Goal: Transaction & Acquisition: Purchase product/service

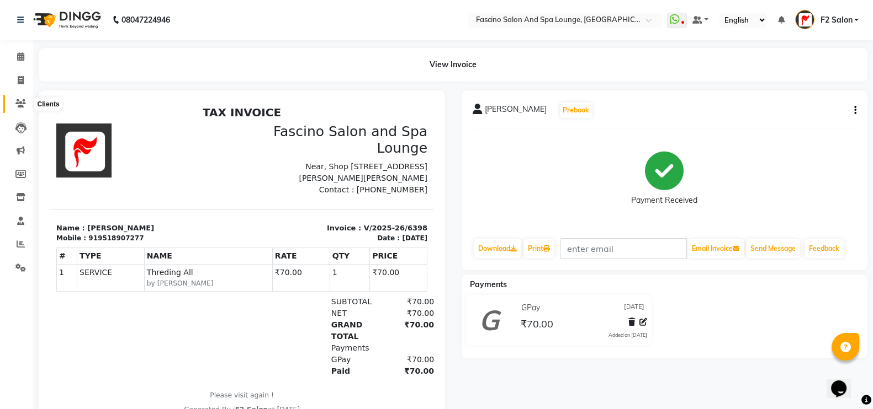
click at [18, 104] on icon at bounding box center [20, 103] width 10 height 8
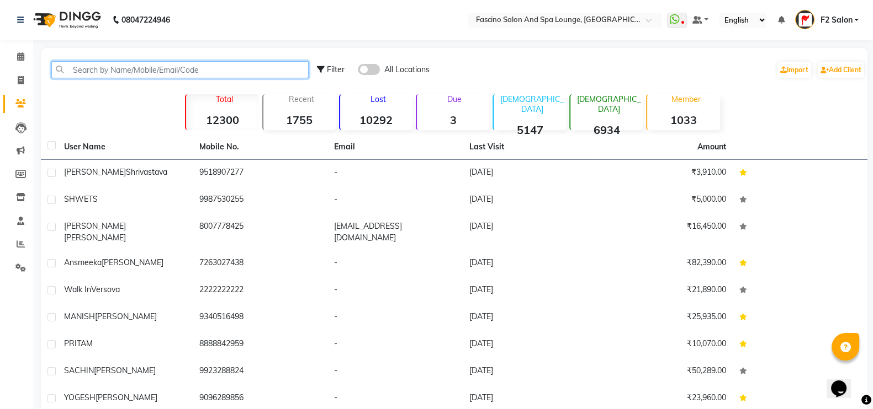
click at [150, 70] on input "text" at bounding box center [179, 69] width 257 height 17
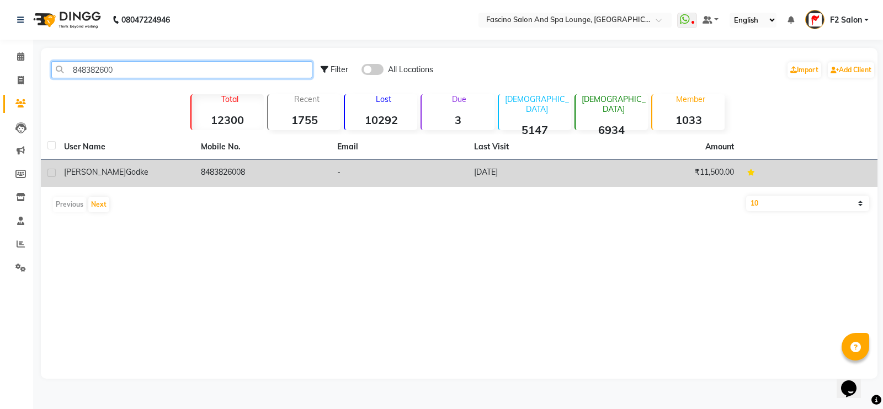
type input "848382600"
click at [228, 180] on td "8483826008" at bounding box center [262, 173] width 137 height 27
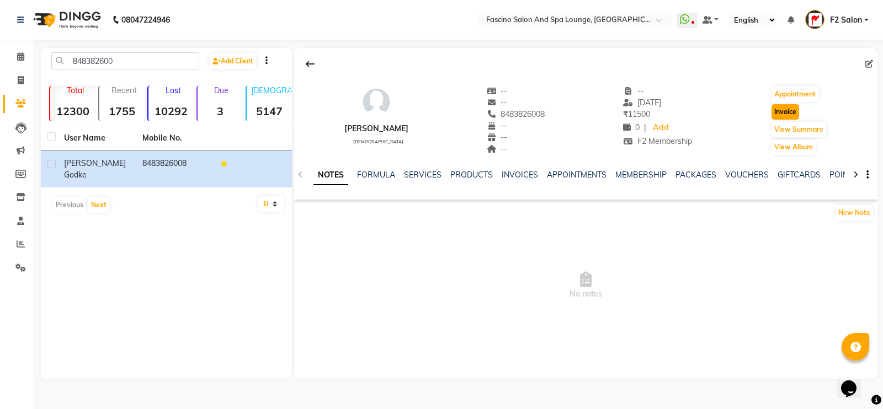
click at [798, 109] on button "Invoice" at bounding box center [786, 111] width 28 height 15
select select "service"
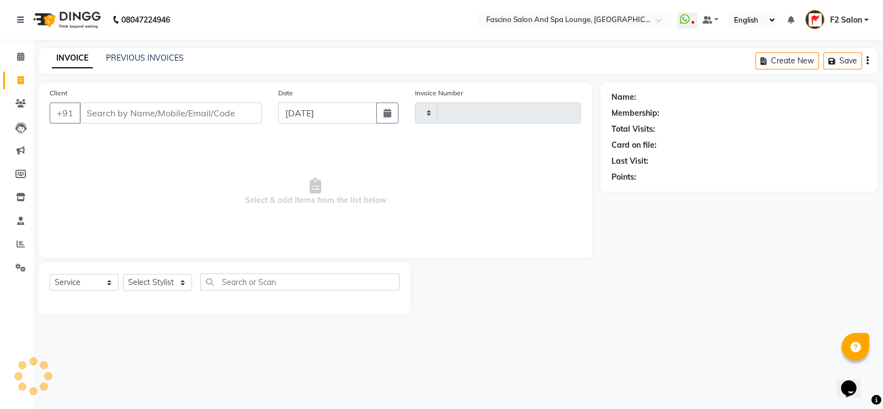
type input "6399"
select select "129"
type input "8483826008"
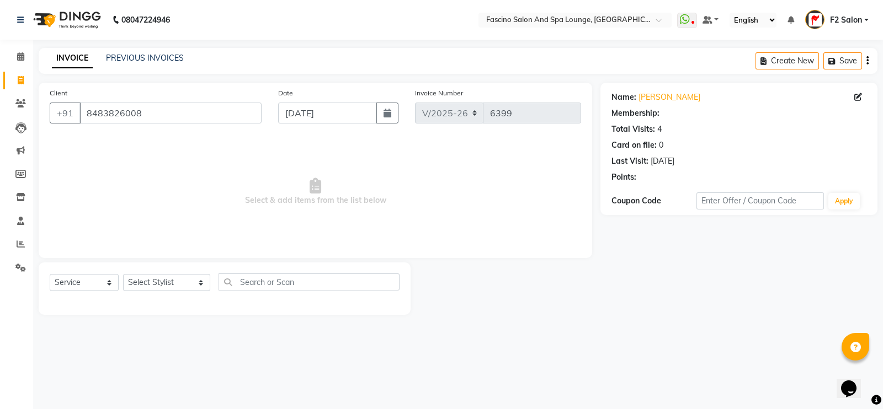
select select "1: Object"
click at [139, 288] on select "Select Stylist akash F3 [PERSON_NAME] [PERSON_NAME] Bhushan [PERSON_NAME] Mam […" at bounding box center [166, 282] width 87 height 17
select select "76334"
click at [123, 275] on select "Select Stylist akash F3 [PERSON_NAME] [PERSON_NAME] Bhushan [PERSON_NAME] Mam […" at bounding box center [166, 282] width 87 height 17
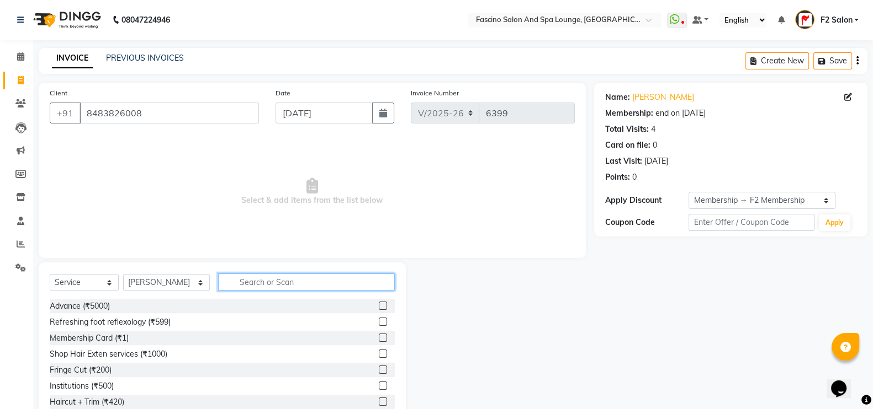
click at [234, 287] on input "text" at bounding box center [306, 282] width 177 height 17
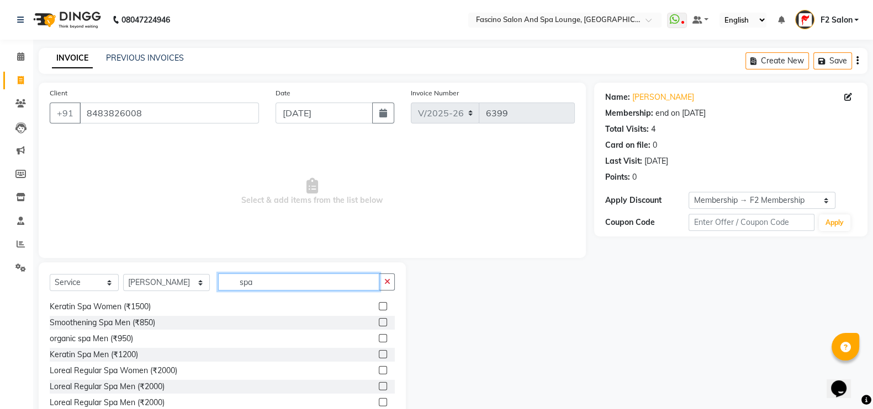
scroll to position [145, 0]
type input "spa"
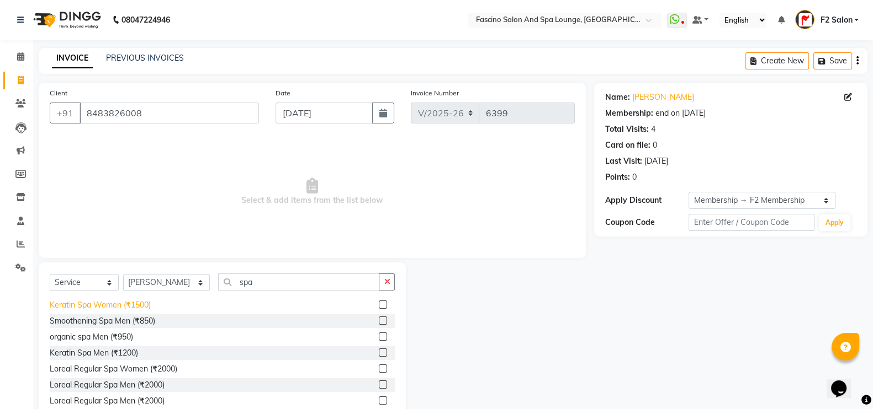
click at [101, 305] on div "Keratin Spa Women (₹1500)" at bounding box center [100, 306] width 101 height 12
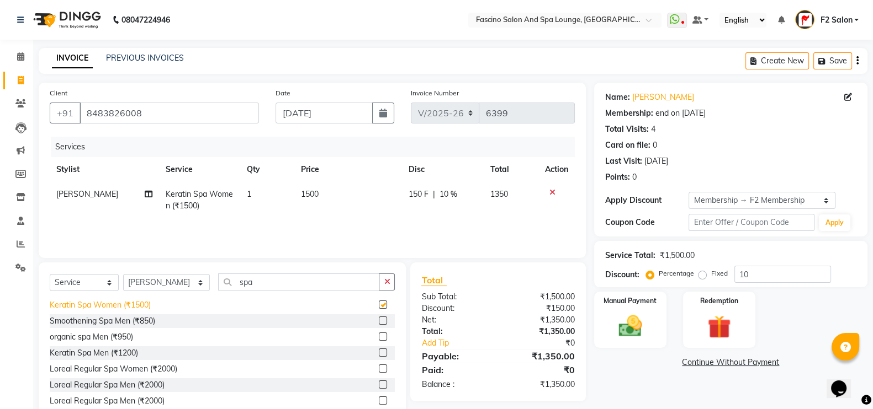
checkbox input "false"
click at [235, 280] on input "spa" at bounding box center [299, 282] width 162 height 17
type input "s"
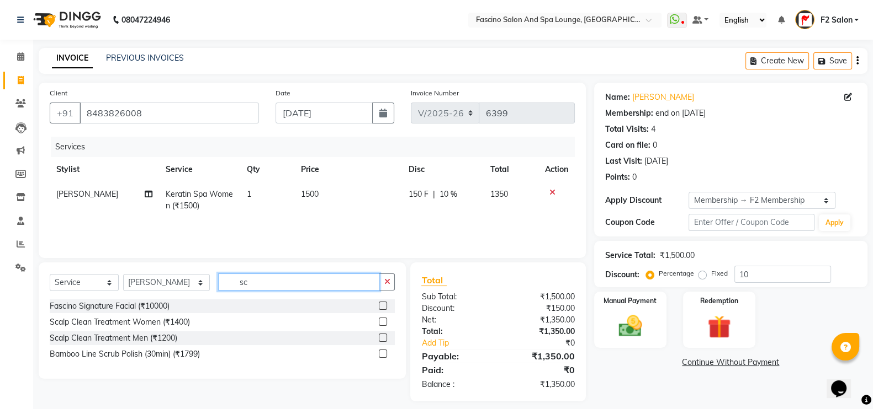
scroll to position [0, 0]
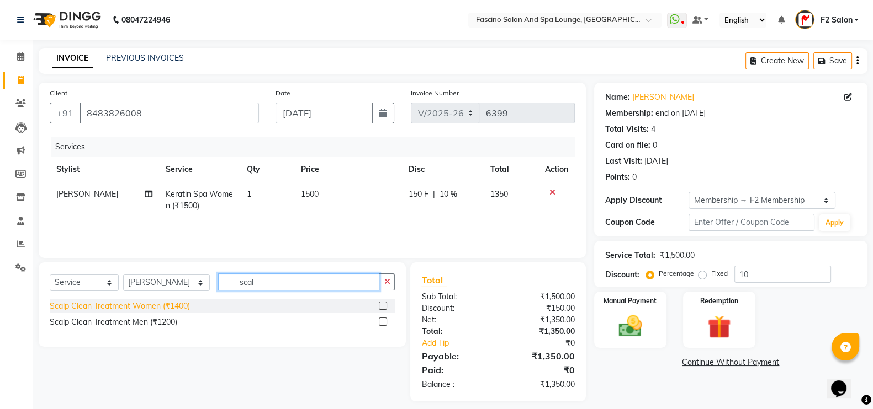
type input "scal"
click at [108, 303] on div "Scalp Clean Treatment Women (₹1400)" at bounding box center [120, 307] width 140 height 12
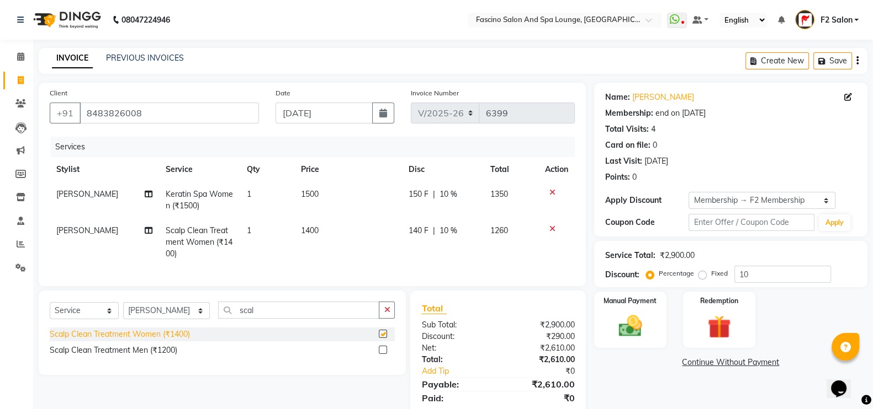
checkbox input "false"
click at [324, 228] on td "1400" at bounding box center [348, 243] width 108 height 48
select select "76334"
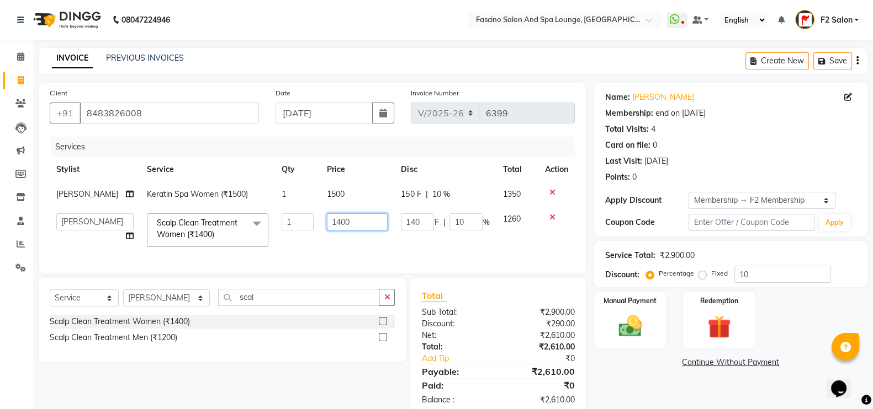
click at [349, 231] on input "1400" at bounding box center [357, 222] width 61 height 17
type input "1200"
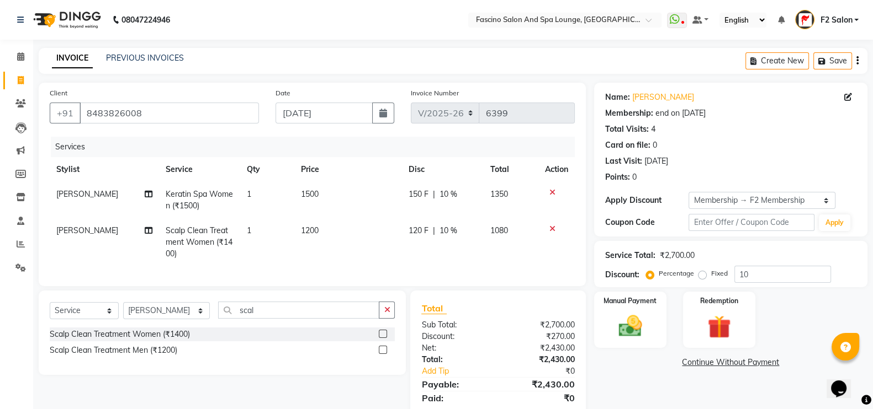
click at [342, 205] on td "1500" at bounding box center [348, 200] width 108 height 36
select select "76334"
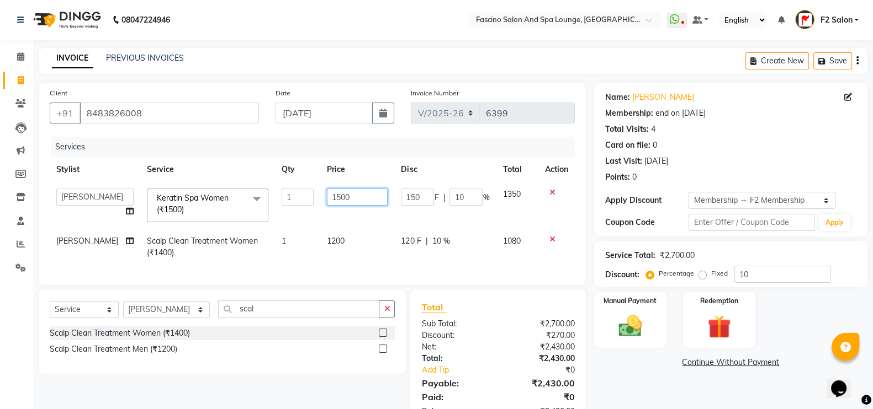
click at [350, 203] on input "1500" at bounding box center [357, 197] width 61 height 17
type input "1300"
click at [337, 227] on tbody "akash F3 Asma Shaikh Ayan Kureshi Bhushan Thakare Chanda Mam Deepak Shinde Deep…" at bounding box center [312, 223] width 525 height 83
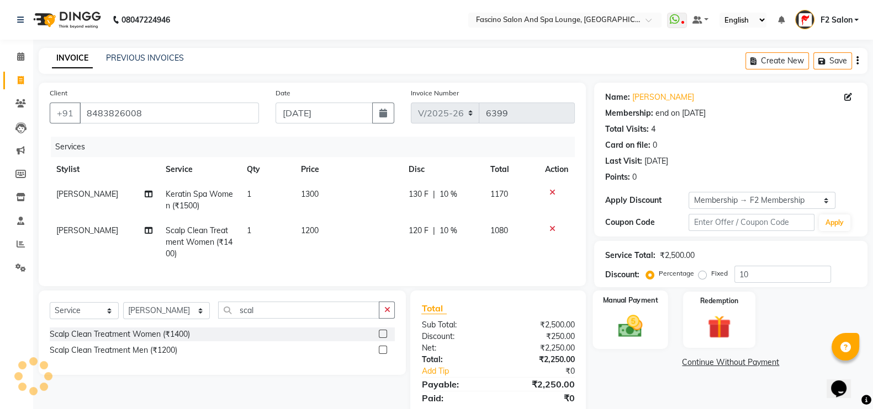
click at [643, 297] on label "Manual Payment" at bounding box center [629, 300] width 55 height 10
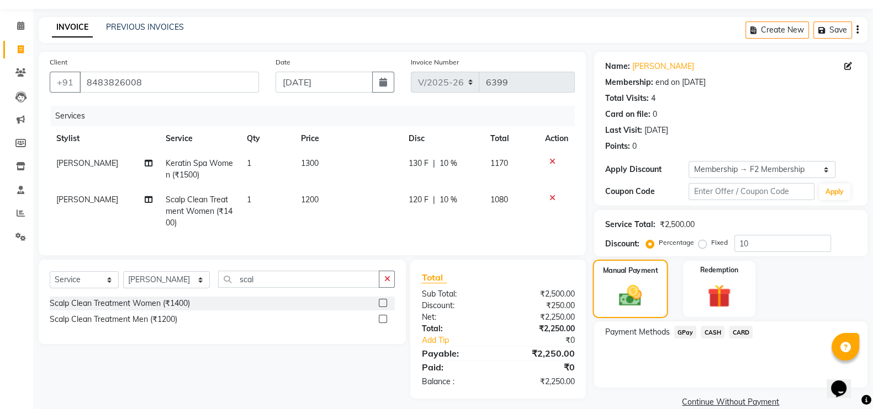
scroll to position [44, 0]
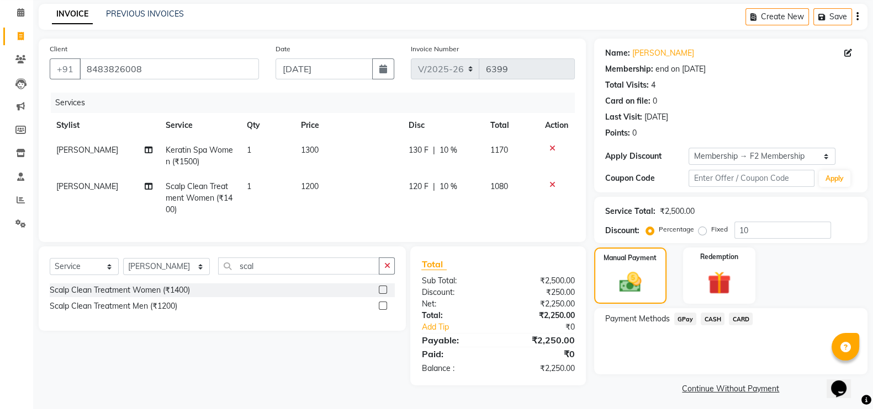
click at [683, 322] on span "GPay" at bounding box center [685, 319] width 23 height 13
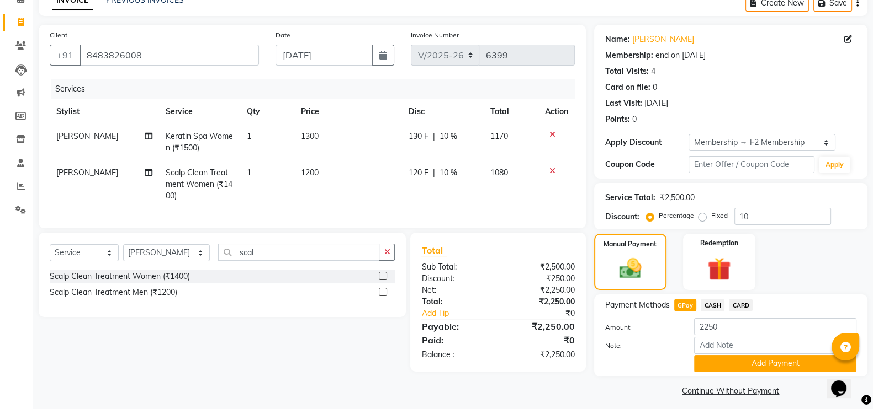
scroll to position [66, 0]
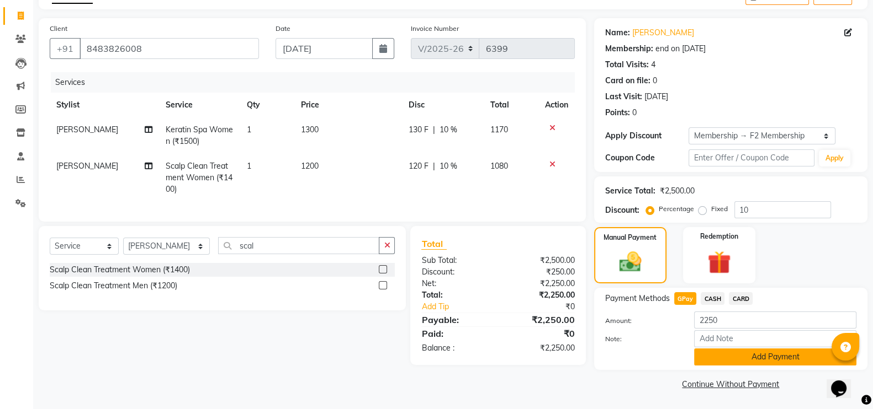
click at [776, 356] on button "Add Payment" at bounding box center [775, 357] width 162 height 17
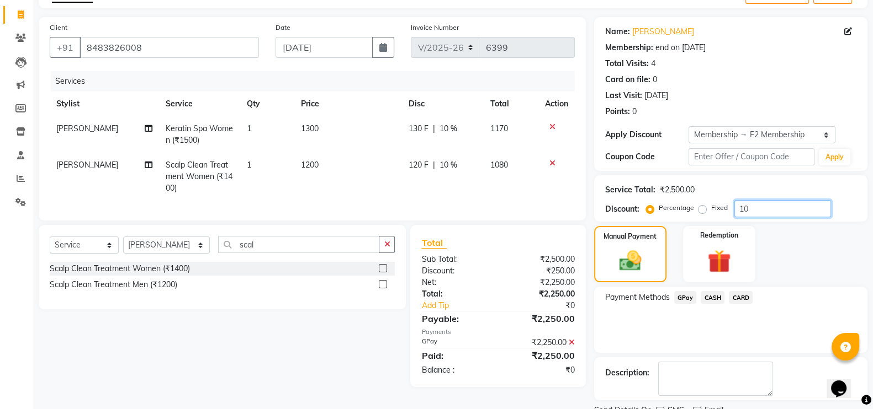
click at [751, 209] on input "10" at bounding box center [782, 208] width 97 height 17
type input "1"
click at [682, 292] on span "GPay" at bounding box center [685, 297] width 23 height 13
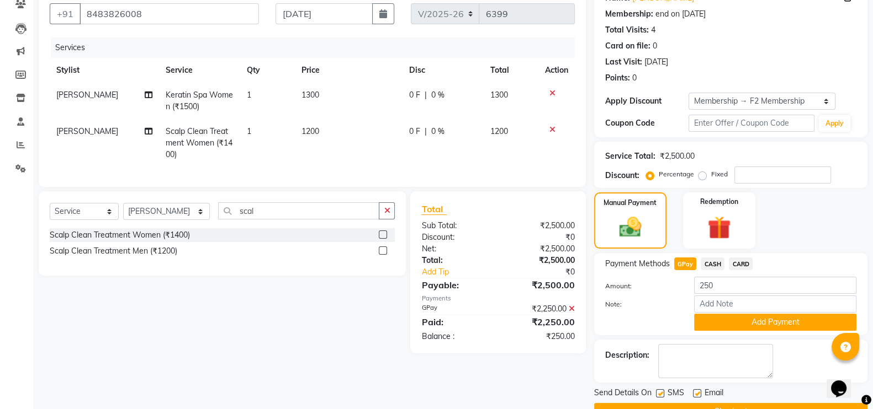
scroll to position [127, 0]
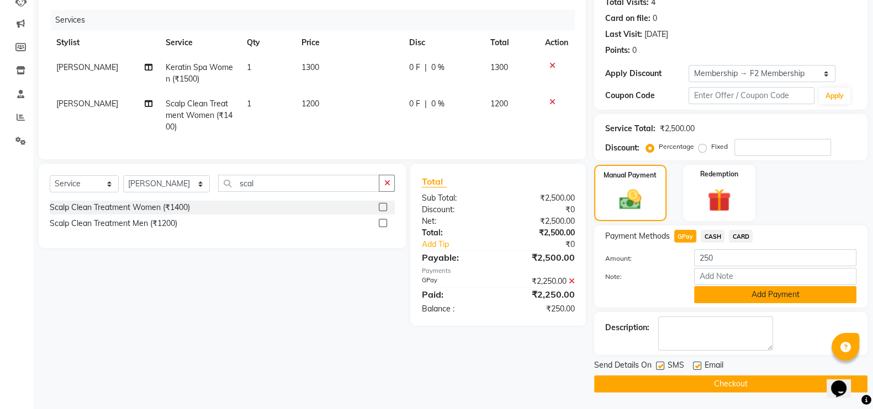
click at [722, 296] on button "Add Payment" at bounding box center [775, 294] width 162 height 17
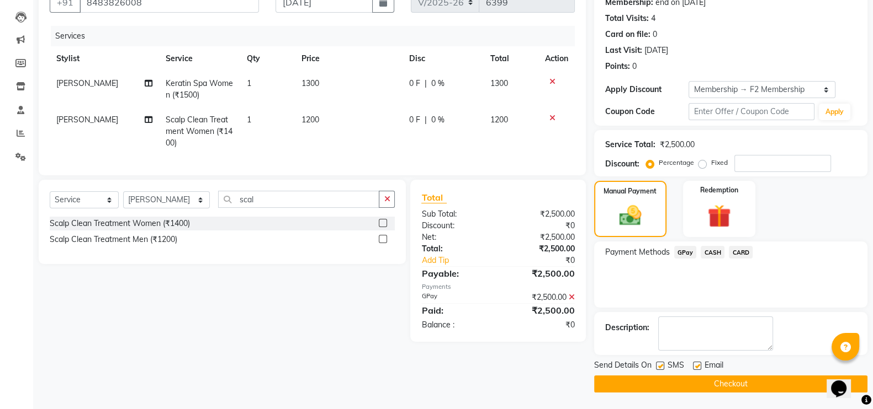
scroll to position [110, 0]
click at [698, 386] on button "Checkout" at bounding box center [730, 384] width 273 height 17
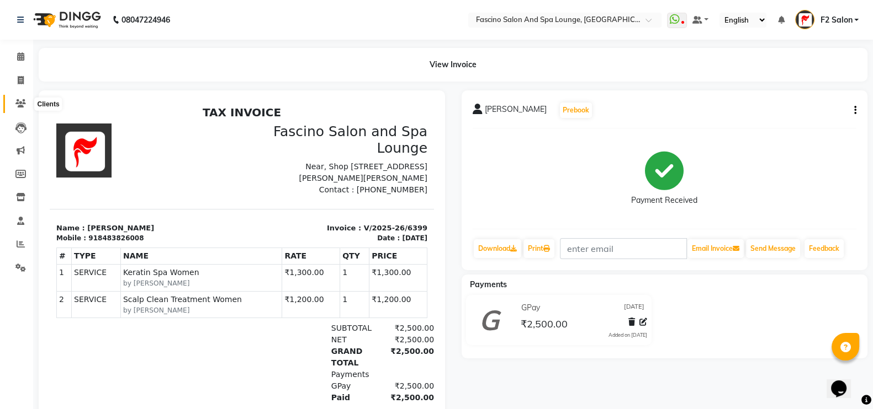
click at [19, 98] on span at bounding box center [20, 104] width 19 height 13
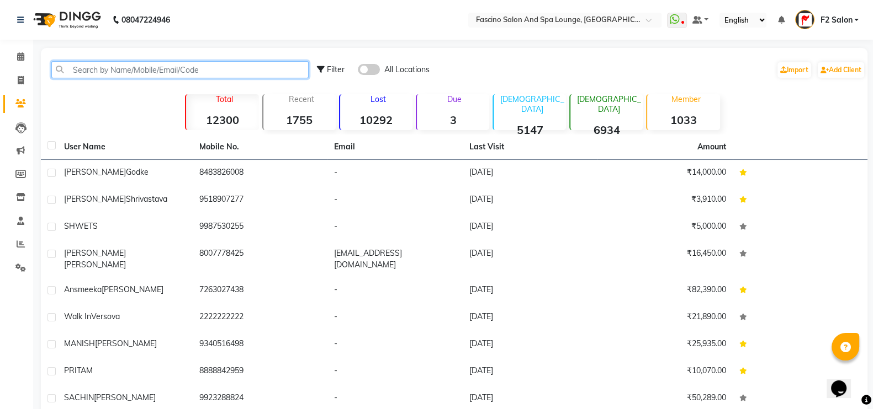
click at [153, 62] on input "text" at bounding box center [179, 69] width 257 height 17
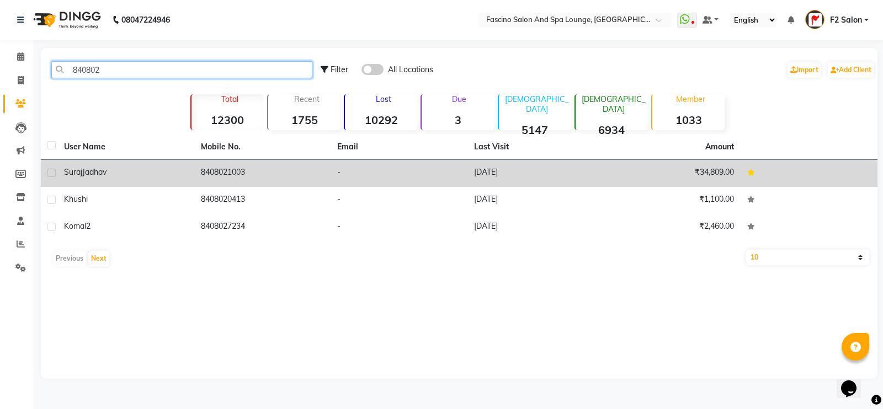
type input "840802"
click at [211, 172] on td "8408021003" at bounding box center [262, 173] width 137 height 27
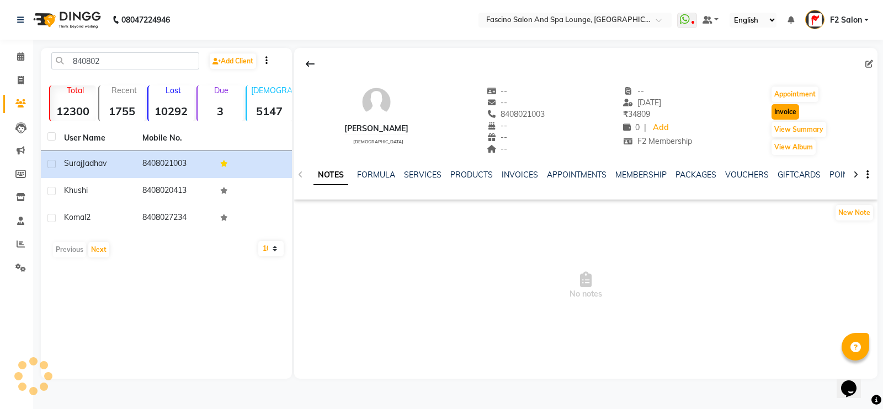
click at [786, 109] on button "Invoice" at bounding box center [786, 111] width 28 height 15
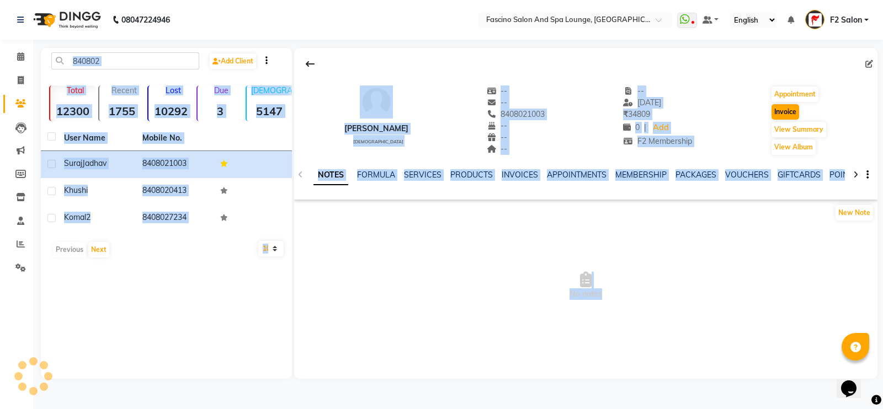
select select "service"
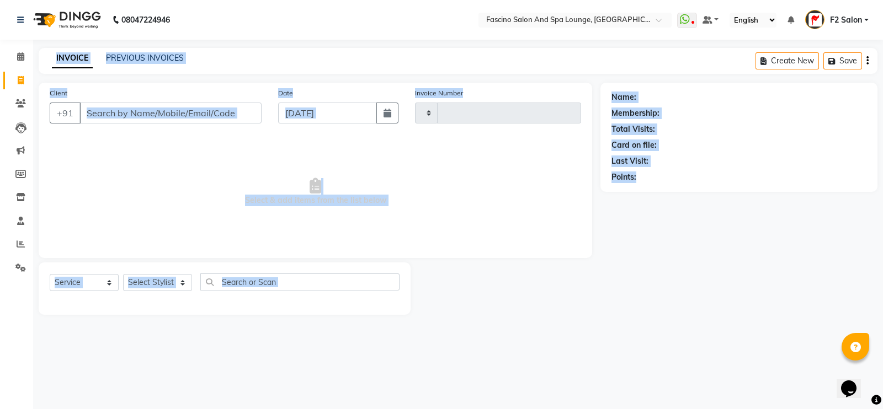
type input "6400"
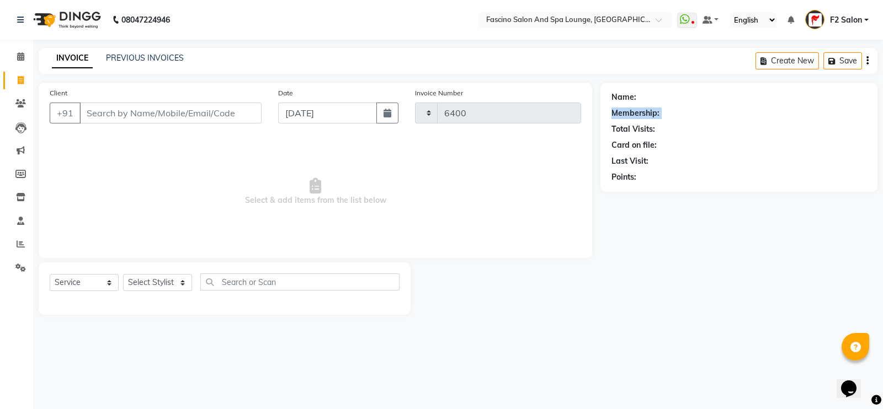
select select "129"
type input "8408021003"
select select "1: Object"
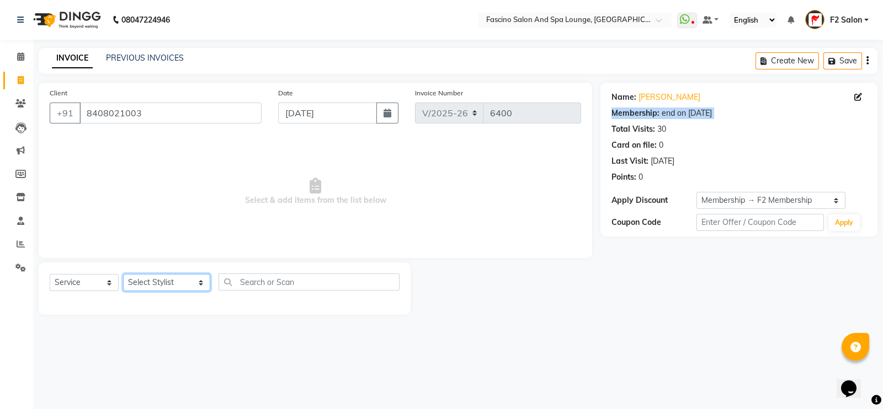
click at [150, 283] on select "Select Stylist akash F3 [PERSON_NAME] [PERSON_NAME] Bhushan [PERSON_NAME] Mam […" at bounding box center [166, 282] width 87 height 17
select select "74326"
click at [123, 275] on select "Select Stylist akash F3 [PERSON_NAME] [PERSON_NAME] Bhushan [PERSON_NAME] Mam […" at bounding box center [166, 282] width 87 height 17
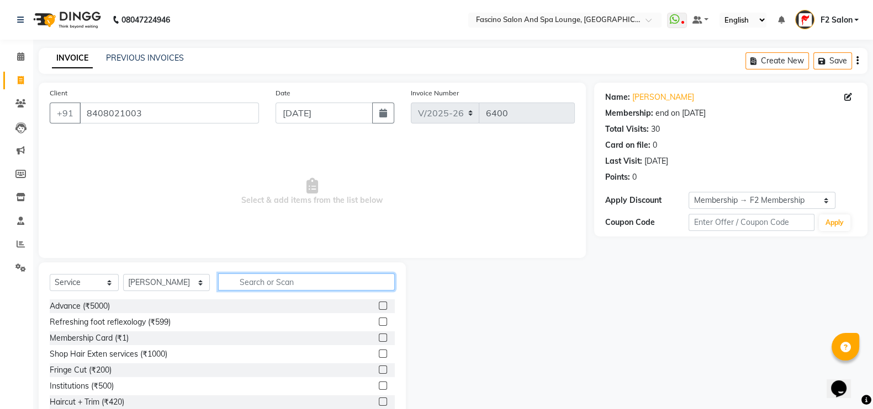
click at [276, 274] on input "text" at bounding box center [306, 282] width 177 height 17
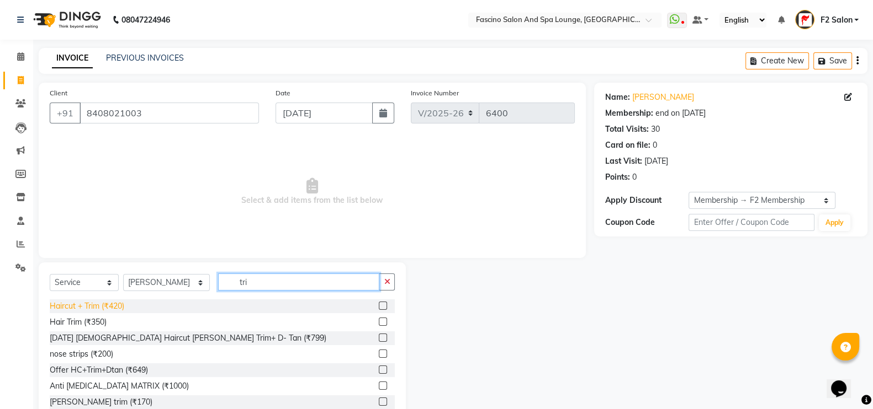
type input "tri"
click at [57, 308] on div "Haircut + Trim (₹420)" at bounding box center [87, 307] width 75 height 12
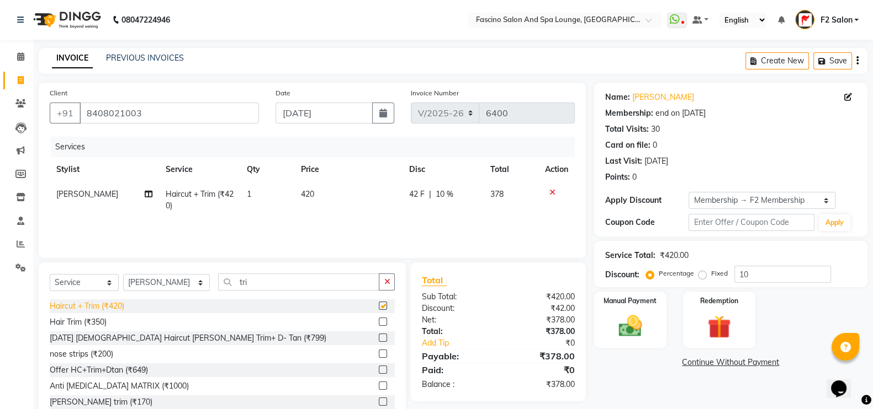
checkbox input "false"
click at [656, 335] on div "Manual Payment" at bounding box center [630, 320] width 76 height 58
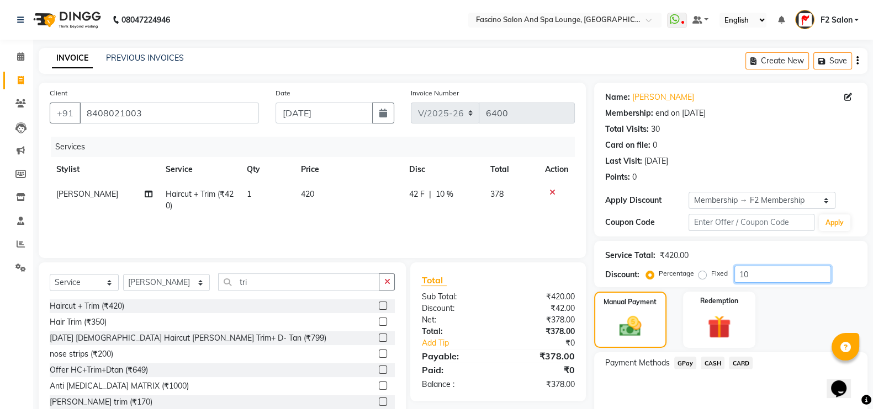
click at [770, 275] on input "10" at bounding box center [782, 274] width 97 height 17
type input "1"
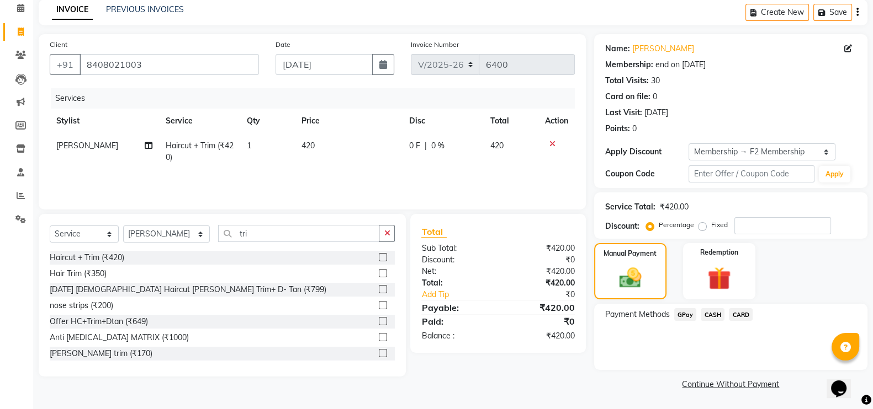
click at [687, 313] on span "GPay" at bounding box center [685, 314] width 23 height 13
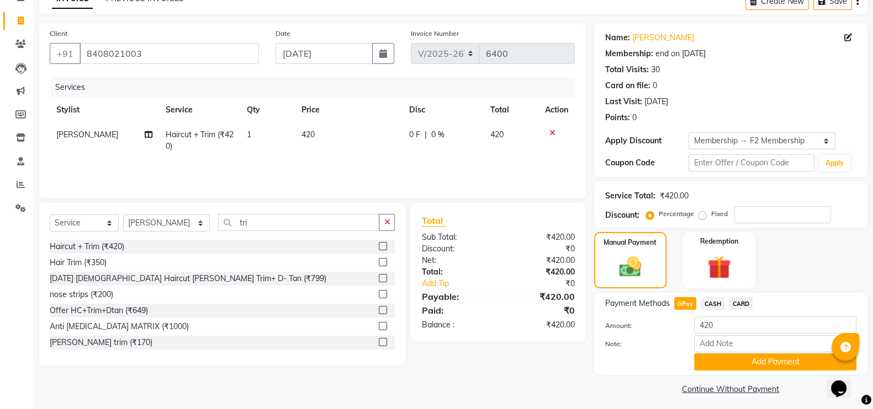
scroll to position [66, 0]
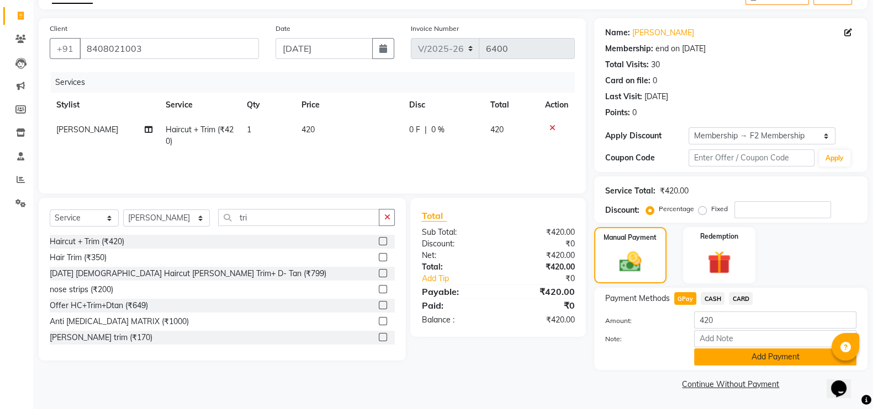
click at [745, 355] on button "Add Payment" at bounding box center [775, 357] width 162 height 17
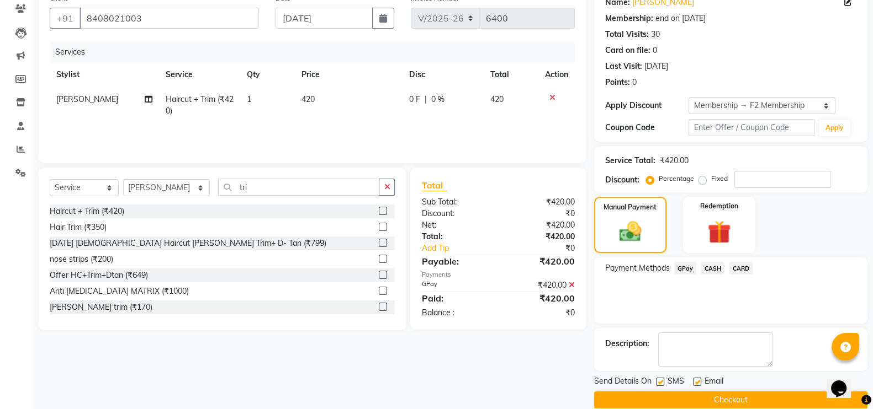
scroll to position [110, 0]
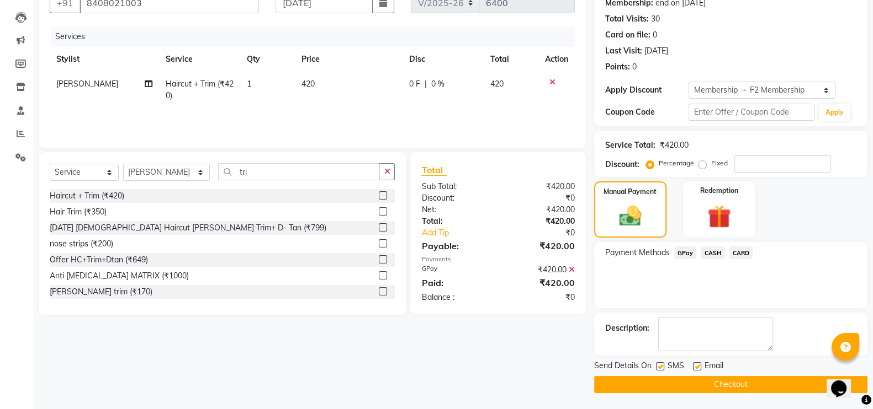
click at [733, 383] on button "Checkout" at bounding box center [730, 384] width 273 height 17
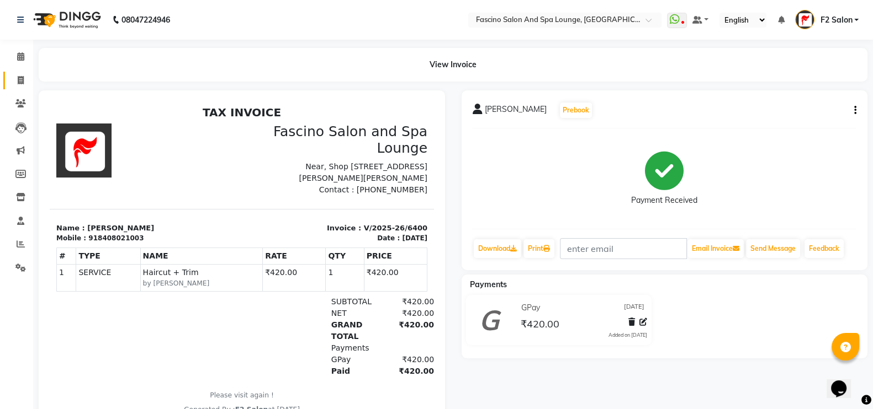
click at [30, 76] on body "08047224946 Select Location × Fascino Salon And Spa Lounge, Datta Mandir Road, …" at bounding box center [436, 204] width 873 height 409
click at [19, 80] on icon at bounding box center [21, 80] width 6 height 8
select select "service"
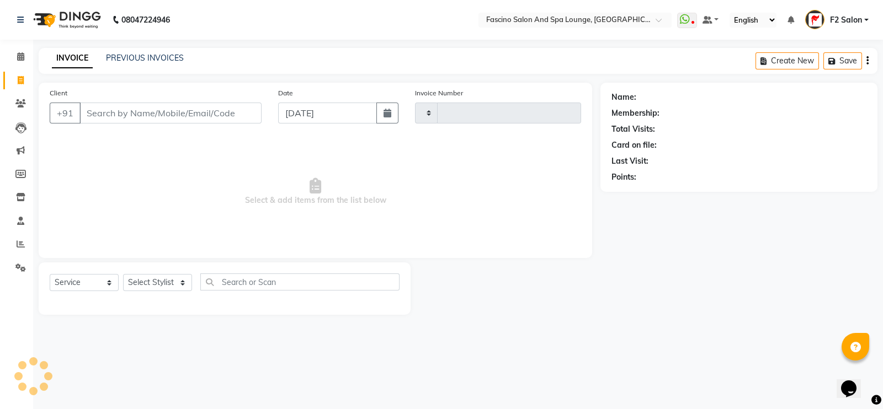
type input "6402"
select select "129"
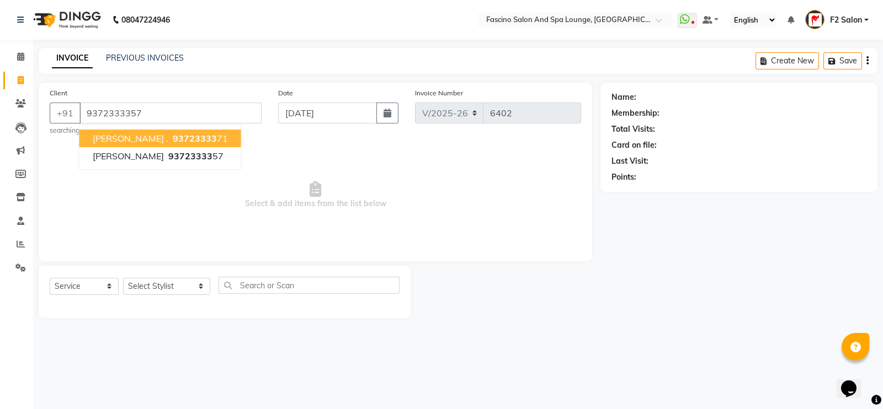
type input "9372333357"
select select "1: Object"
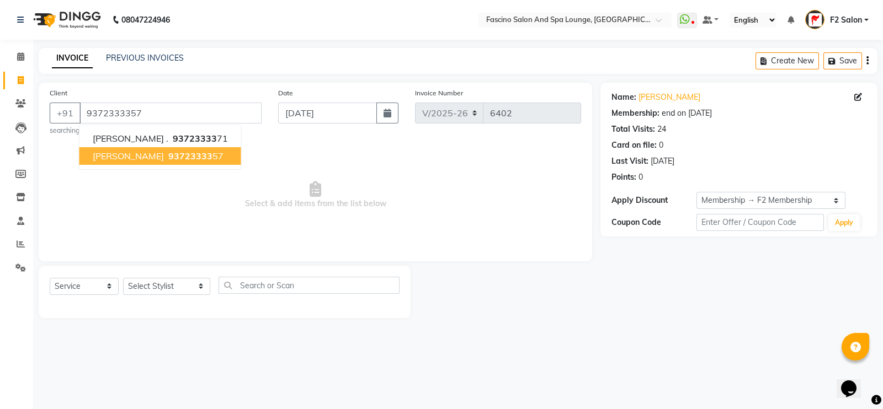
click at [136, 152] on span "Sunil gavahne" at bounding box center [128, 156] width 71 height 11
select select "1: Object"
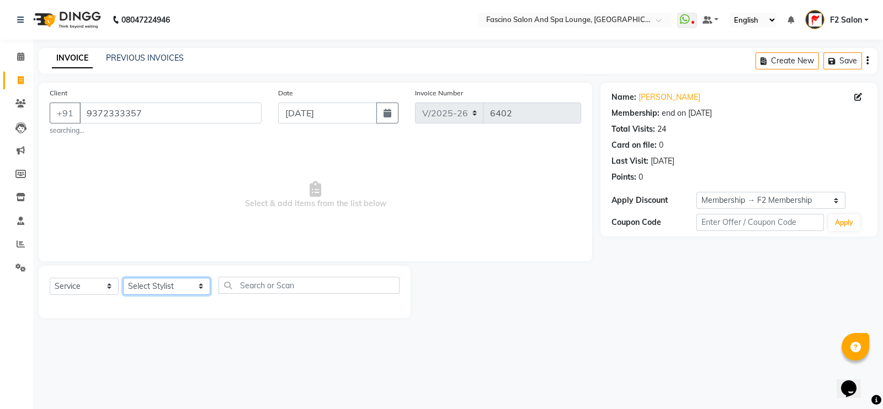
click at [164, 291] on select "Select Stylist akash F3 [PERSON_NAME] [PERSON_NAME] Bhushan [PERSON_NAME] Mam […" at bounding box center [166, 286] width 87 height 17
select select "72667"
click at [123, 279] on select "Select Stylist akash F3 [PERSON_NAME] [PERSON_NAME] Bhushan [PERSON_NAME] Mam […" at bounding box center [166, 286] width 87 height 17
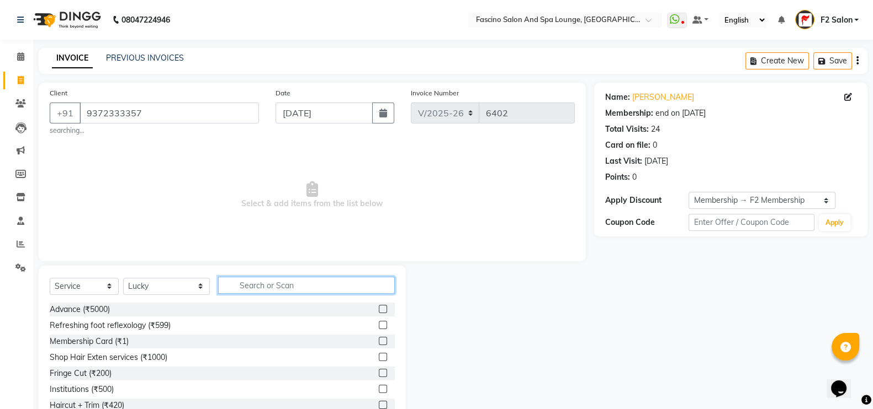
click at [307, 284] on input "text" at bounding box center [306, 285] width 177 height 17
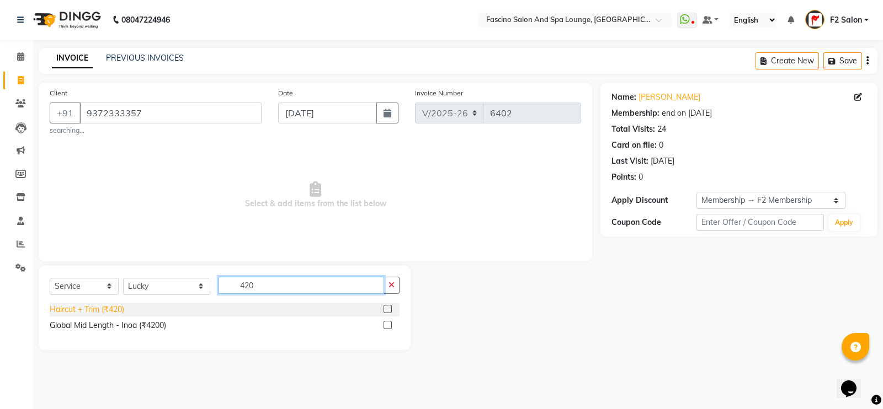
type input "420"
click at [116, 308] on div "Haircut + Trim (₹420)" at bounding box center [87, 310] width 75 height 12
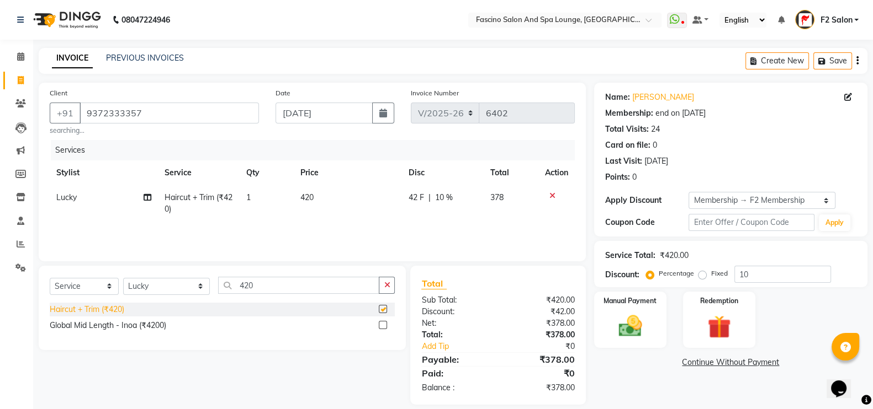
checkbox input "false"
click at [756, 286] on div "Service Total: ₹420.00 Discount: Percentage Fixed 10" at bounding box center [730, 264] width 273 height 46
click at [756, 273] on input "10" at bounding box center [782, 274] width 97 height 17
type input "1"
click at [627, 324] on img at bounding box center [629, 326] width 39 height 28
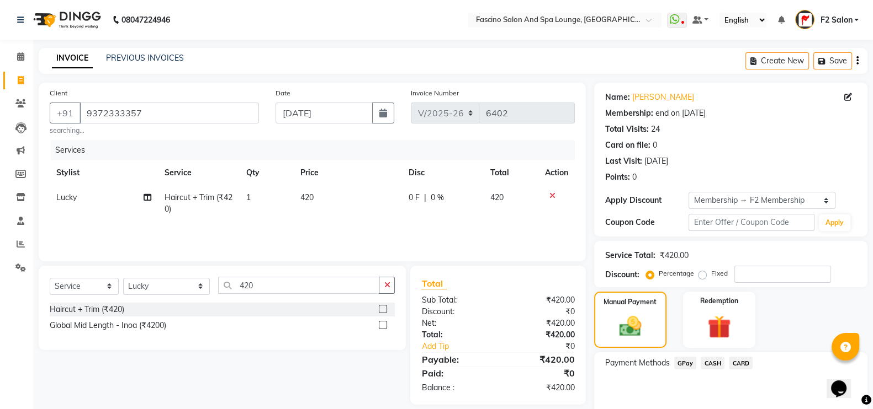
click at [684, 365] on span "GPay" at bounding box center [685, 363] width 23 height 13
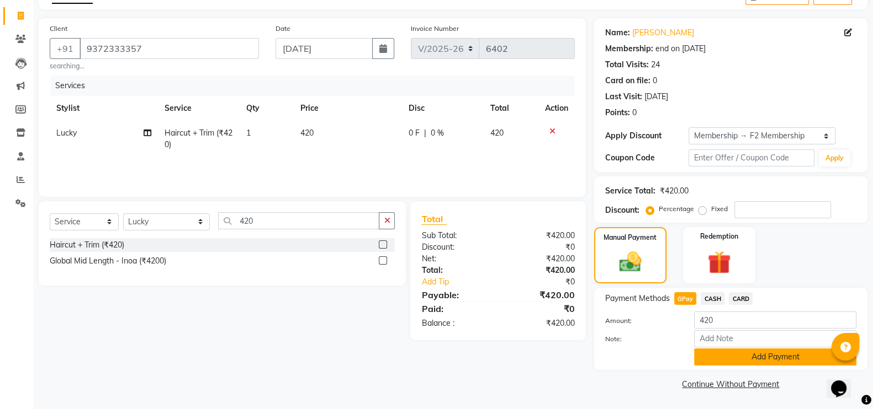
click at [734, 360] on button "Add Payment" at bounding box center [775, 357] width 162 height 17
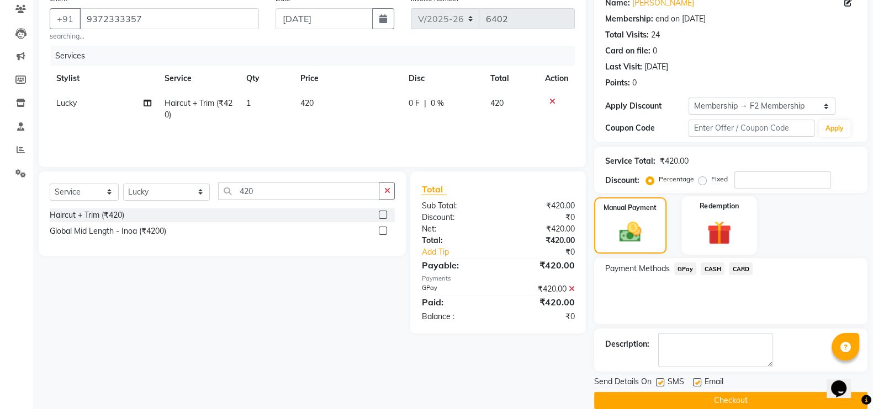
scroll to position [110, 0]
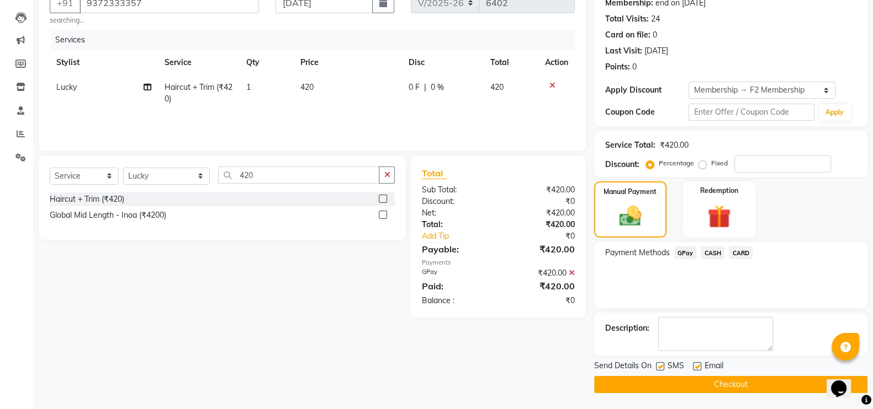
click at [724, 376] on button "Checkout" at bounding box center [730, 384] width 273 height 17
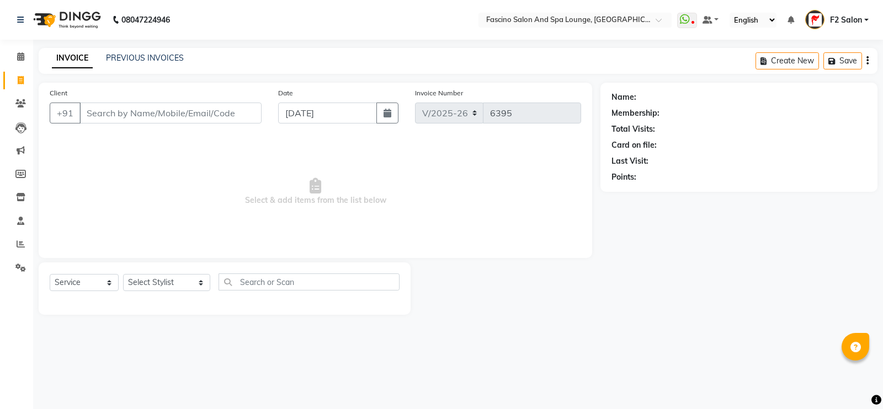
select select "129"
select select "service"
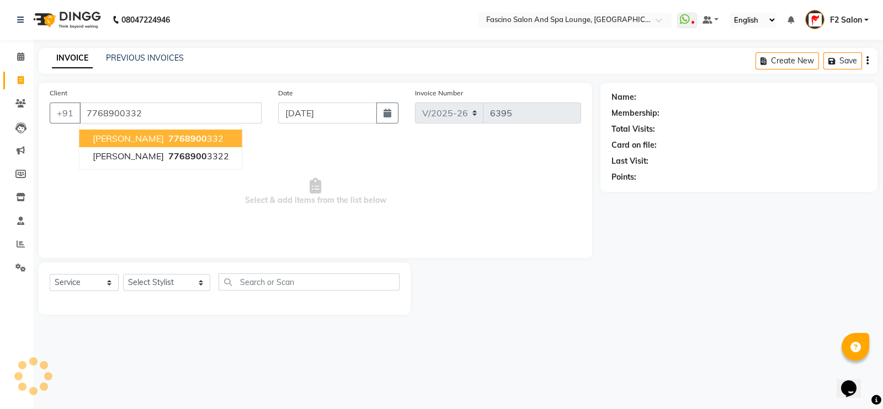
type input "7768900332"
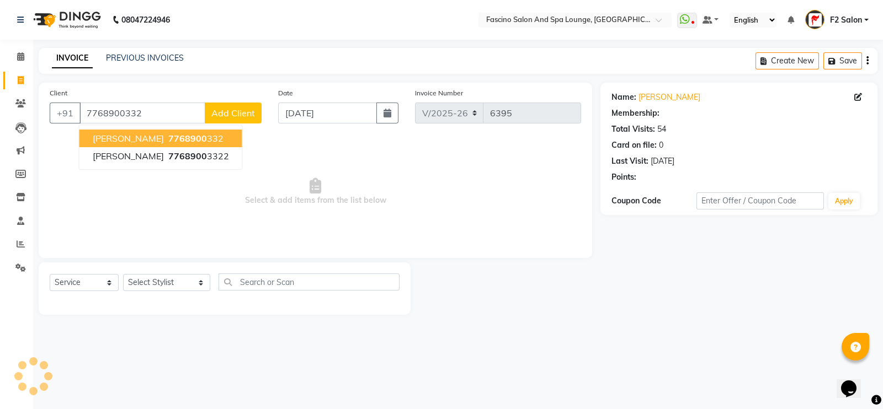
select select "1: Object"
click at [247, 151] on span "Select & add items from the list below" at bounding box center [315, 192] width 531 height 110
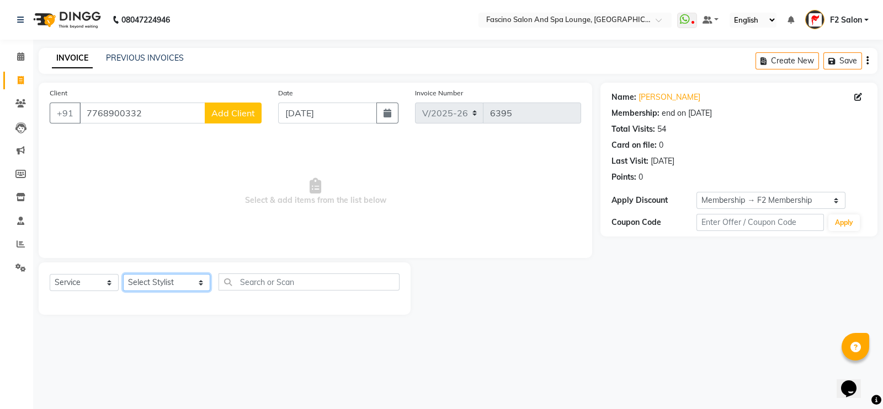
click at [166, 281] on select "Select Stylist akash F3 [PERSON_NAME] [PERSON_NAME] Bhushan [PERSON_NAME] Mam […" at bounding box center [166, 282] width 87 height 17
select select "19687"
click at [123, 275] on select "Select Stylist akash F3 [PERSON_NAME] [PERSON_NAME] Bhushan [PERSON_NAME] Mam […" at bounding box center [166, 282] width 87 height 17
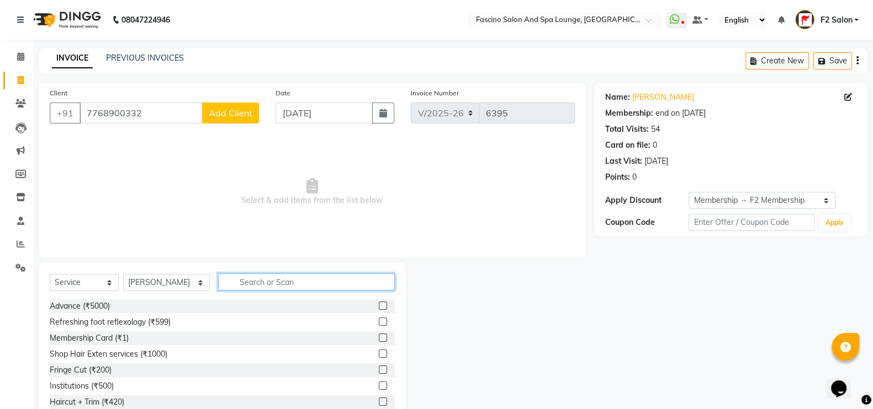
click at [261, 284] on input "text" at bounding box center [306, 282] width 177 height 17
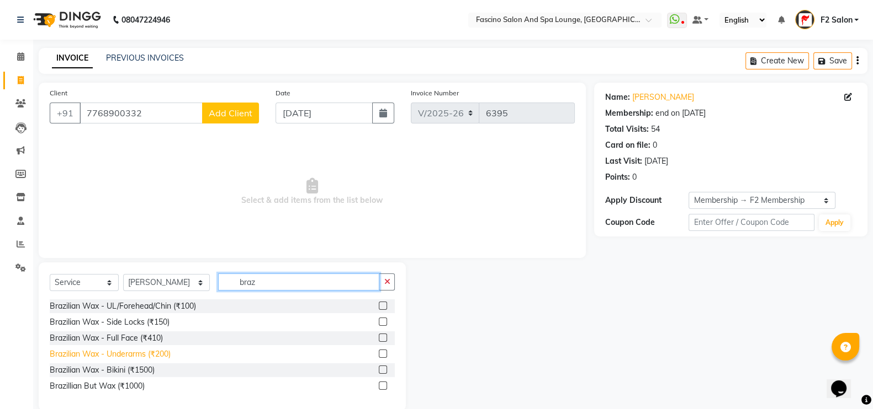
type input "braz"
click at [135, 352] on div "Brazilian Wax - Underarms (₹200)" at bounding box center [110, 355] width 121 height 12
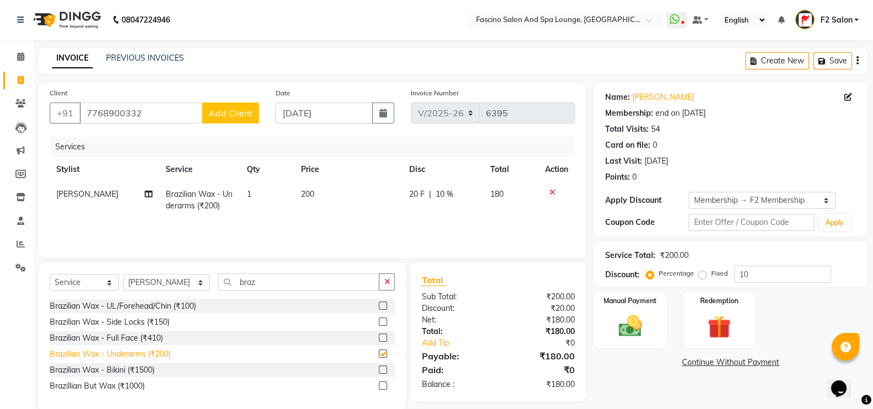
checkbox input "false"
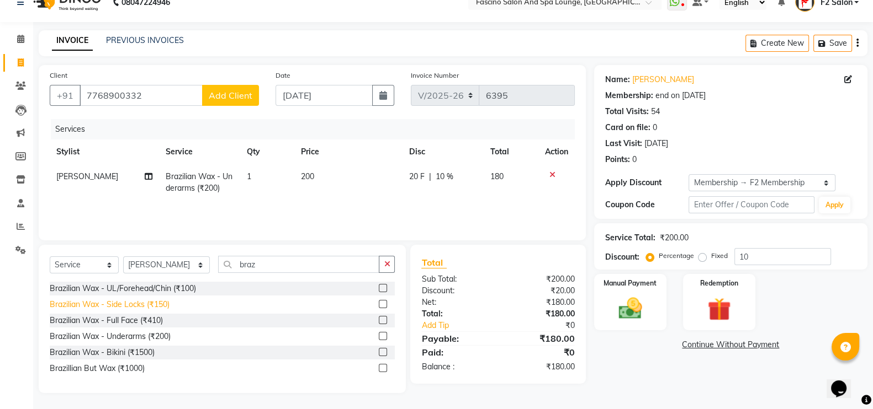
scroll to position [19, 0]
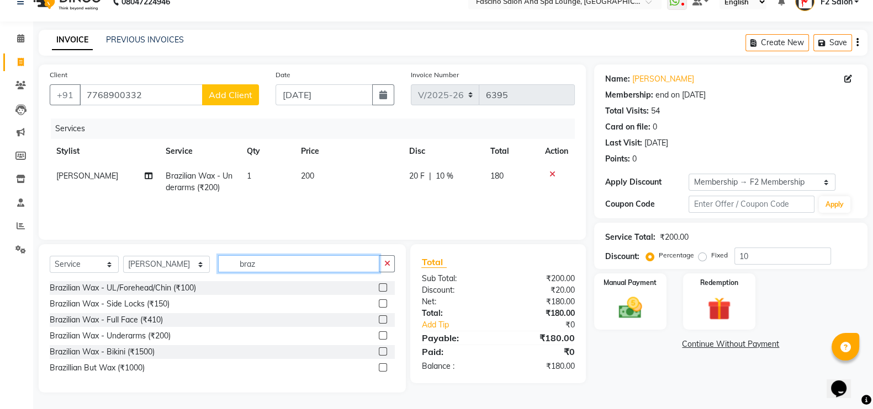
click at [252, 265] on input "braz" at bounding box center [299, 264] width 162 height 17
type input "b"
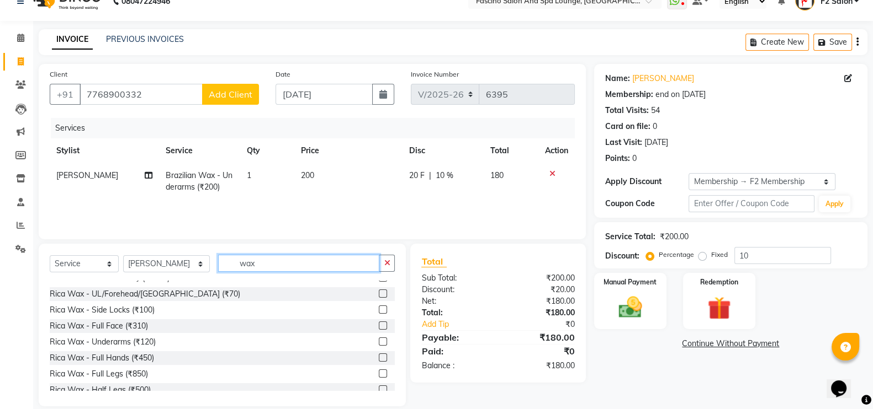
scroll to position [156, 0]
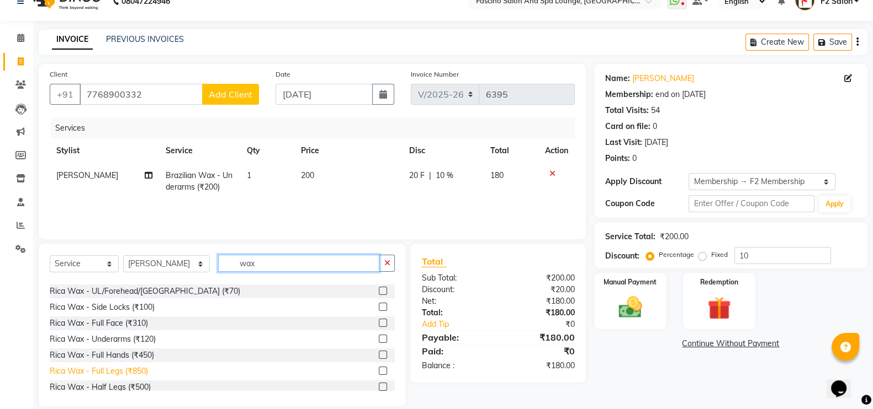
type input "wax"
click at [119, 369] on div "Rica Wax - Full Legs (₹850)" at bounding box center [99, 372] width 98 height 12
checkbox input "false"
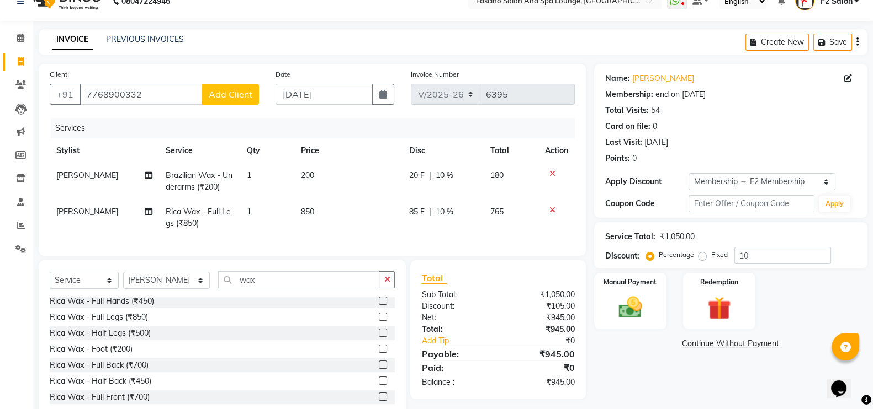
scroll to position [230, 0]
click at [111, 337] on div "Rica Wax - Half Legs (₹500)" at bounding box center [100, 331] width 101 height 12
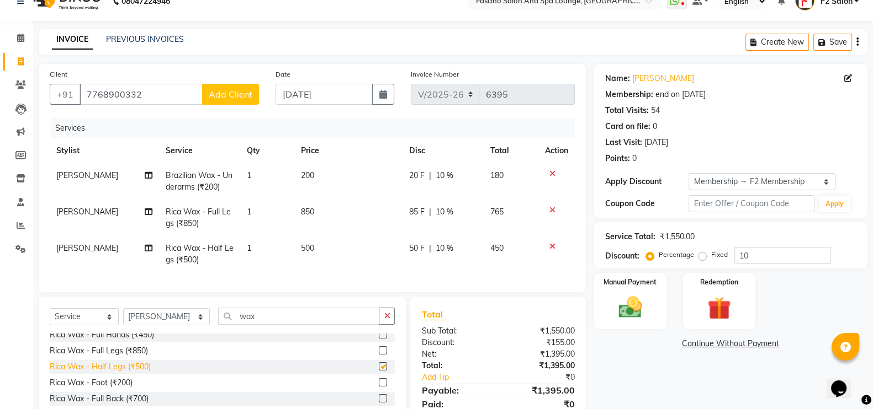
checkbox input "false"
click at [549, 208] on icon at bounding box center [552, 210] width 6 height 8
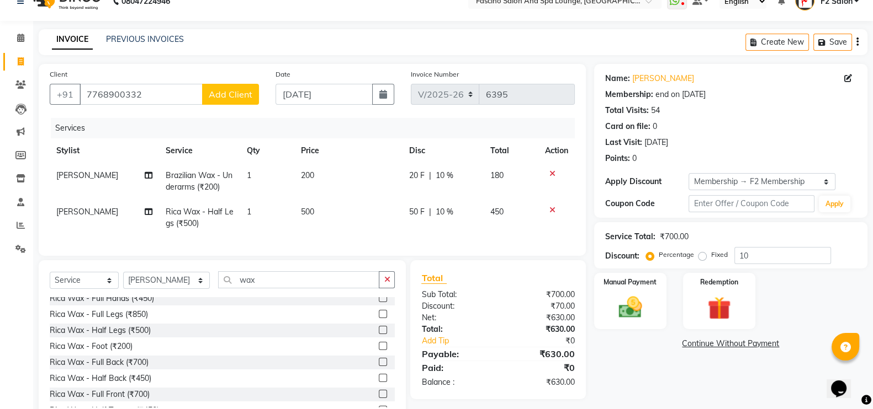
click at [318, 173] on td "200" at bounding box center [348, 181] width 108 height 36
select select "19687"
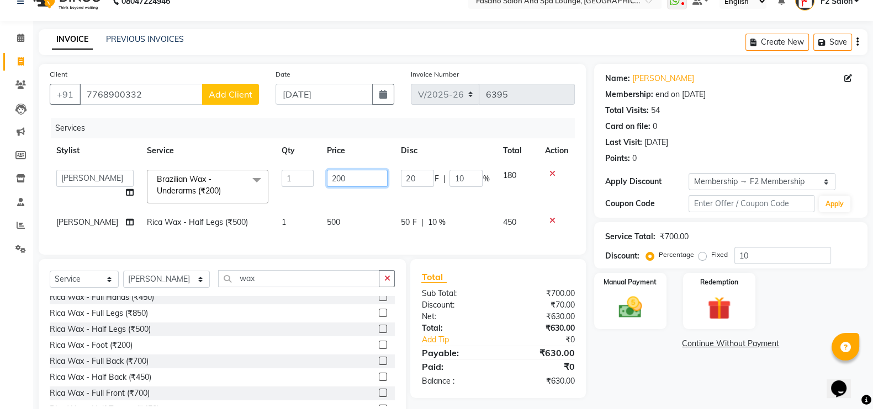
click at [342, 179] on input "200" at bounding box center [357, 178] width 61 height 17
type input "2"
type input "150"
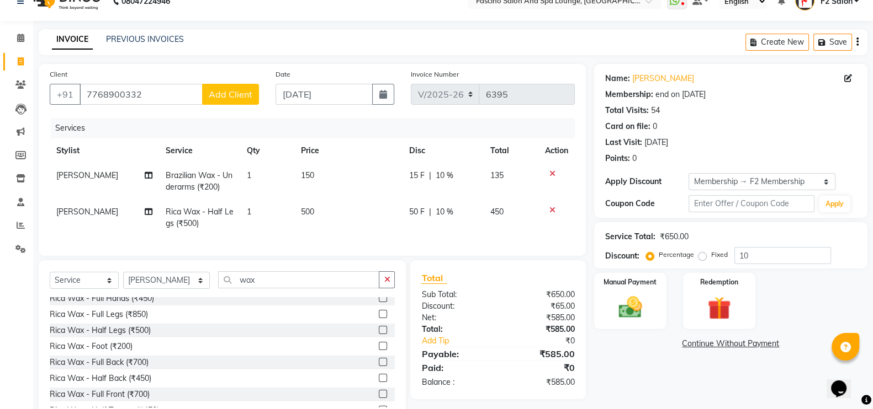
click at [323, 227] on td "500" at bounding box center [348, 218] width 108 height 36
select select "19687"
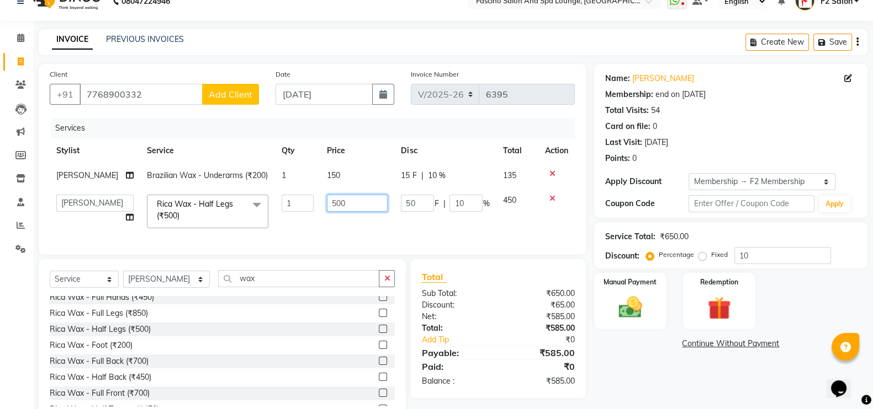
click at [348, 212] on input "500" at bounding box center [357, 203] width 61 height 17
type input "5"
type input "450"
click at [339, 233] on td "450" at bounding box center [357, 211] width 74 height 47
select select "19687"
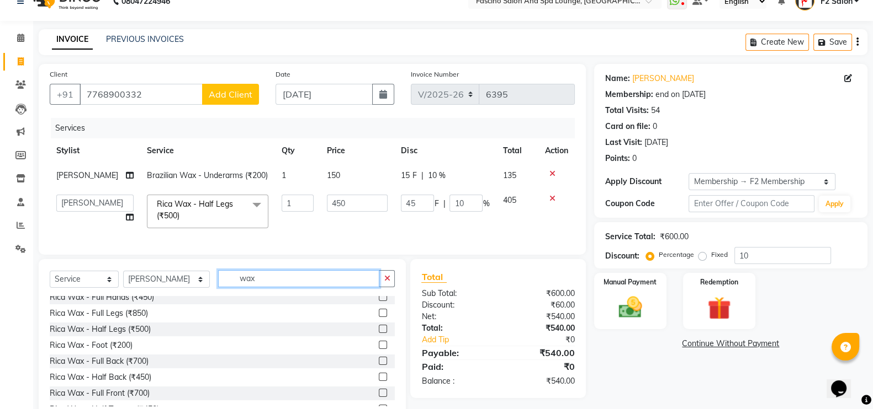
click at [253, 288] on input "wax" at bounding box center [299, 278] width 162 height 17
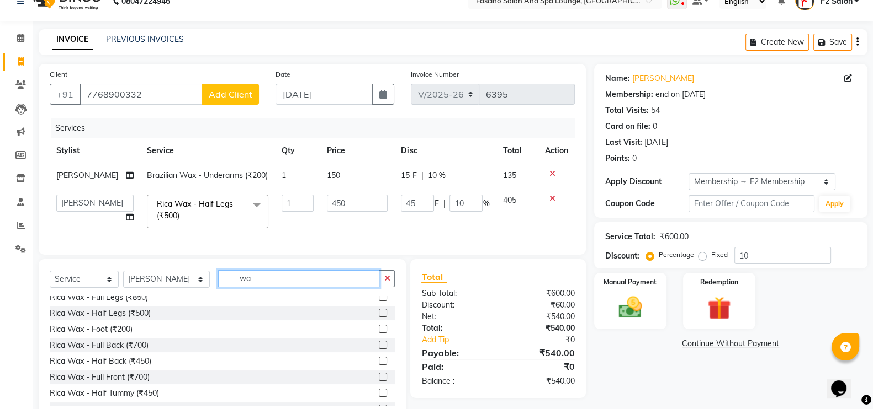
type input "w"
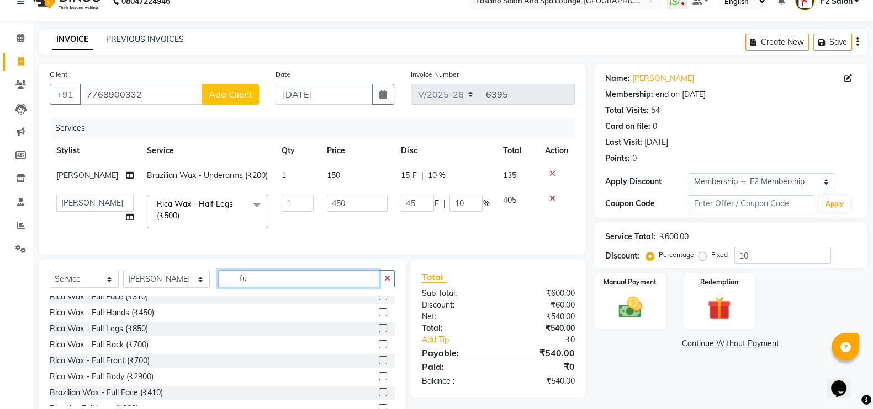
scroll to position [0, 0]
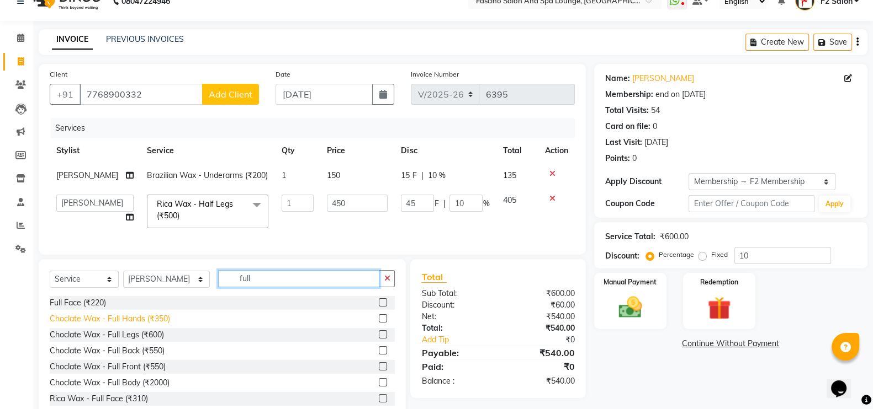
type input "full"
click at [127, 325] on div "Choclate Wax - Full Hands (₹350)" at bounding box center [110, 319] width 120 height 12
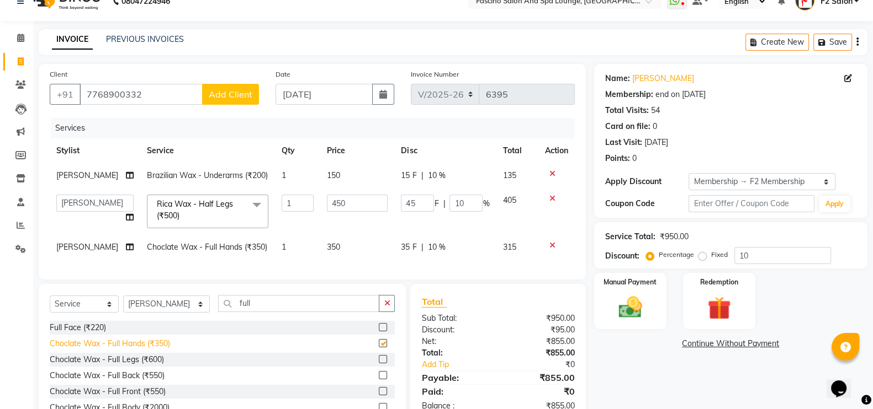
checkbox input "false"
click at [556, 249] on div at bounding box center [556, 246] width 23 height 8
click at [552, 249] on icon at bounding box center [552, 246] width 6 height 8
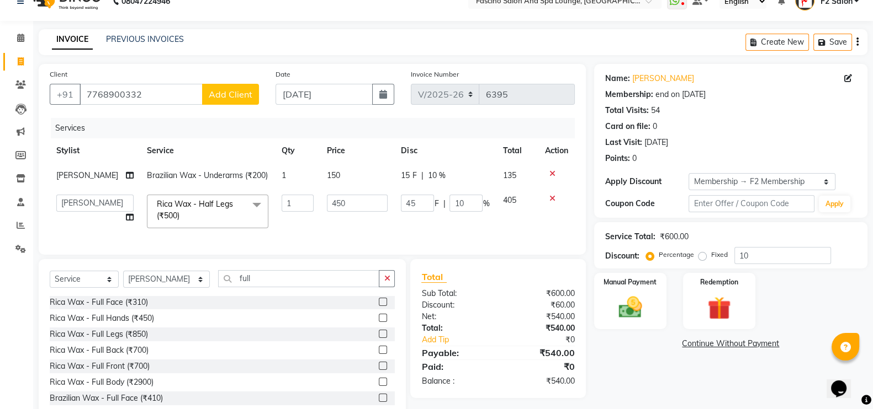
scroll to position [97, 0]
click at [156, 326] on div "Rica Wax - Full Hands (₹450)" at bounding box center [222, 319] width 345 height 14
click at [135, 324] on div "Rica Wax - Full Hands (₹450)" at bounding box center [102, 319] width 104 height 12
checkbox input "false"
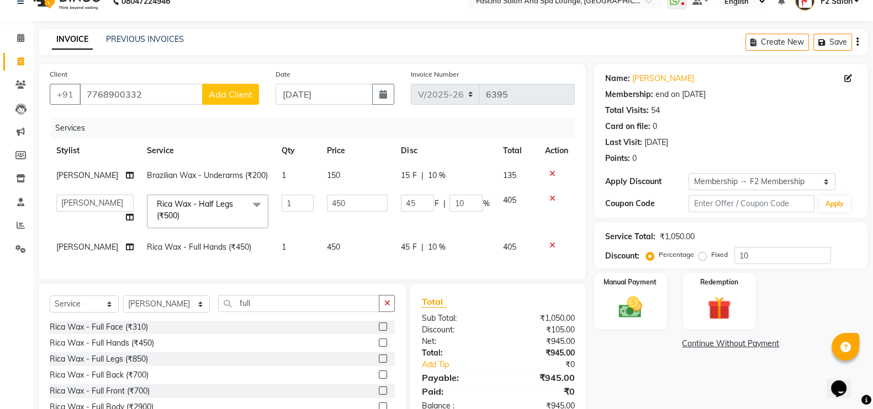
click at [327, 252] on span "450" at bounding box center [333, 247] width 13 height 10
select select "19687"
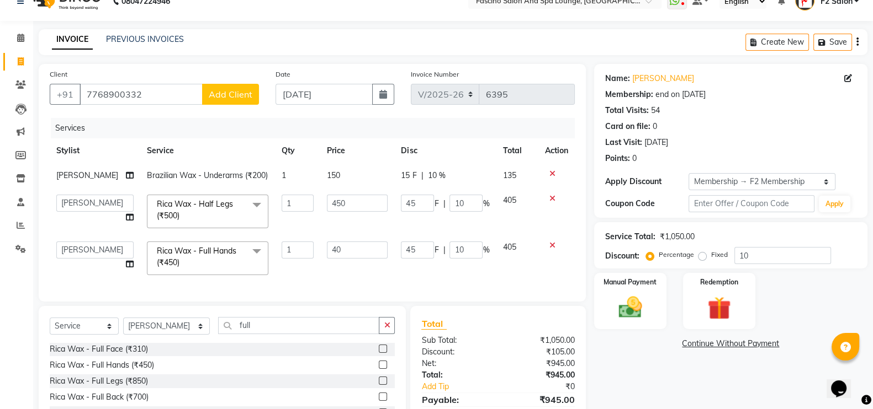
type input "400"
click at [350, 295] on div "Client [PHONE_NUMBER] Add Client Date [DATE] Invoice Number V/2025 V/[PHONE_NUM…" at bounding box center [312, 183] width 547 height 238
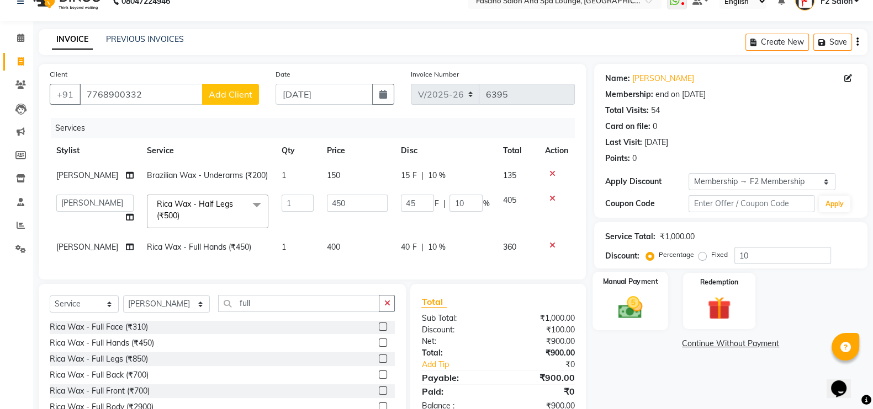
click at [621, 310] on img at bounding box center [629, 308] width 39 height 28
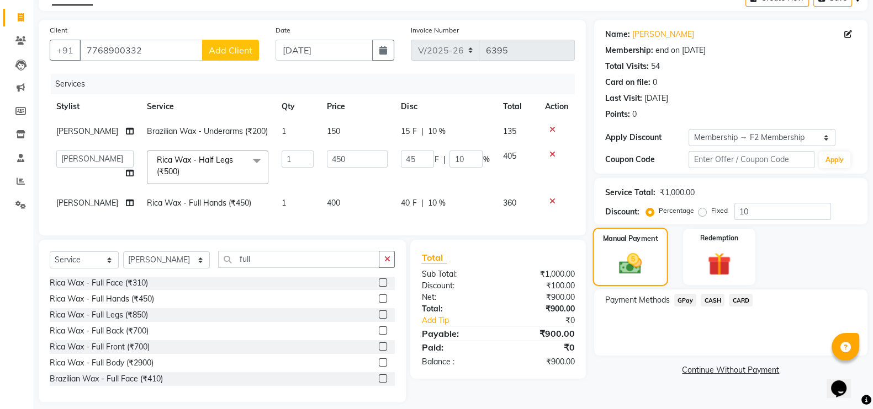
scroll to position [95, 0]
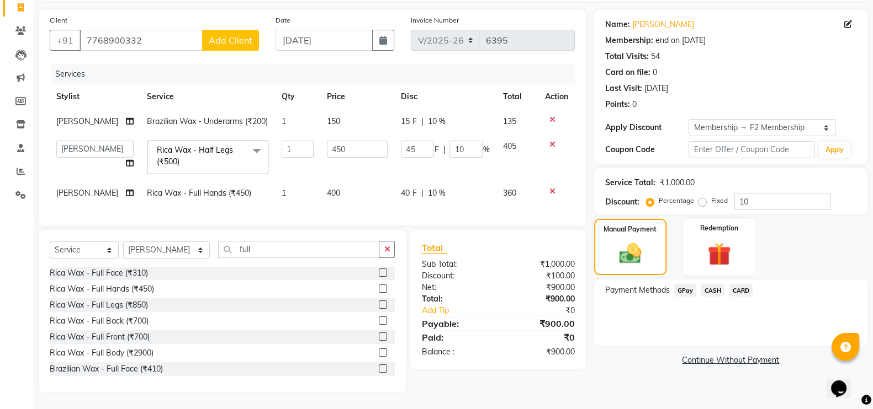
click at [688, 284] on span "GPay" at bounding box center [685, 290] width 23 height 13
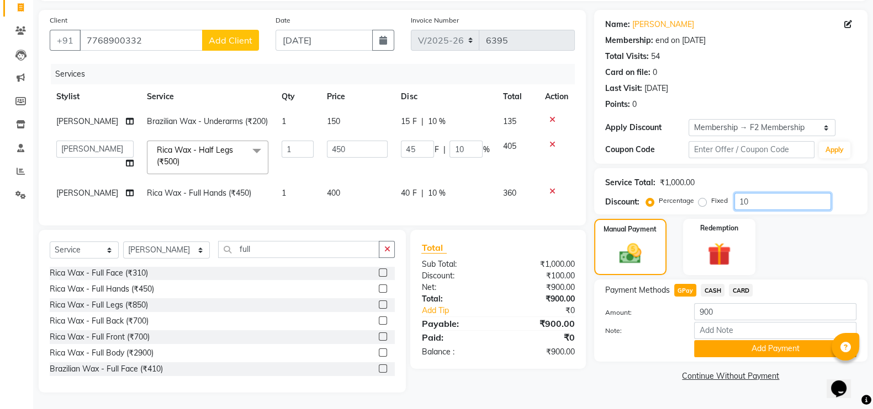
click at [751, 193] on input "10" at bounding box center [782, 201] width 97 height 17
type input "1"
type input "4.5"
type input "1"
type input "0"
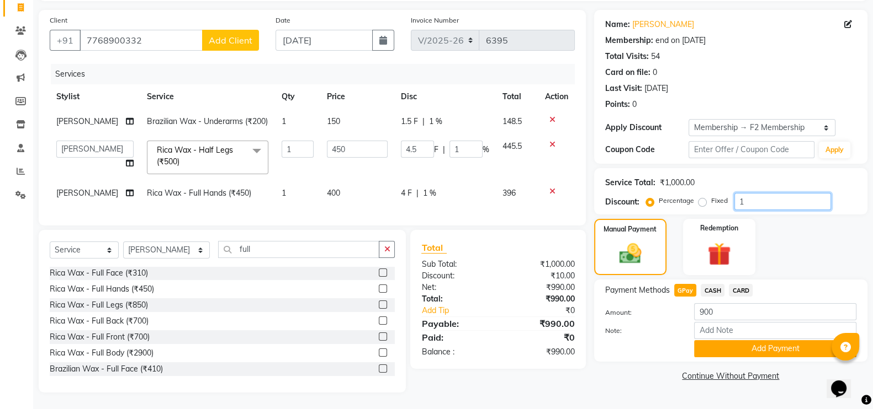
type input "0"
click at [689, 284] on span "GPay" at bounding box center [685, 290] width 23 height 13
type input "1000"
click at [741, 341] on button "Add Payment" at bounding box center [775, 349] width 162 height 17
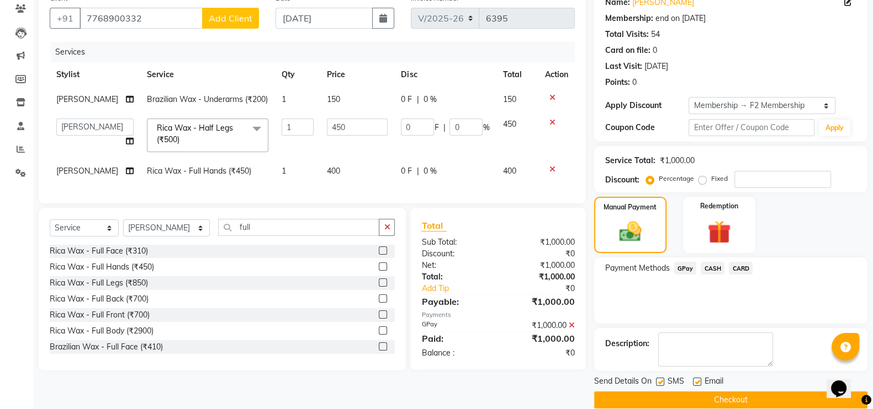
scroll to position [110, 0]
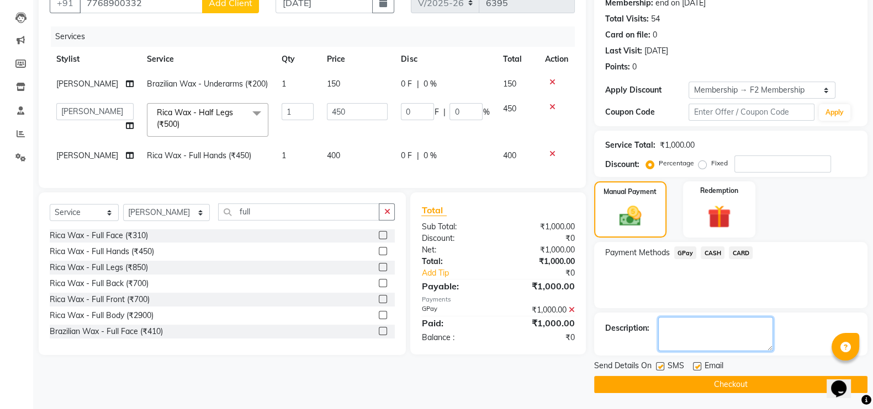
click at [741, 329] on textarea at bounding box center [715, 334] width 115 height 34
click at [732, 389] on button "Checkout" at bounding box center [730, 384] width 273 height 17
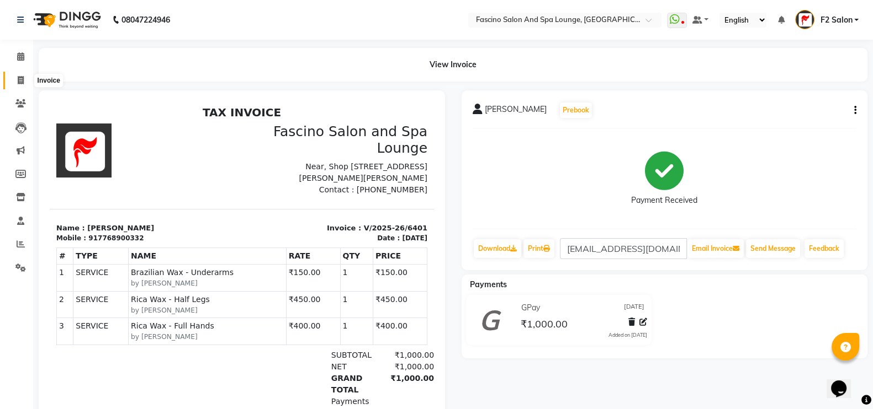
click at [24, 83] on span at bounding box center [20, 81] width 19 height 13
select select "129"
select select "service"
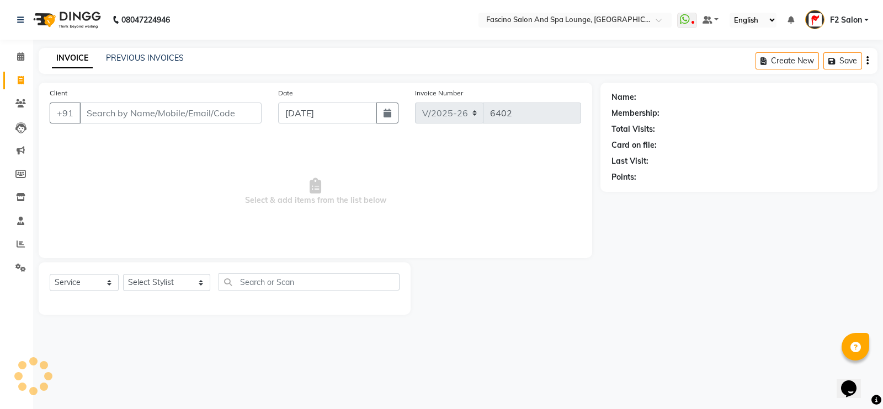
click at [121, 113] on input "Client" at bounding box center [170, 113] width 182 height 21
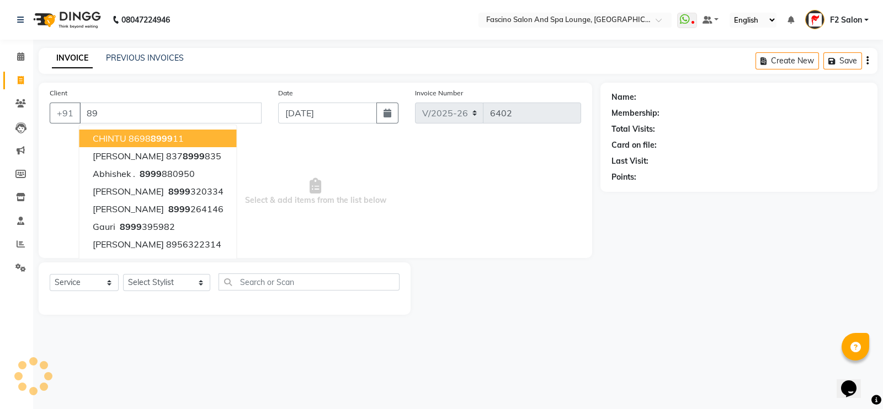
type input "8"
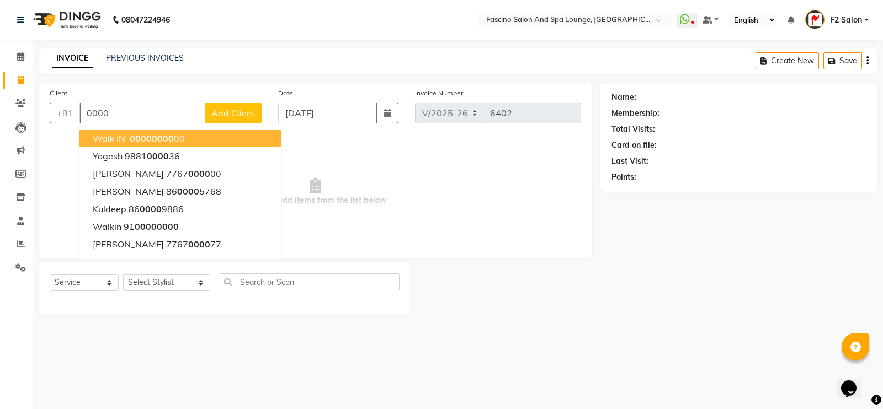
click at [135, 136] on span "0000" at bounding box center [141, 138] width 22 height 11
type input "0000000000"
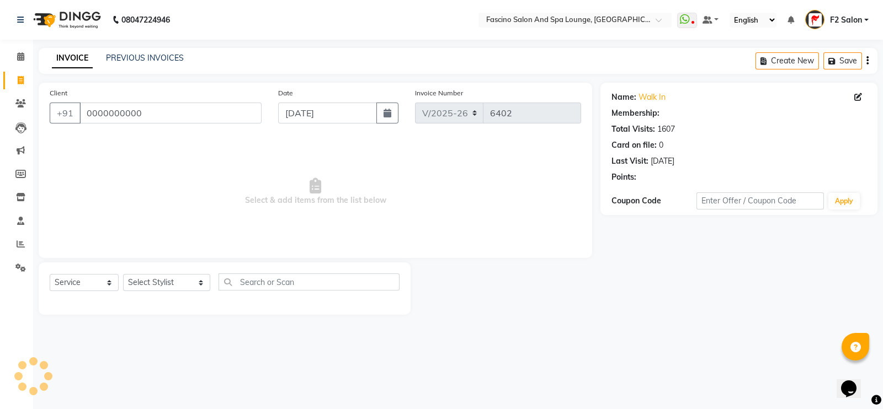
select select "1: Object"
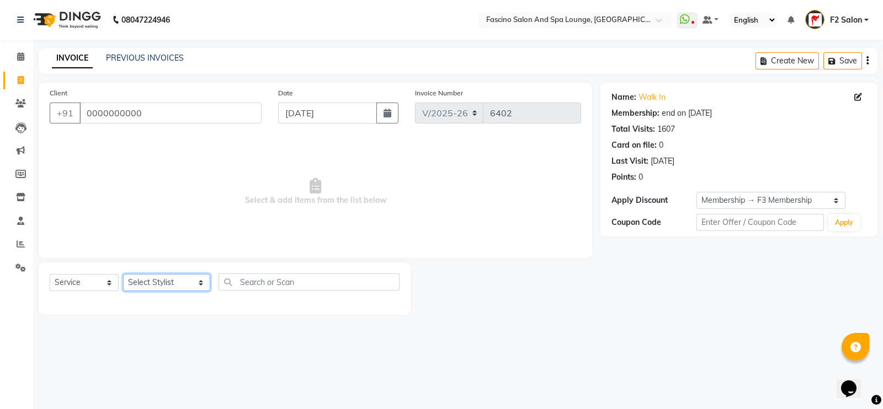
click at [145, 286] on select "Select Stylist akash F3 [PERSON_NAME] [PERSON_NAME] Bhushan [PERSON_NAME] Mam […" at bounding box center [166, 282] width 87 height 17
select select "76334"
click at [123, 275] on select "Select Stylist akash F3 [PERSON_NAME] [PERSON_NAME] Bhushan [PERSON_NAME] Mam […" at bounding box center [166, 282] width 87 height 17
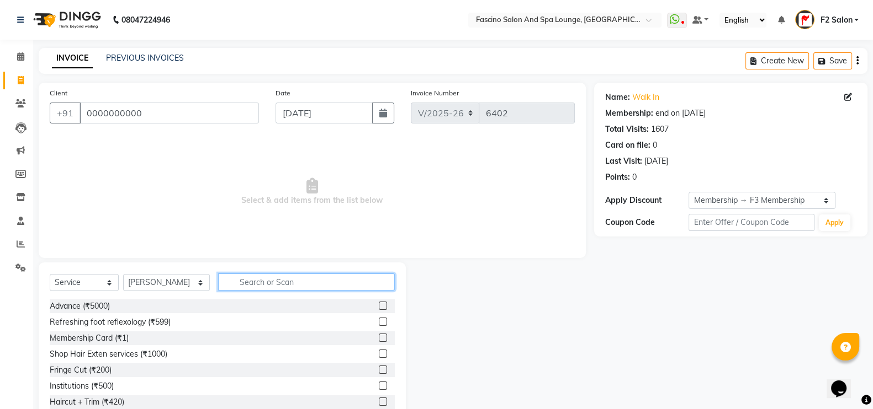
click at [237, 285] on input "text" at bounding box center [306, 282] width 177 height 17
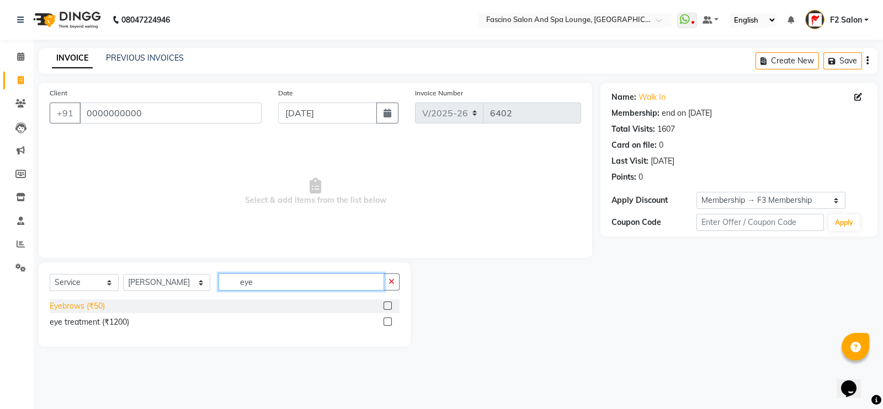
type input "eye"
click at [56, 307] on div "Eyebrows (₹50)" at bounding box center [77, 307] width 55 height 12
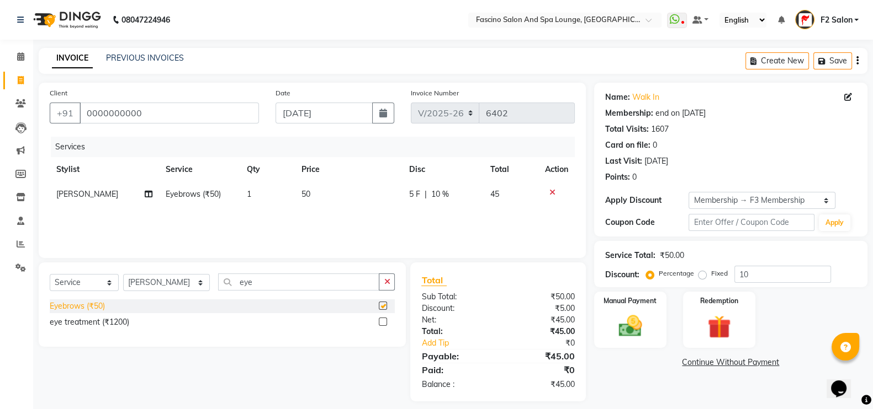
checkbox input "false"
click at [764, 278] on input "10" at bounding box center [782, 274] width 97 height 17
type input "1"
click at [631, 326] on img at bounding box center [629, 326] width 39 height 28
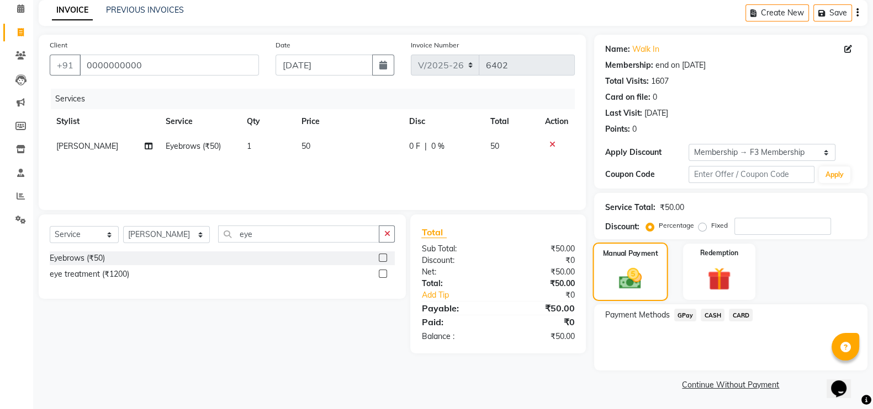
scroll to position [49, 0]
click at [682, 314] on span "GPay" at bounding box center [685, 314] width 23 height 13
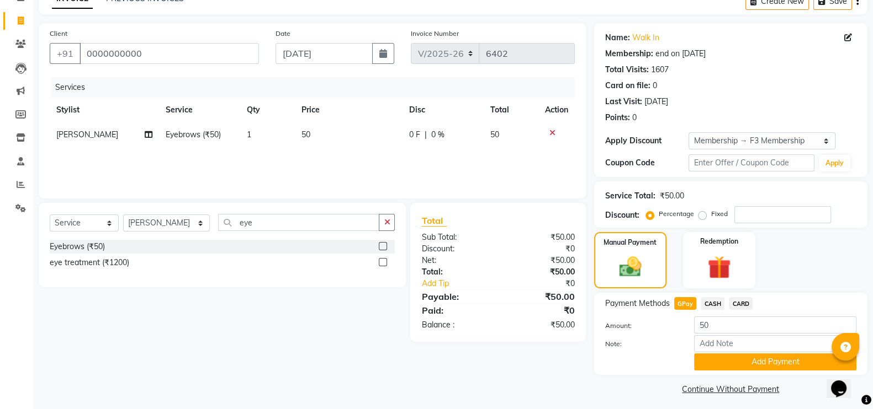
scroll to position [66, 0]
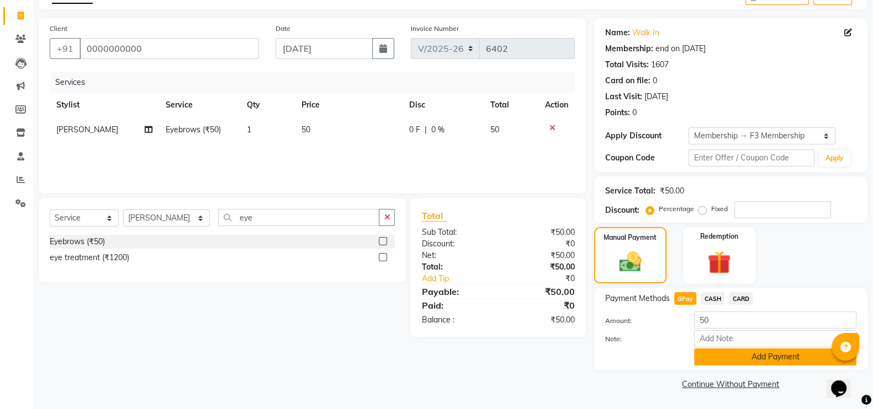
click at [746, 354] on button "Add Payment" at bounding box center [775, 357] width 162 height 17
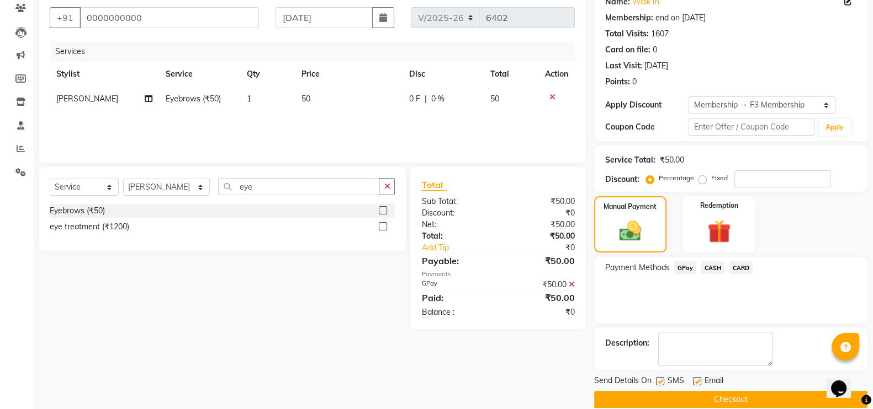
scroll to position [110, 0]
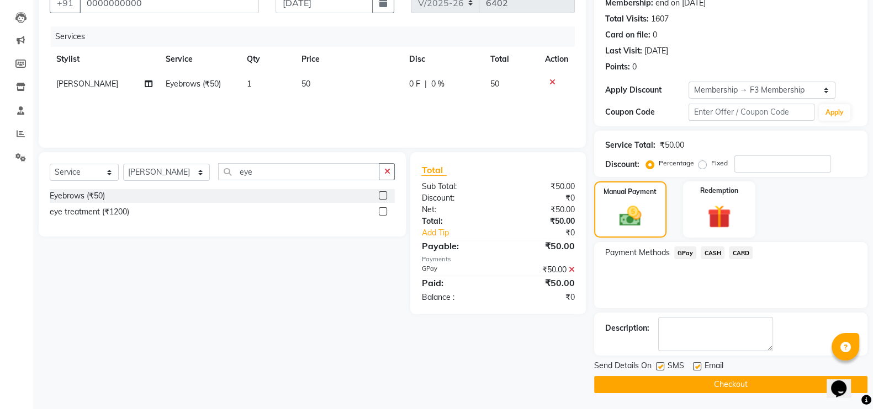
click at [662, 365] on label at bounding box center [660, 367] width 8 height 8
click at [662, 365] on input "checkbox" at bounding box center [659, 367] width 7 height 7
checkbox input "false"
click at [665, 380] on button "Checkout" at bounding box center [730, 384] width 273 height 17
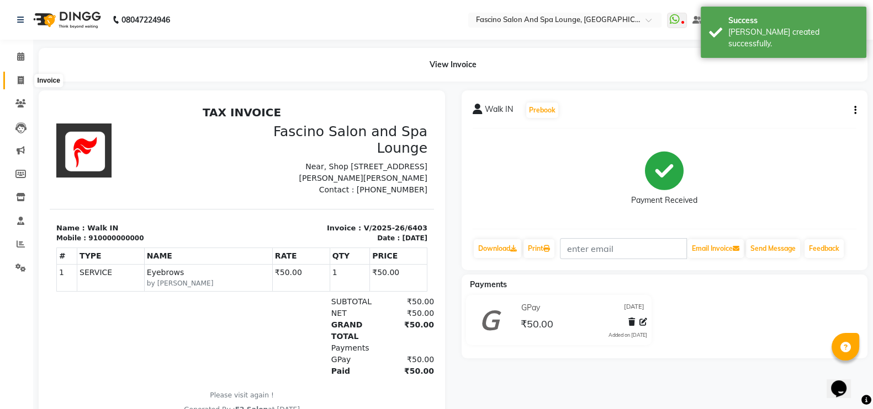
click at [15, 77] on span at bounding box center [20, 81] width 19 height 13
select select "129"
select select "service"
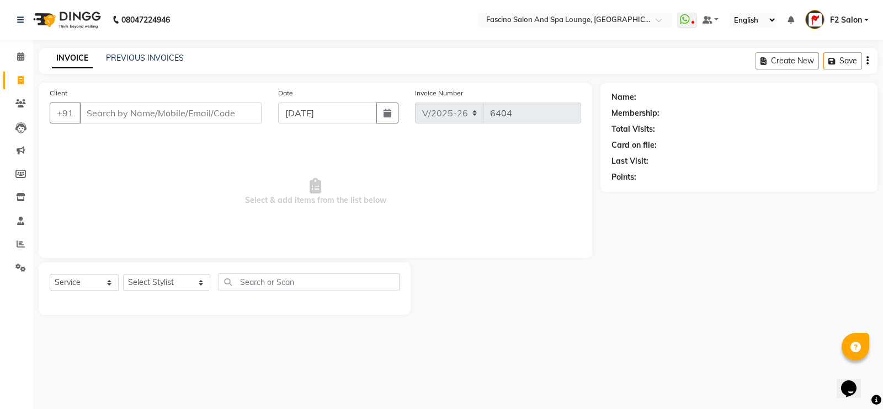
click at [252, 163] on span "Select & add items from the list below" at bounding box center [315, 192] width 531 height 110
click at [23, 105] on icon at bounding box center [20, 103] width 10 height 8
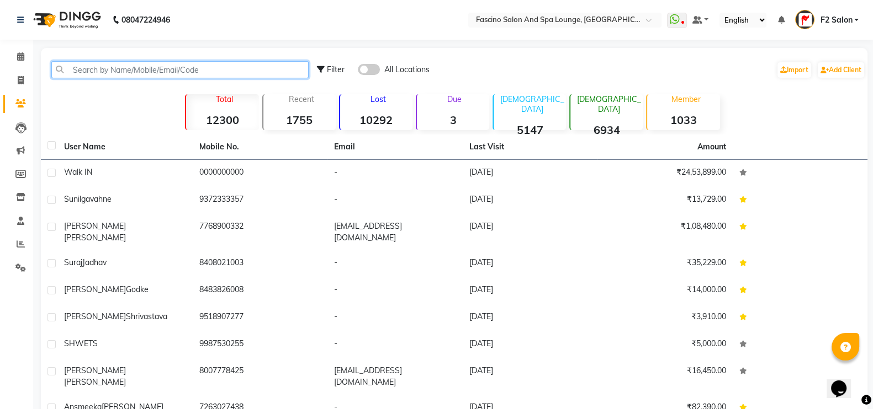
click at [147, 77] on input "text" at bounding box center [179, 69] width 257 height 17
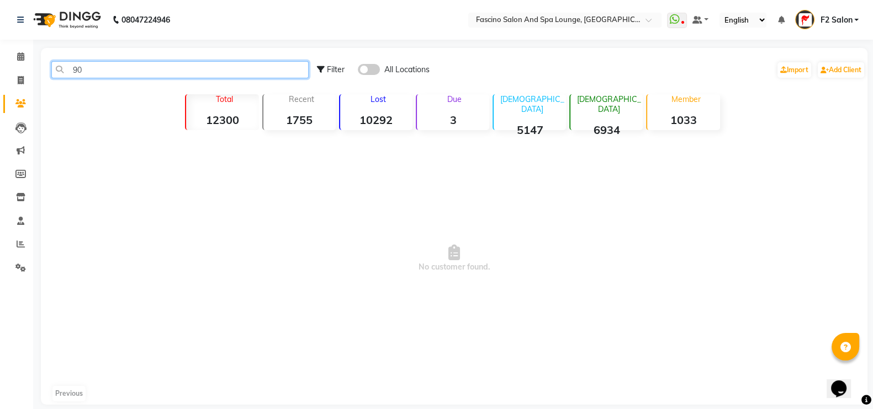
type input "9"
type input "9049741474"
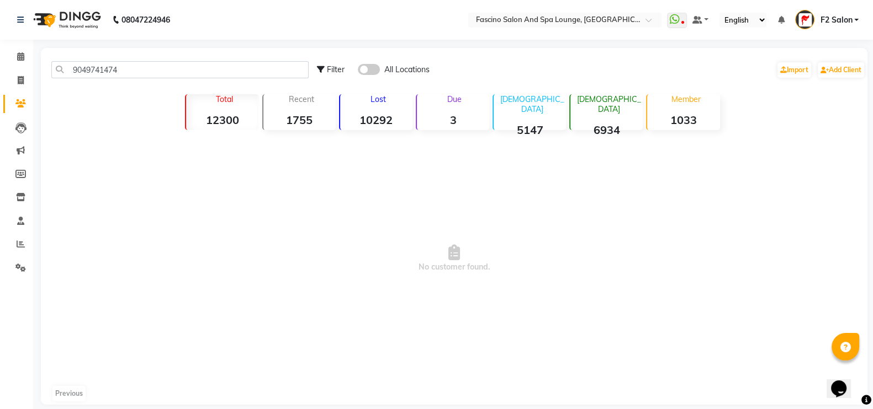
click at [367, 68] on span at bounding box center [369, 69] width 22 height 11
click at [358, 71] on input "checkbox" at bounding box center [358, 71] width 0 height 0
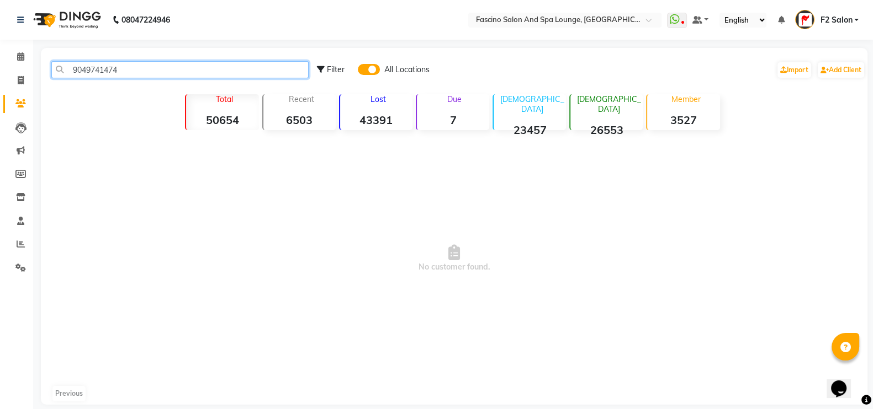
click at [101, 67] on input "9049741474" at bounding box center [179, 69] width 257 height 17
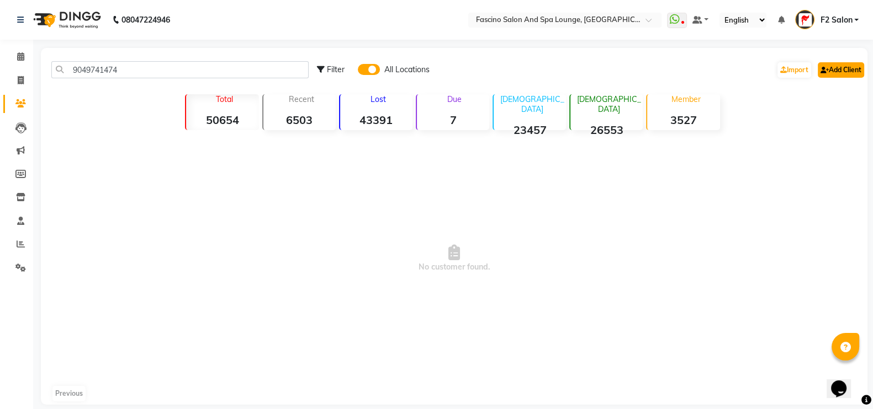
click at [831, 70] on link "Add Client" at bounding box center [840, 69] width 46 height 15
select select "22"
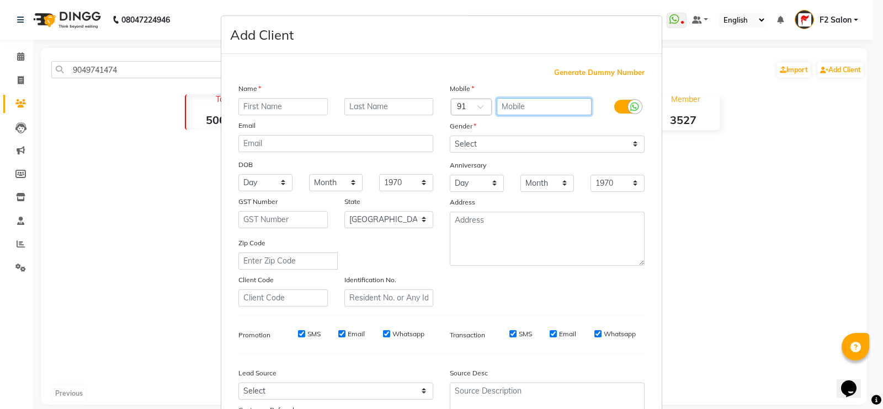
click at [512, 109] on input "text" at bounding box center [544, 106] width 95 height 17
paste input "9049741474"
type input "9049741474"
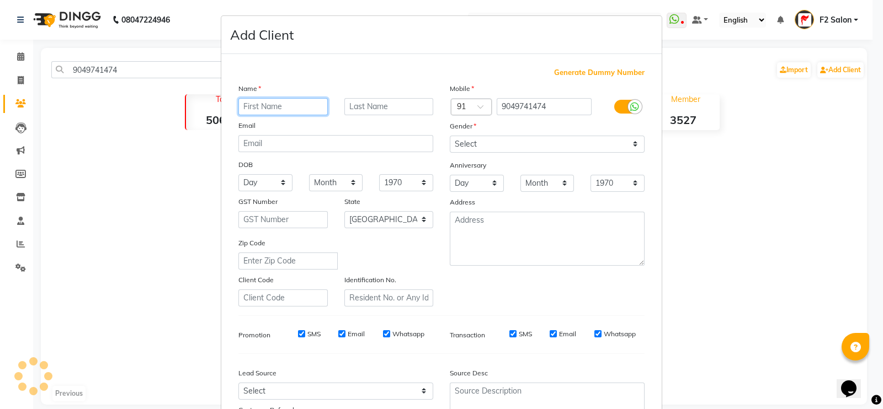
click at [270, 111] on input "text" at bounding box center [282, 106] width 89 height 17
type input "Ashwini"
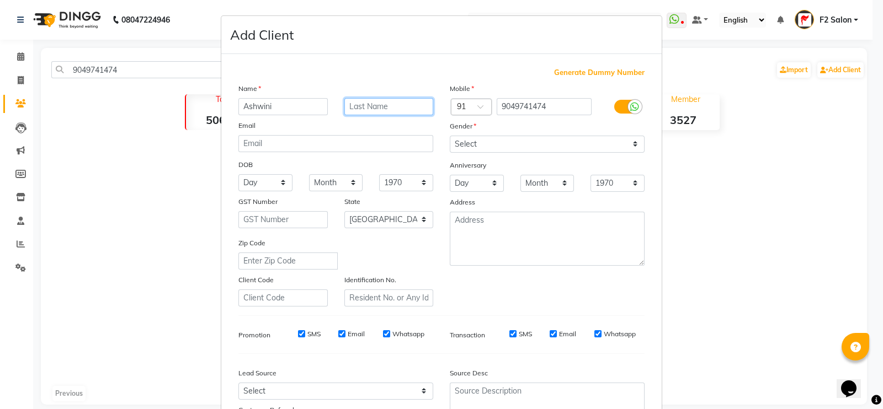
click at [382, 110] on input "text" at bounding box center [388, 106] width 89 height 17
type input "Kotakar"
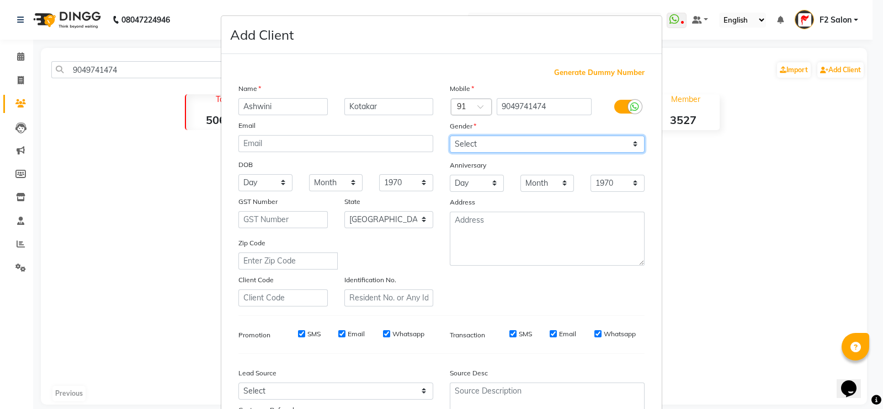
click at [492, 150] on select "Select [DEMOGRAPHIC_DATA] [DEMOGRAPHIC_DATA] Other Prefer Not To Say" at bounding box center [547, 144] width 195 height 17
select select "[DEMOGRAPHIC_DATA]"
click at [450, 136] on select "Select [DEMOGRAPHIC_DATA] [DEMOGRAPHIC_DATA] Other Prefer Not To Say" at bounding box center [547, 144] width 195 height 17
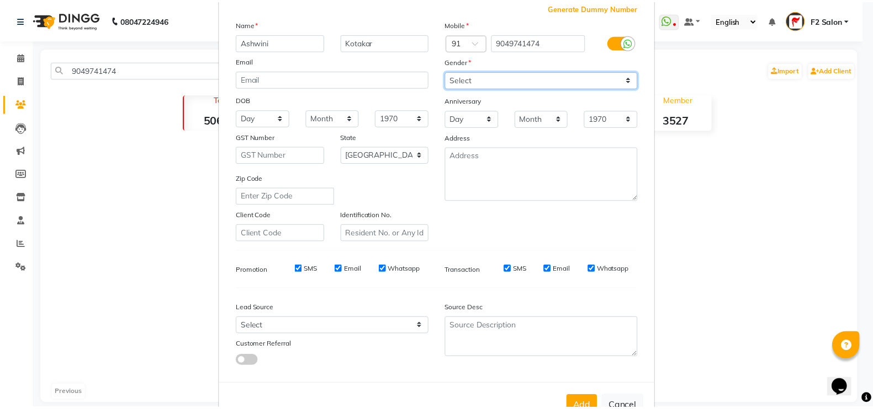
scroll to position [106, 0]
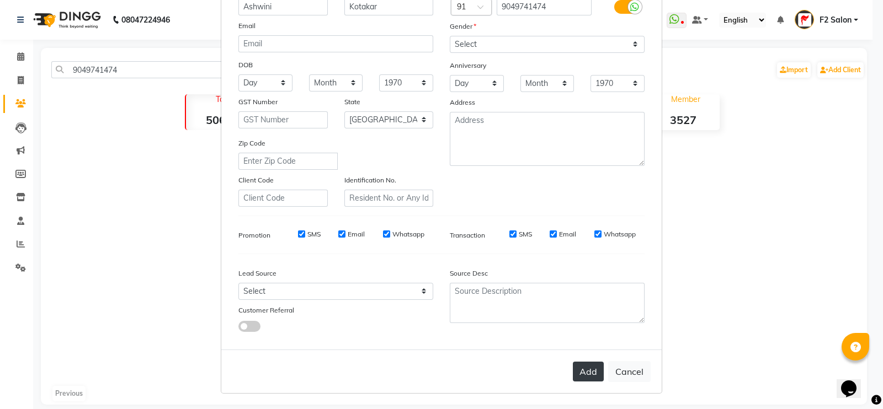
click at [577, 379] on button "Add" at bounding box center [588, 372] width 31 height 20
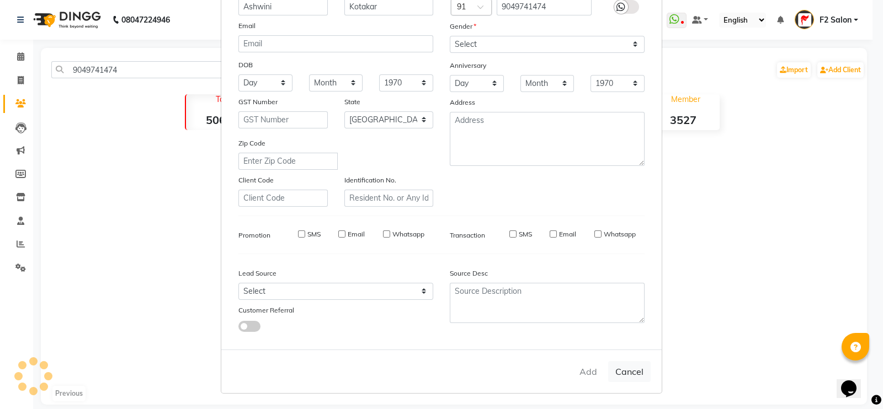
select select
select select "null"
select select
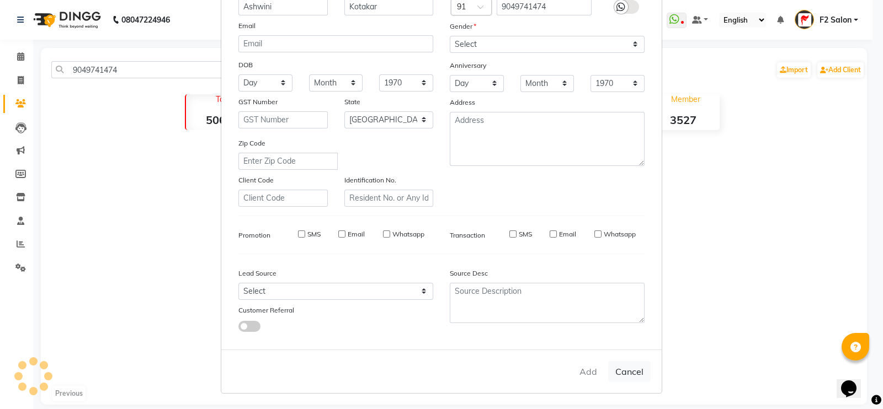
select select
checkbox input "false"
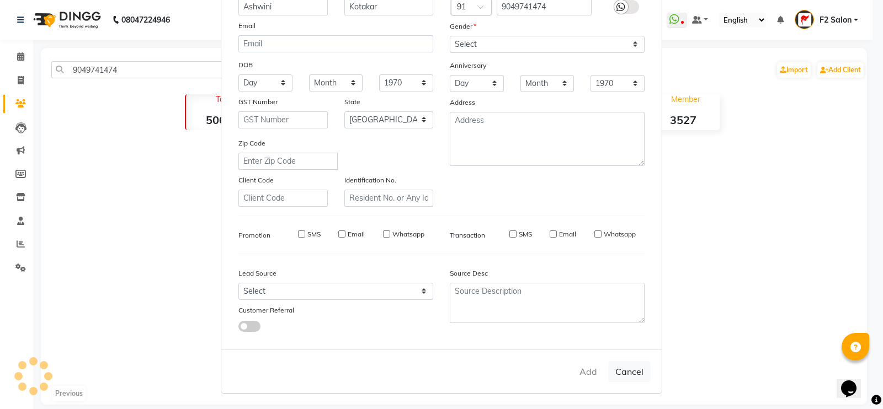
checkbox input "false"
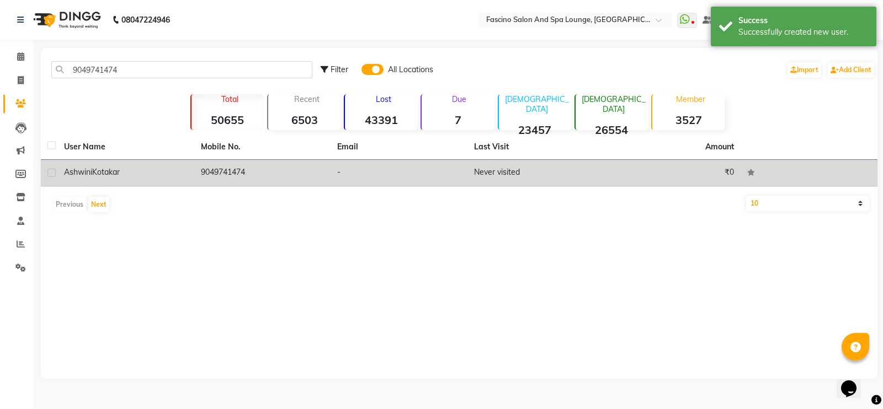
click at [514, 174] on td "Never visited" at bounding box center [535, 173] width 137 height 27
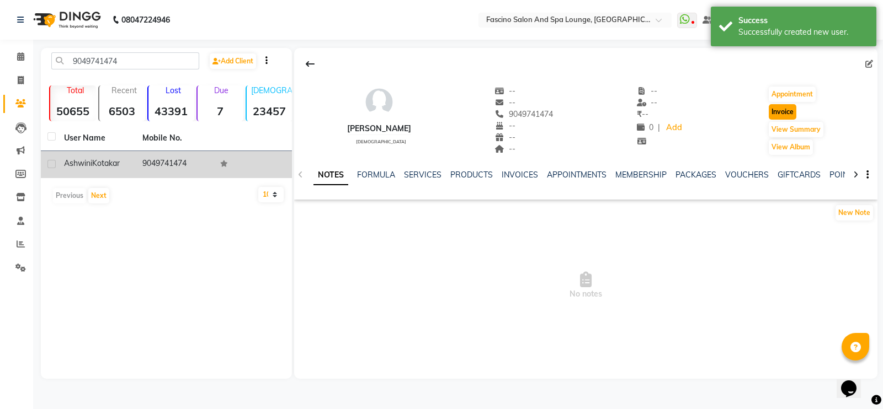
click at [794, 111] on button "Invoice" at bounding box center [783, 111] width 28 height 15
select select "service"
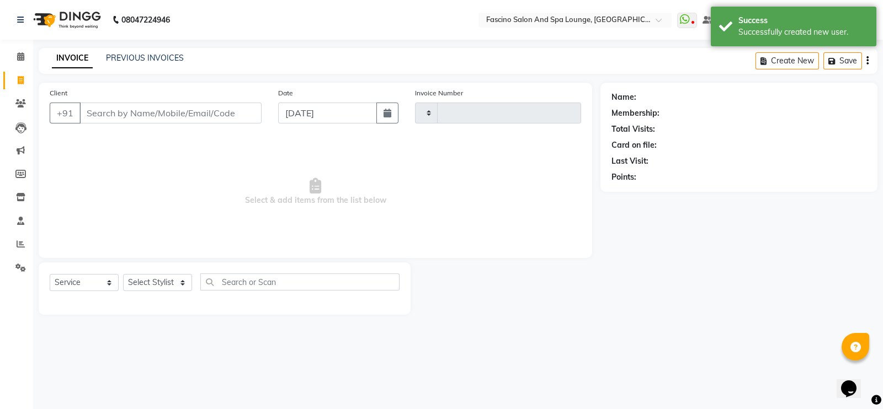
type input "6404"
select select "129"
type input "9049741474"
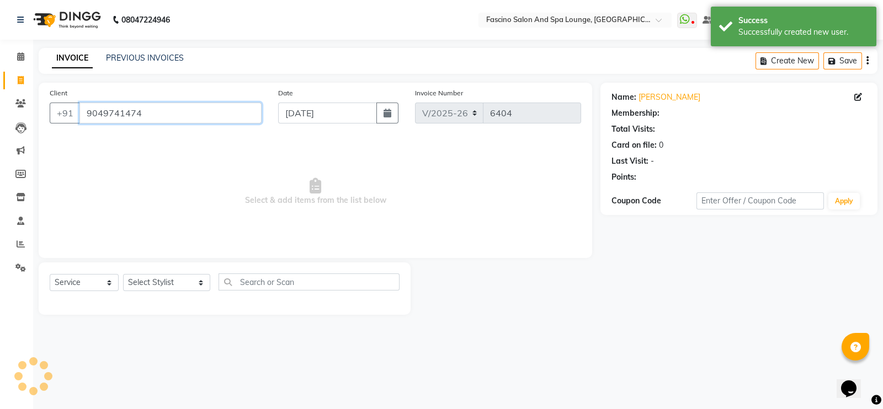
click at [155, 114] on input "9049741474" at bounding box center [170, 113] width 182 height 21
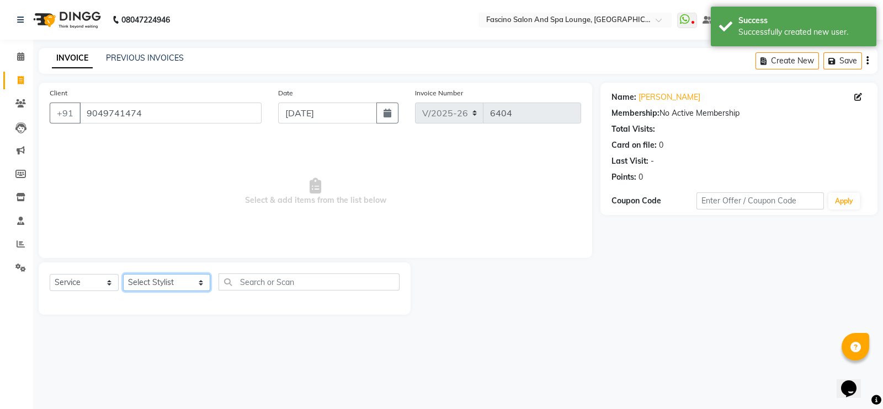
click at [148, 280] on select "Select Stylist akash F3 [PERSON_NAME] [PERSON_NAME] Bhushan [PERSON_NAME] Mam […" at bounding box center [166, 282] width 87 height 17
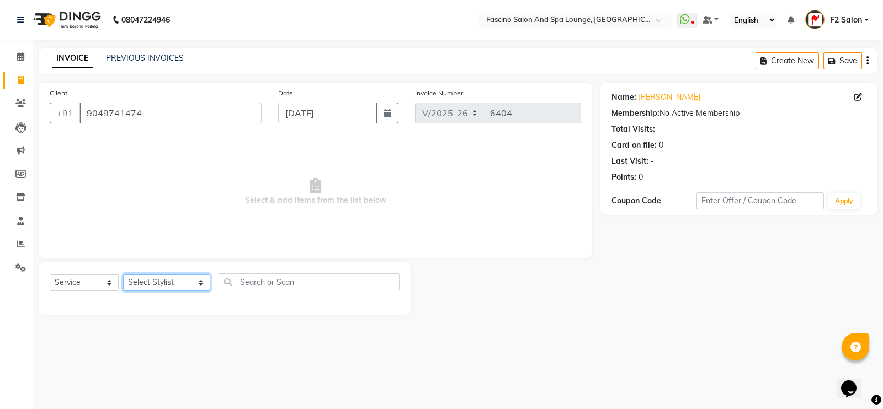
select select "25247"
click at [123, 275] on select "Select Stylist akash F3 [PERSON_NAME] [PERSON_NAME] Bhushan [PERSON_NAME] Mam […" at bounding box center [166, 282] width 87 height 17
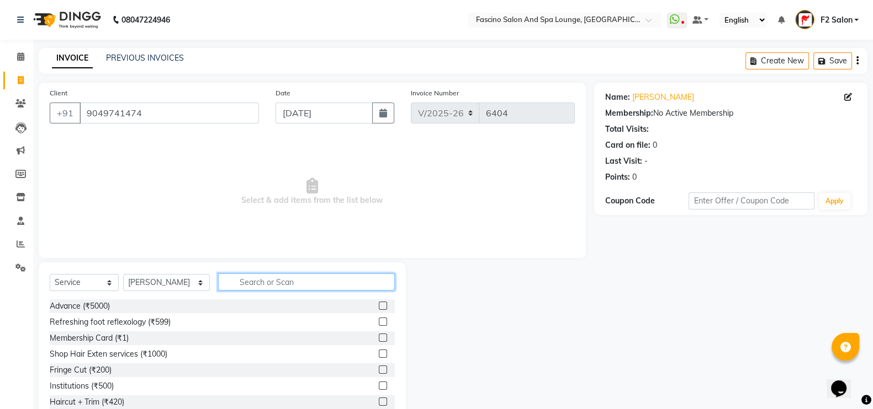
click at [229, 282] on input "text" at bounding box center [306, 282] width 177 height 17
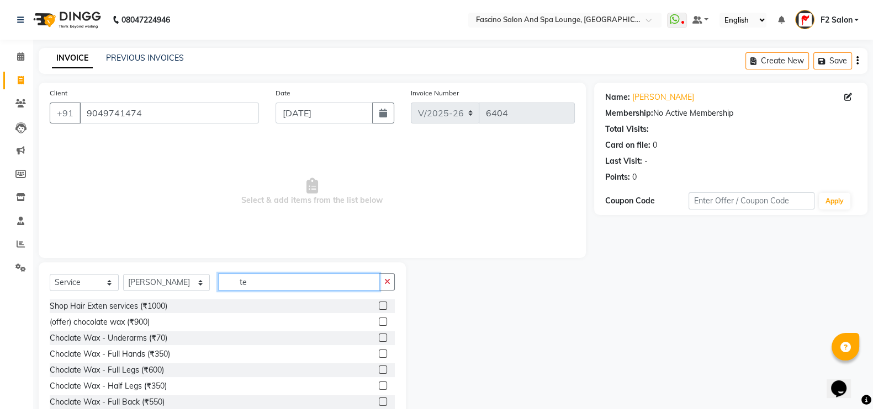
type input "t"
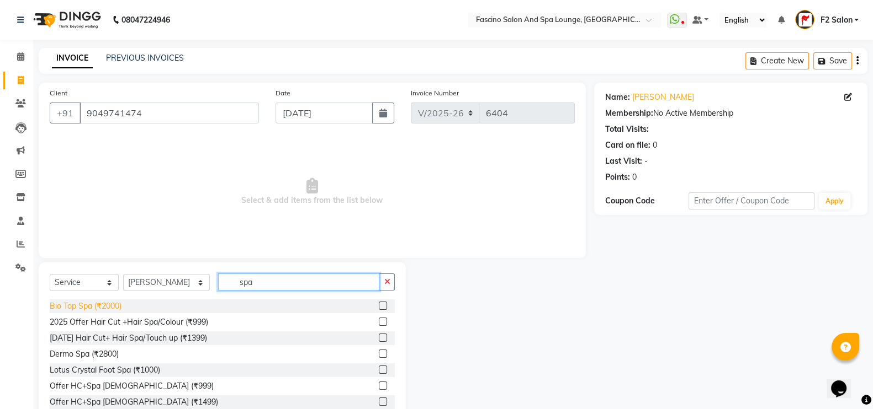
type input "spa"
click at [104, 301] on div "Bio Top Spa (₹2000)" at bounding box center [86, 307] width 72 height 12
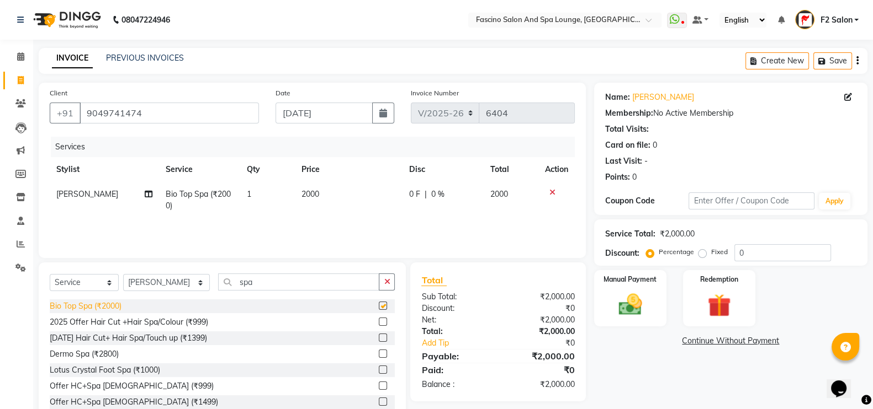
checkbox input "false"
click at [259, 284] on input "spa" at bounding box center [299, 282] width 162 height 17
type input "s"
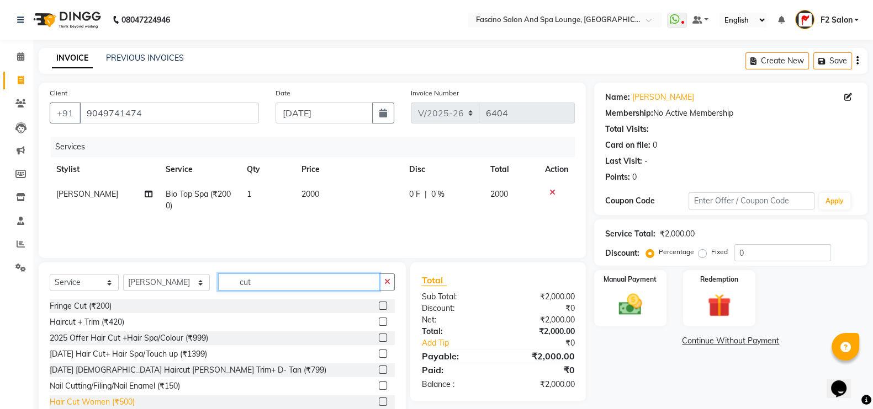
type input "cut"
click at [109, 398] on div "Hair Cut Women (₹500)" at bounding box center [92, 403] width 85 height 12
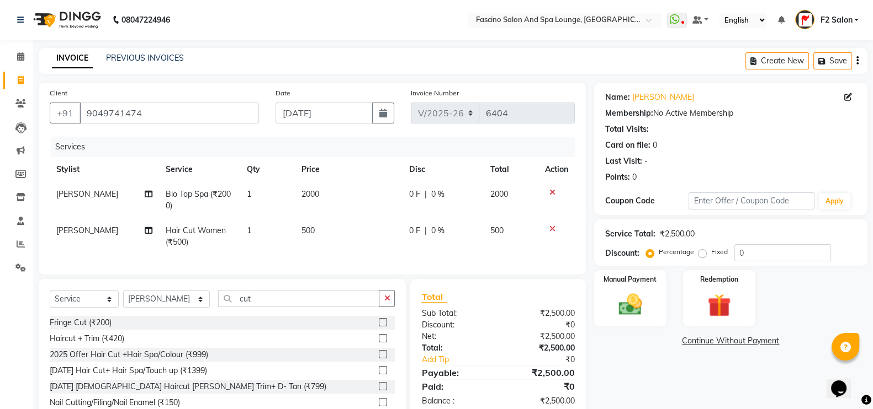
checkbox input "false"
click at [323, 191] on td "2000" at bounding box center [349, 200] width 108 height 36
select select "25247"
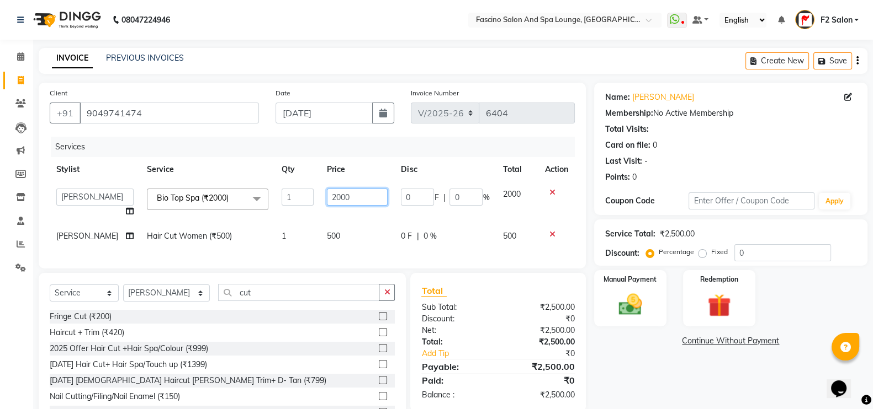
click at [348, 198] on input "2000" at bounding box center [357, 197] width 61 height 17
click at [343, 228] on td "500" at bounding box center [357, 236] width 74 height 25
select select "25247"
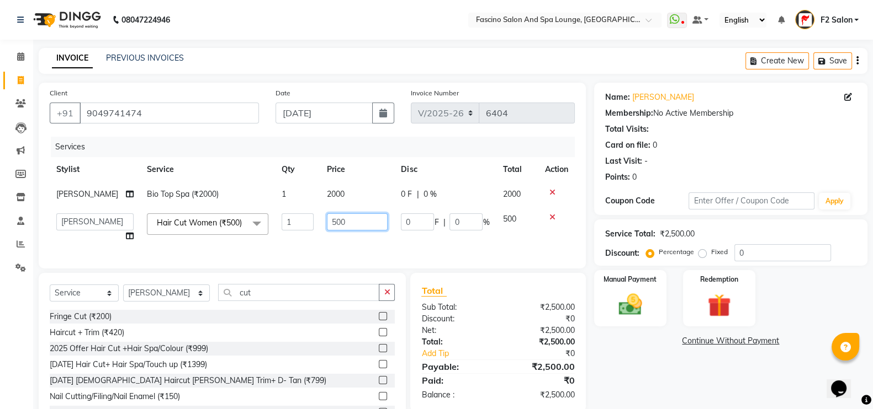
click at [342, 231] on input "500" at bounding box center [357, 222] width 61 height 17
type input "5"
type input "600"
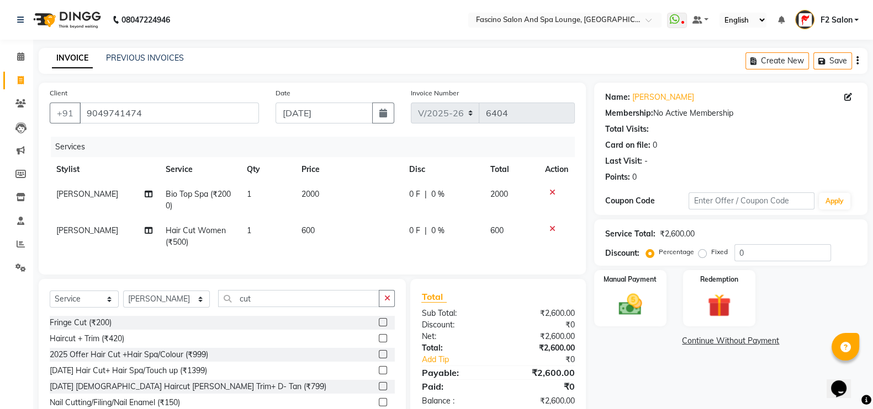
click at [327, 260] on div "Services Stylist Service Qty Price Disc Total Action [PERSON_NAME] Bio Top Spa …" at bounding box center [312, 200] width 525 height 127
click at [163, 306] on select "Select Stylist akash F3 [PERSON_NAME] [PERSON_NAME] Bhushan [PERSON_NAME] Mam […" at bounding box center [166, 299] width 87 height 17
select select "76334"
click at [123, 302] on select "Select Stylist akash F3 [PERSON_NAME] [PERSON_NAME] Bhushan [PERSON_NAME] Mam […" at bounding box center [166, 299] width 87 height 17
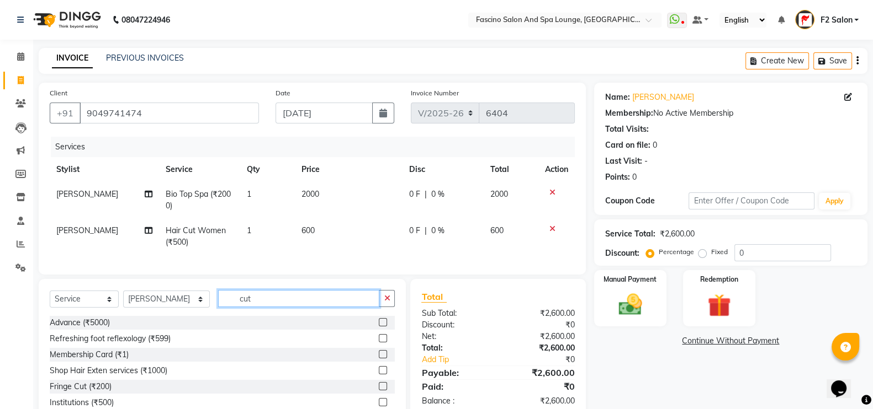
click at [254, 307] on input "cut" at bounding box center [299, 298] width 162 height 17
type input "c"
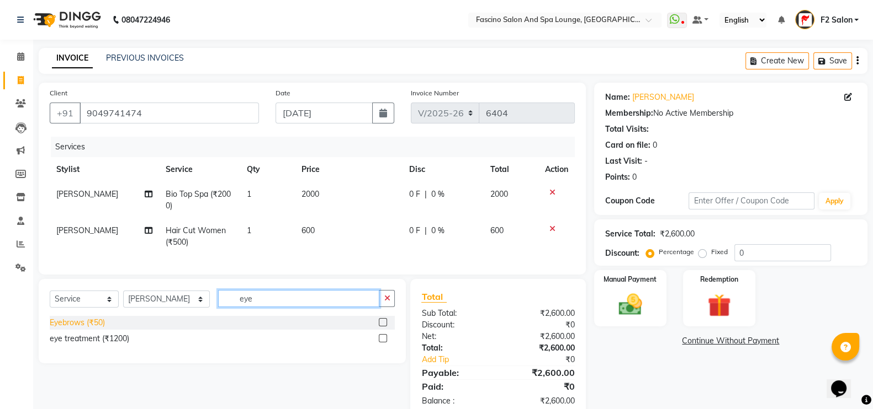
type input "eye"
click at [52, 329] on div "Eyebrows (₹50)" at bounding box center [77, 323] width 55 height 12
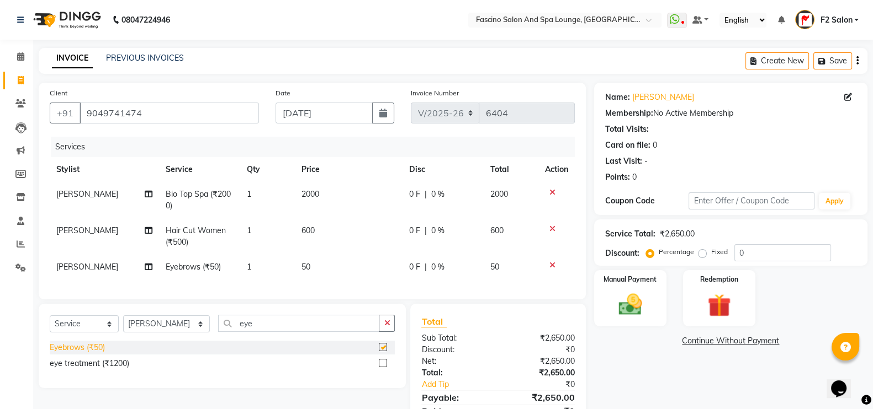
checkbox input "false"
click at [631, 294] on img at bounding box center [629, 305] width 39 height 28
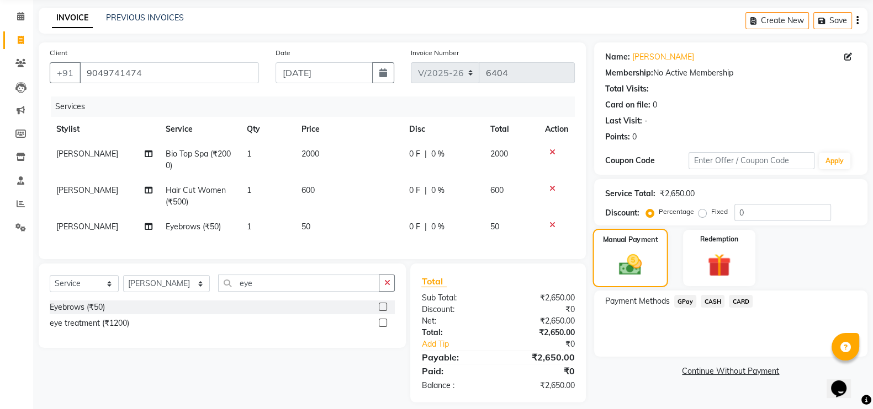
scroll to position [61, 0]
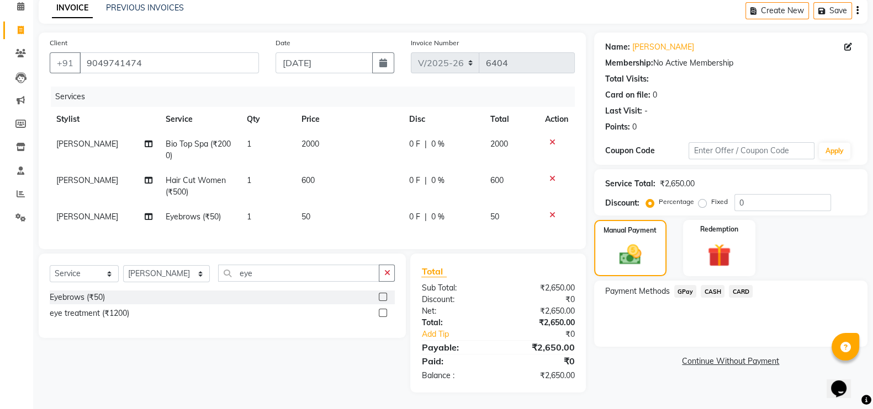
click at [681, 285] on span "GPay" at bounding box center [685, 291] width 23 height 13
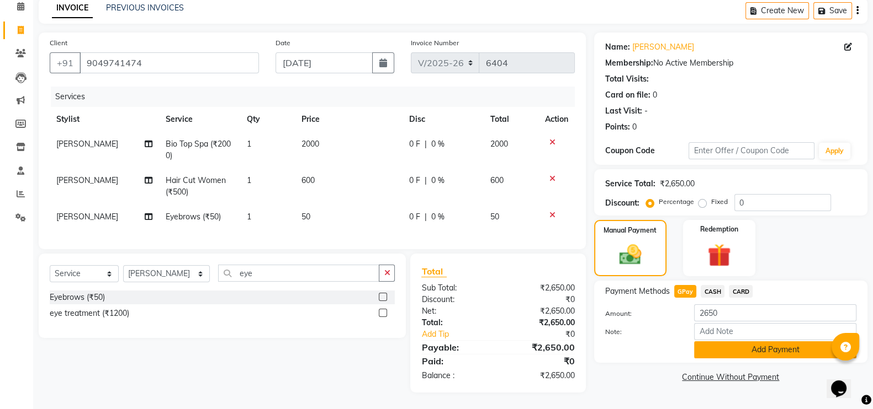
click at [743, 342] on button "Add Payment" at bounding box center [775, 350] width 162 height 17
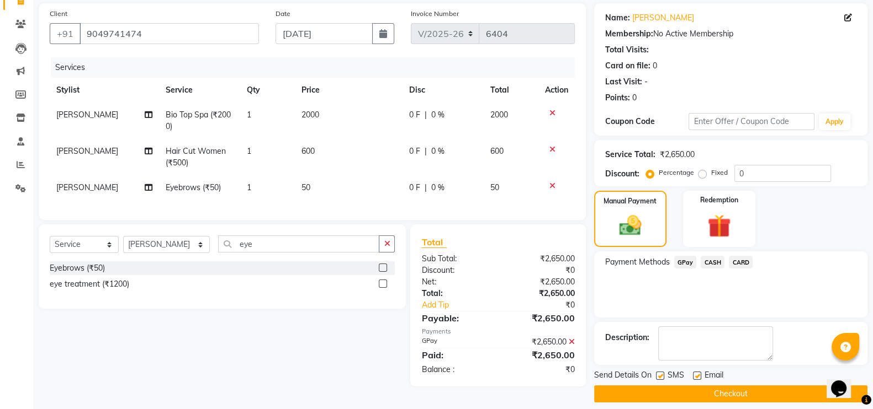
scroll to position [89, 0]
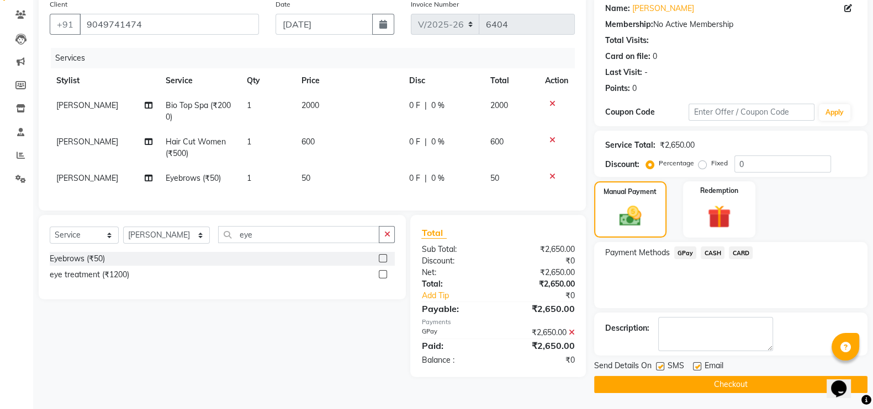
click at [662, 363] on label at bounding box center [660, 367] width 8 height 8
click at [662, 364] on input "checkbox" at bounding box center [659, 367] width 7 height 7
checkbox input "false"
click at [665, 379] on button "Checkout" at bounding box center [730, 384] width 273 height 17
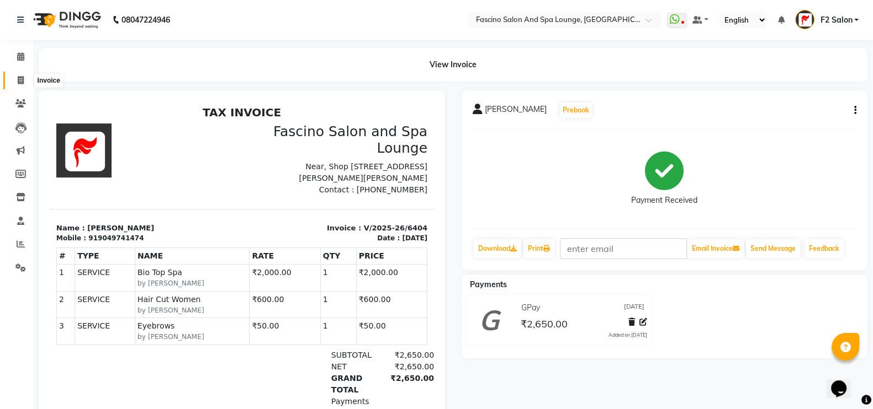
click at [20, 79] on icon at bounding box center [21, 80] width 6 height 8
select select "129"
select select "service"
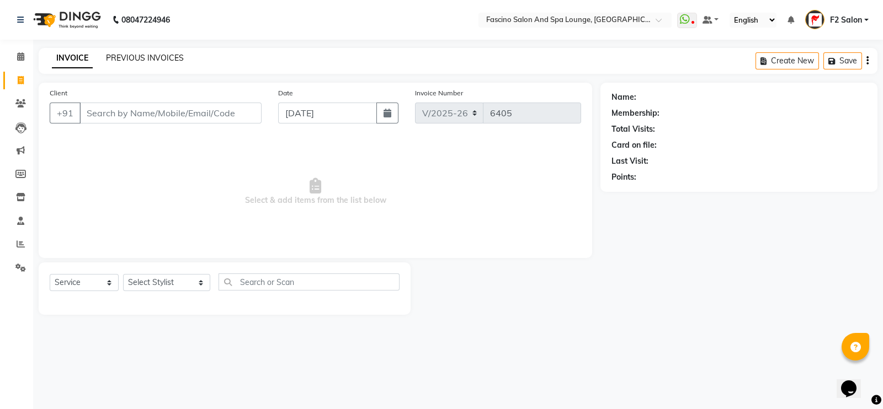
click at [135, 53] on link "PREVIOUS INVOICES" at bounding box center [145, 58] width 78 height 10
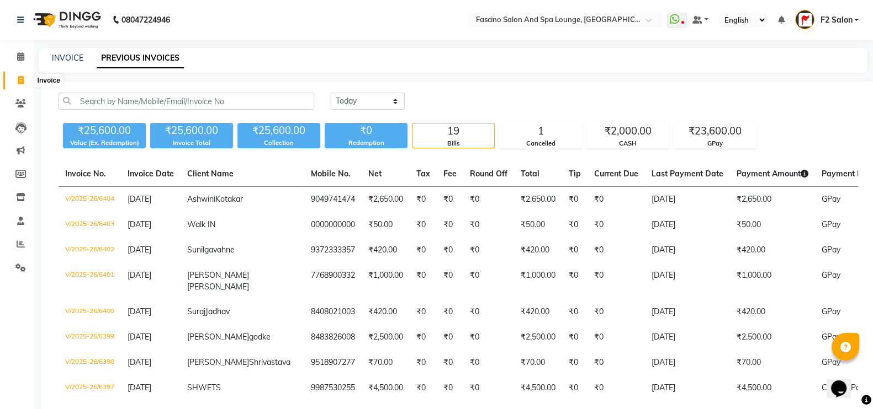
click at [25, 79] on span at bounding box center [20, 81] width 19 height 13
select select "service"
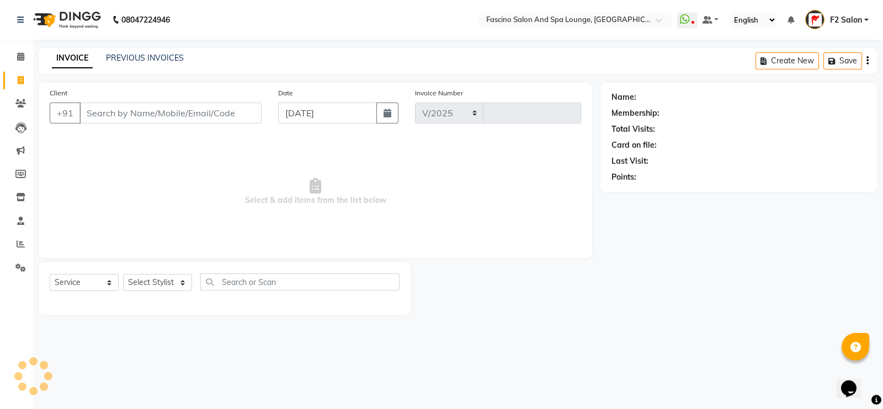
select select "129"
type input "6405"
click at [566, 240] on span "Select & add items from the list below" at bounding box center [315, 192] width 531 height 110
click at [159, 120] on input "Client" at bounding box center [170, 113] width 182 height 21
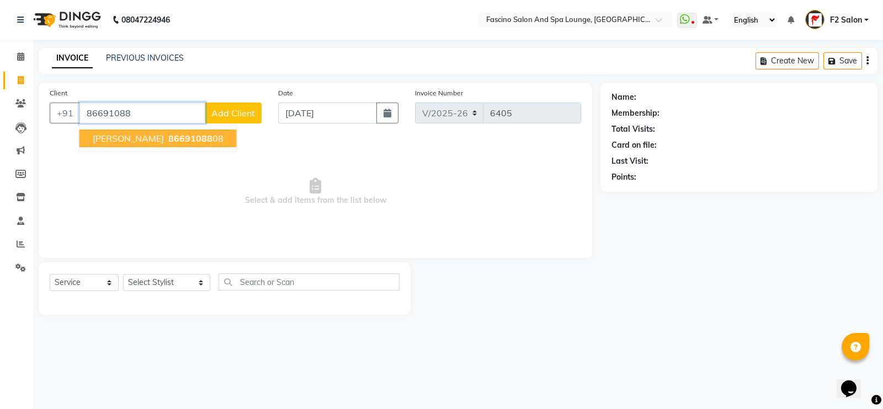
click at [168, 135] on span "86691088" at bounding box center [190, 138] width 44 height 11
type input "8669108808"
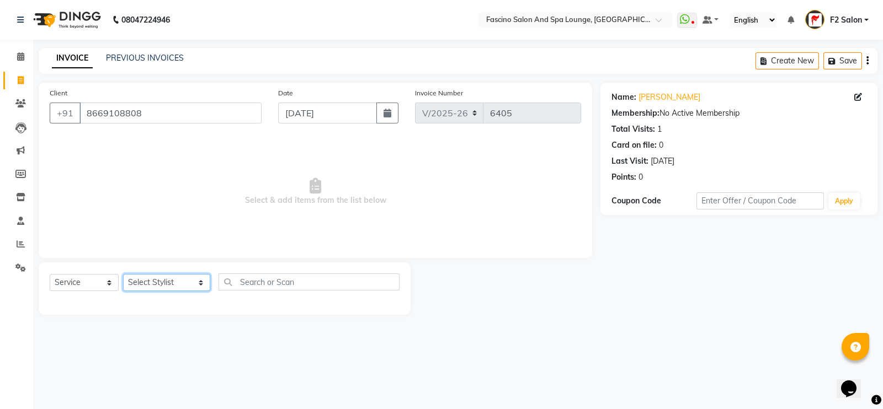
click at [153, 288] on select "Select Stylist akash F3 [PERSON_NAME] [PERSON_NAME] Bhushan [PERSON_NAME] Mam […" at bounding box center [166, 282] width 87 height 17
select select "74326"
click at [123, 275] on select "Select Stylist akash F3 [PERSON_NAME] [PERSON_NAME] Bhushan [PERSON_NAME] Mam […" at bounding box center [166, 282] width 87 height 17
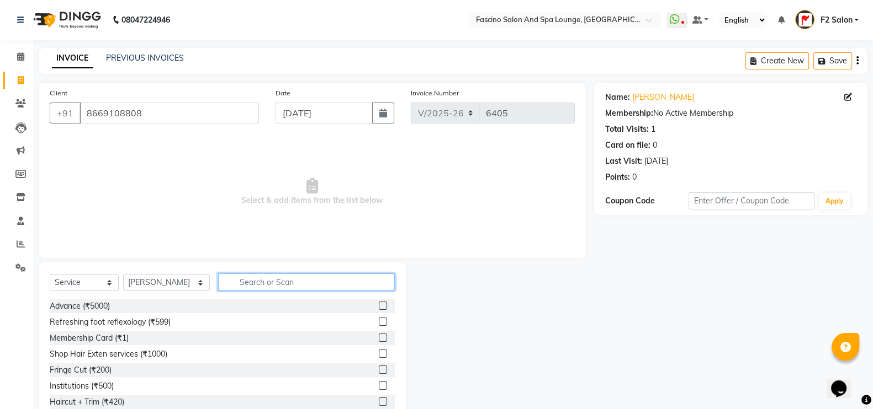
click at [242, 289] on input "text" at bounding box center [306, 282] width 177 height 17
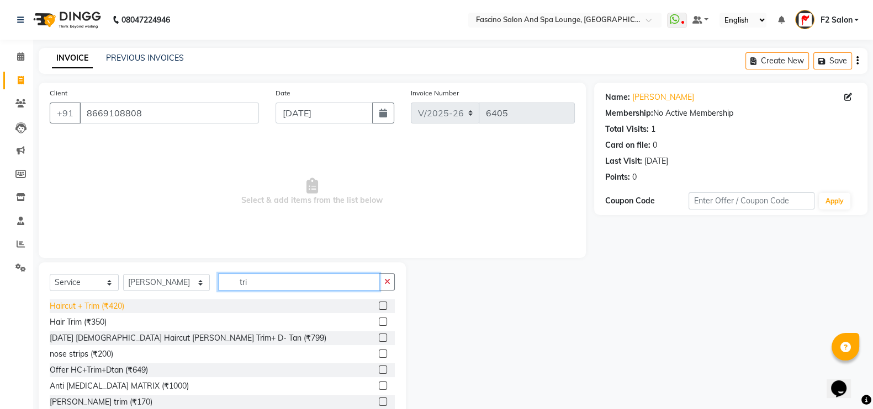
type input "tri"
click at [94, 308] on div "Haircut + Trim (₹420)" at bounding box center [87, 307] width 75 height 12
checkbox input "false"
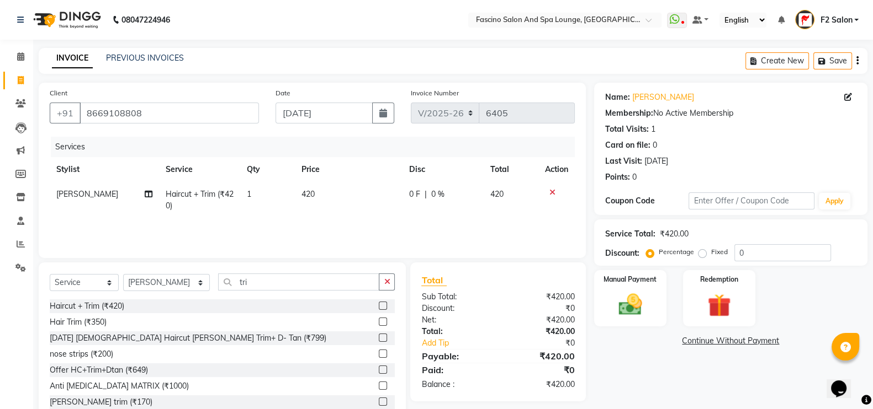
click at [325, 191] on td "420" at bounding box center [349, 200] width 108 height 36
select select "74326"
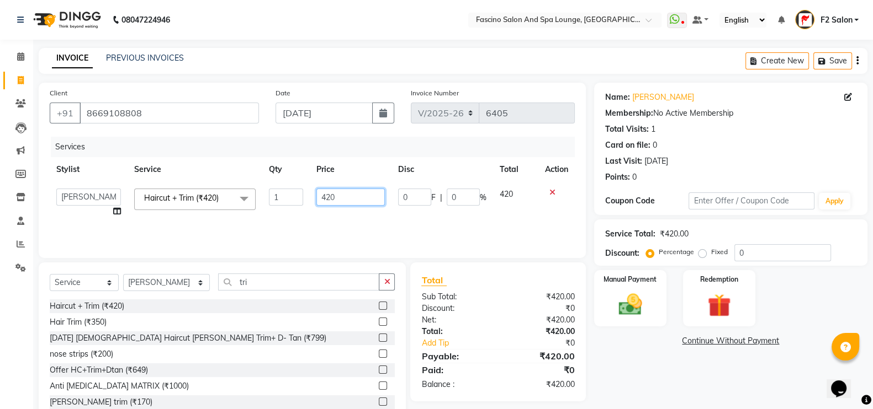
click at [343, 194] on input "420" at bounding box center [350, 197] width 69 height 17
type input "4"
type input "500"
click at [348, 221] on div "Services Stylist Service Qty Price Disc Total Action akash F3 [PERSON_NAME] [PE…" at bounding box center [312, 192] width 525 height 110
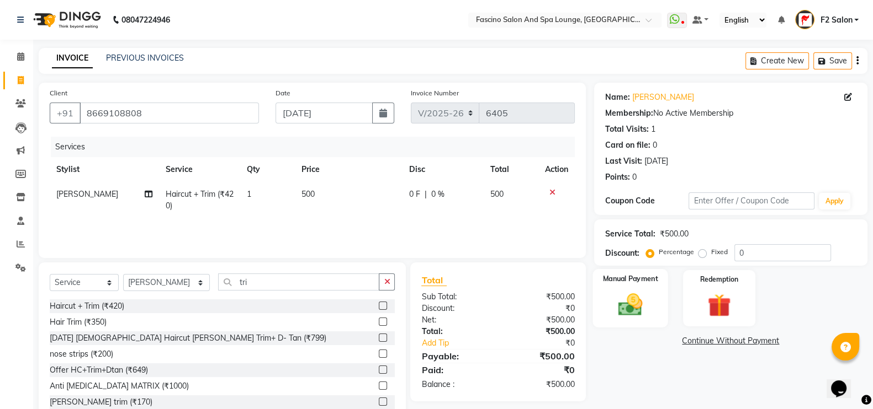
click at [619, 295] on img at bounding box center [629, 305] width 39 height 28
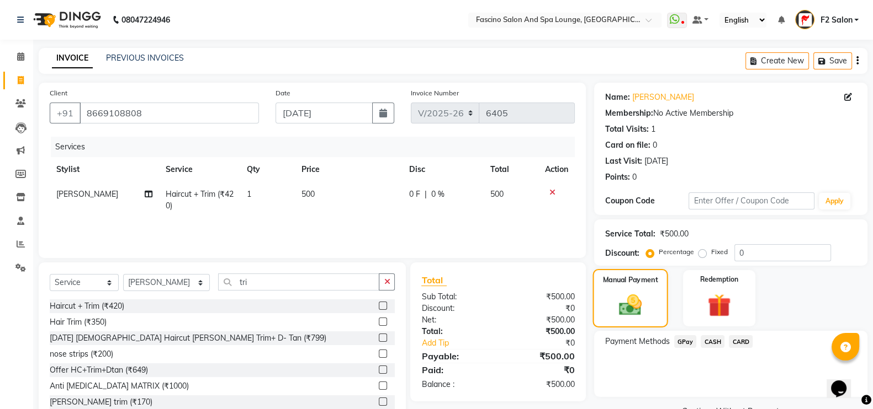
scroll to position [33, 0]
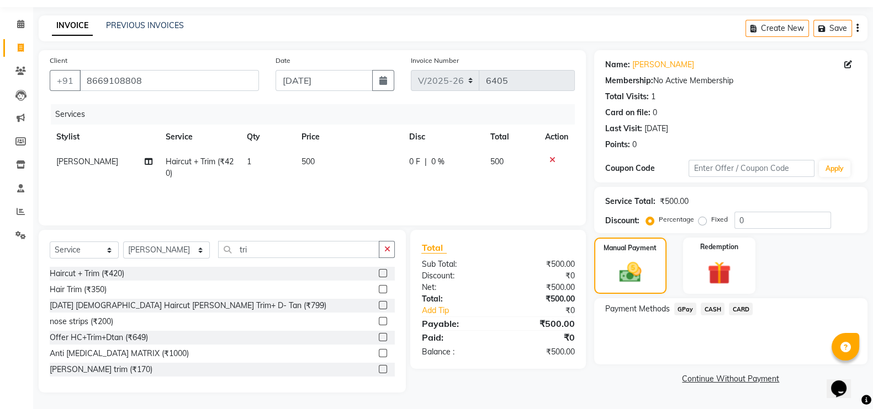
click at [679, 307] on span "GPay" at bounding box center [685, 309] width 23 height 13
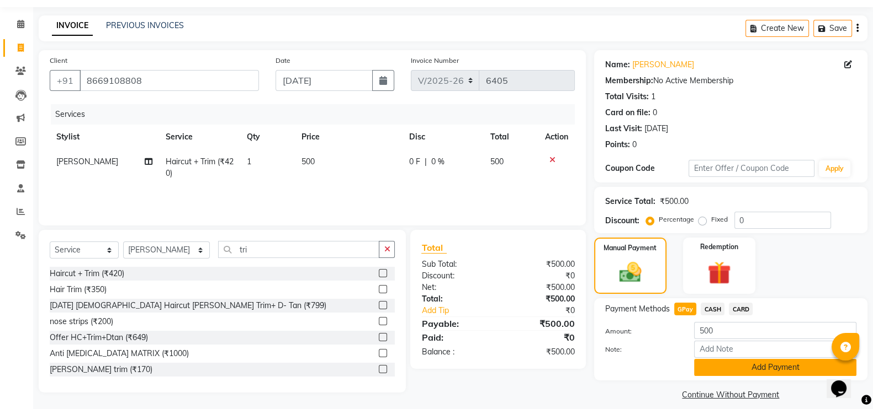
click at [752, 366] on button "Add Payment" at bounding box center [775, 367] width 162 height 17
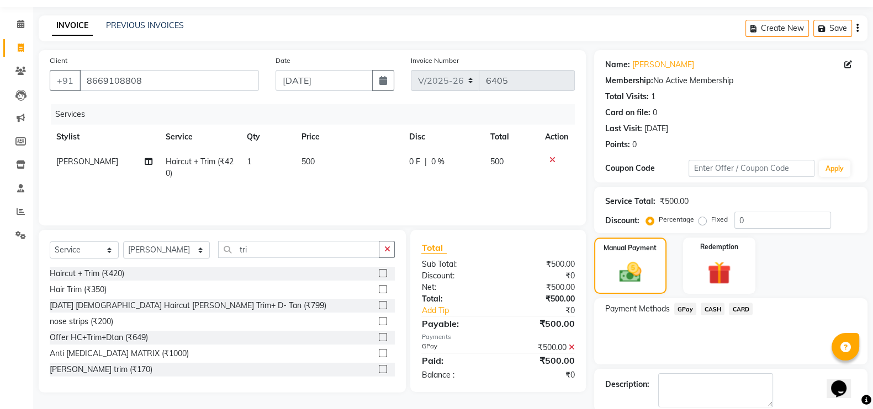
scroll to position [89, 0]
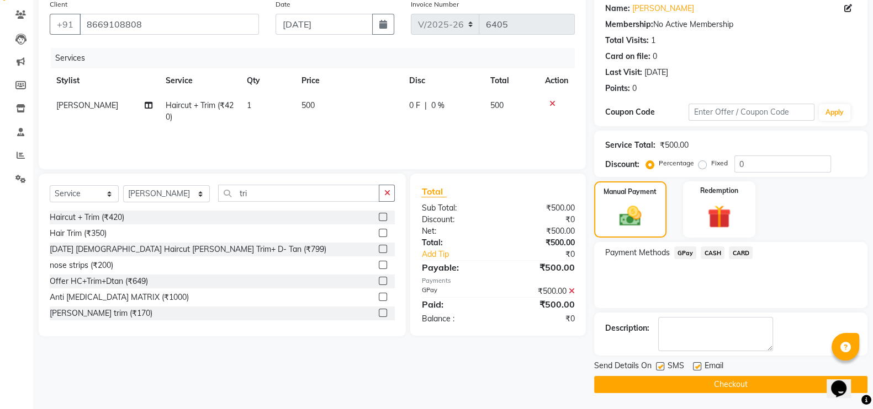
click at [660, 368] on label at bounding box center [660, 367] width 8 height 8
click at [660, 368] on input "checkbox" at bounding box center [659, 367] width 7 height 7
checkbox input "false"
click at [666, 377] on button "Checkout" at bounding box center [730, 384] width 273 height 17
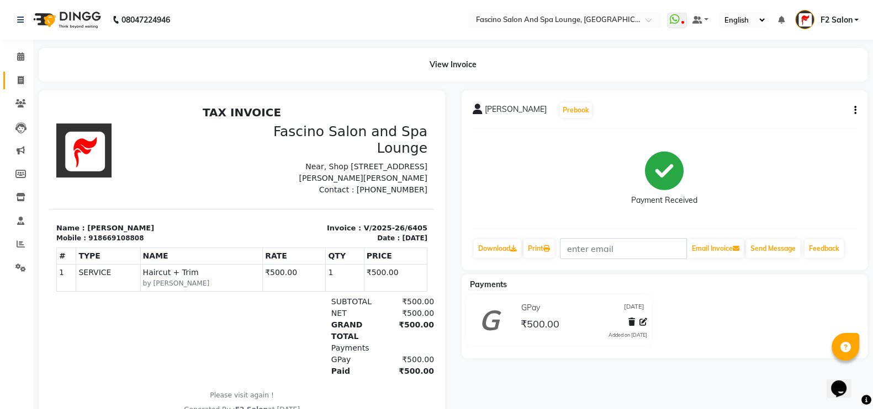
click at [21, 81] on icon at bounding box center [21, 80] width 6 height 8
select select "service"
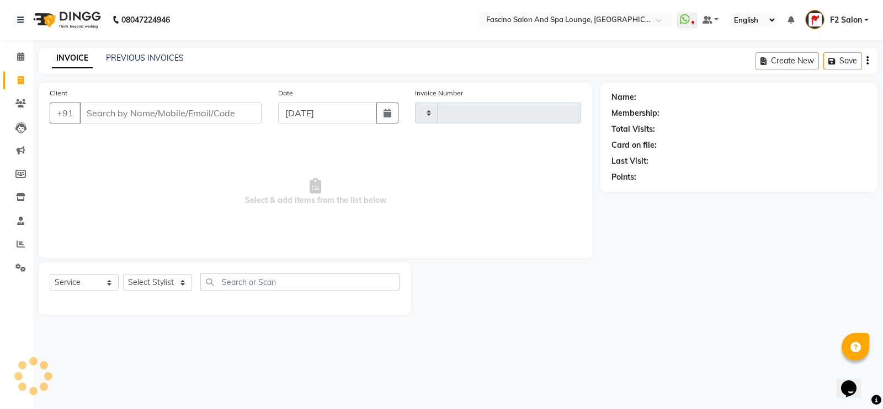
type input "6406"
select select "129"
click at [112, 105] on input "Client" at bounding box center [170, 113] width 182 height 21
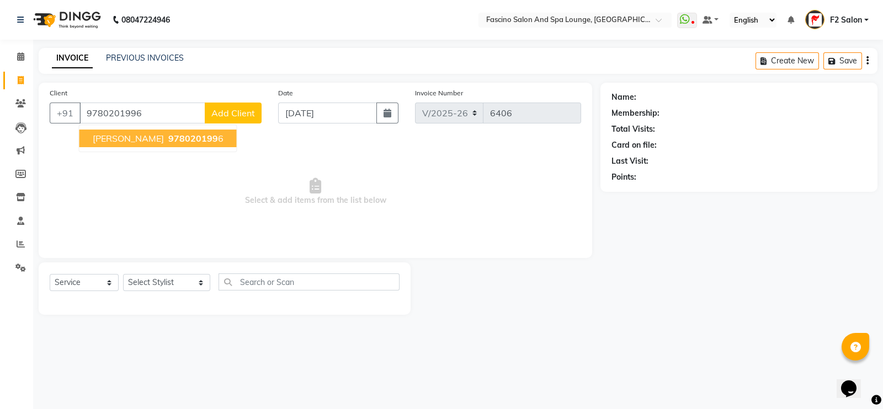
type input "9780201996"
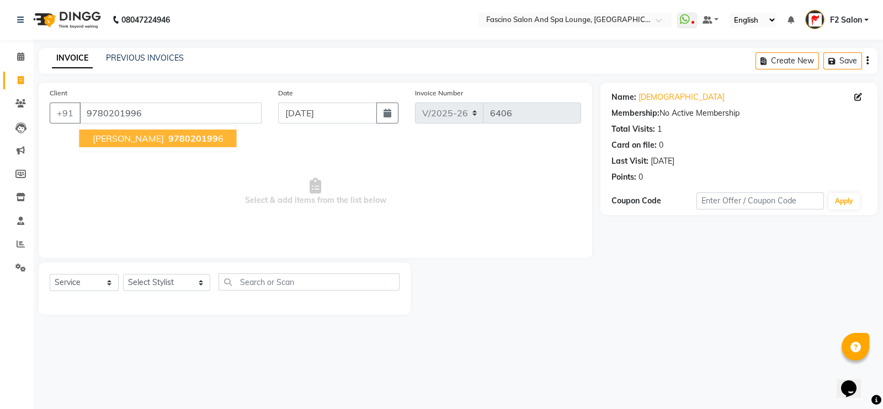
click at [136, 145] on button "KRISHNA 978020199 6" at bounding box center [157, 139] width 157 height 18
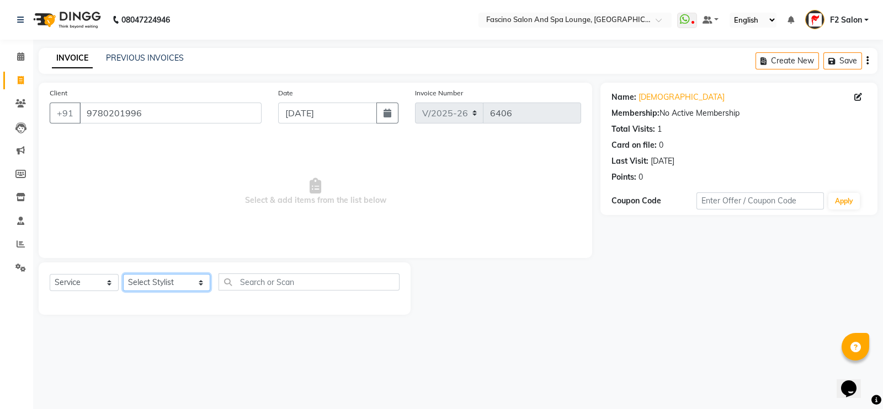
click at [158, 283] on select "Select Stylist akash F3 [PERSON_NAME] [PERSON_NAME] Bhushan [PERSON_NAME] Mam […" at bounding box center [166, 282] width 87 height 17
select select "72667"
click at [123, 275] on select "Select Stylist akash F3 [PERSON_NAME] [PERSON_NAME] Bhushan [PERSON_NAME] Mam […" at bounding box center [166, 282] width 87 height 17
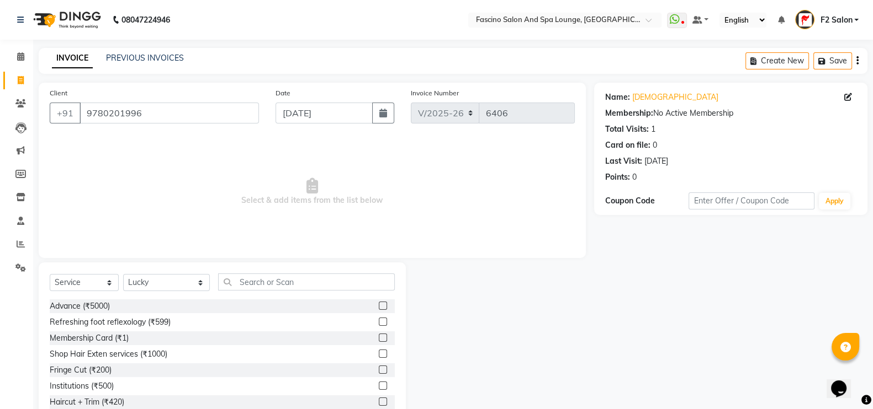
click at [265, 293] on div "Select Service Product Membership Package Voucher Prepaid Gift Card Select Styl…" at bounding box center [222, 287] width 345 height 26
click at [264, 275] on input "text" at bounding box center [306, 282] width 177 height 17
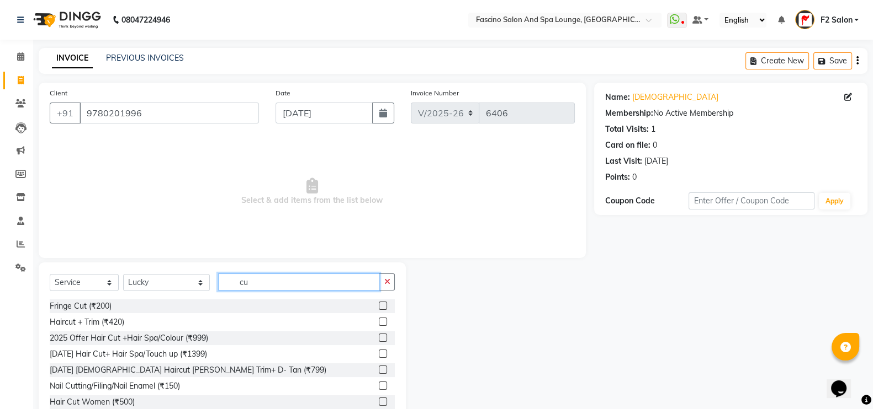
type input "c"
type input "tr"
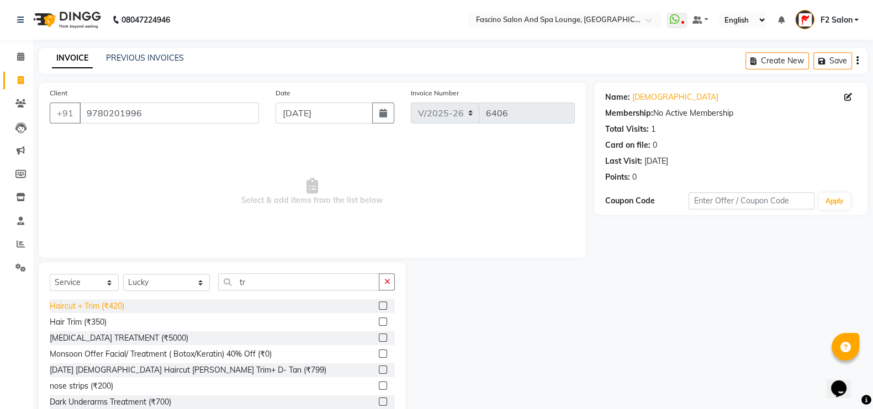
click at [116, 305] on div "Haircut + Trim (₹420)" at bounding box center [87, 307] width 75 height 12
checkbox input "false"
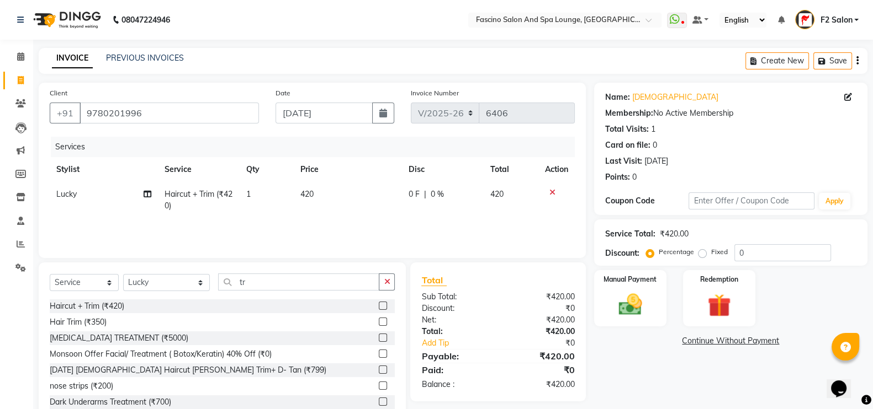
click at [309, 204] on td "420" at bounding box center [348, 200] width 108 height 36
select select "72667"
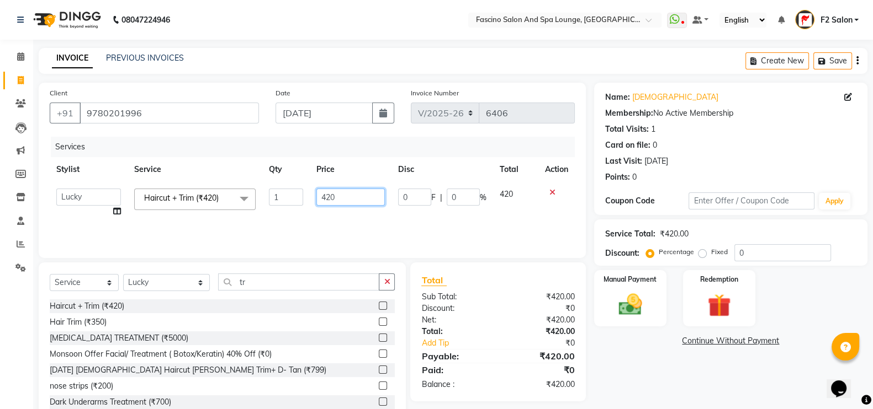
click at [347, 196] on input "420" at bounding box center [350, 197] width 69 height 17
type input "4"
type input "500"
click at [534, 219] on td "420" at bounding box center [515, 203] width 45 height 42
select select "72667"
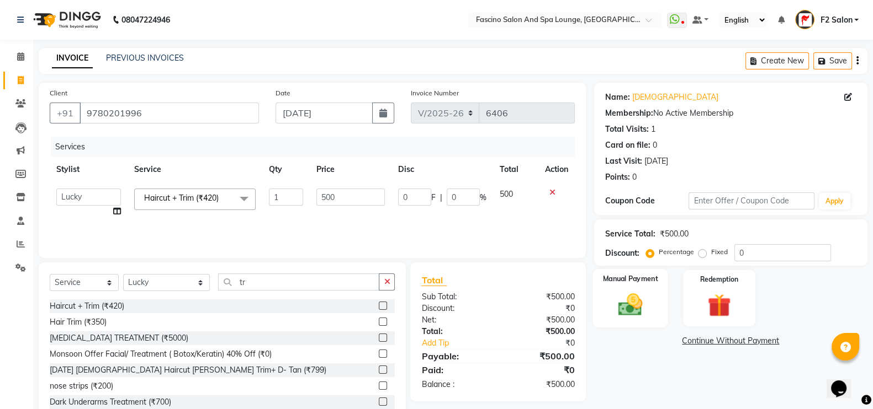
click at [648, 296] on img at bounding box center [629, 305] width 39 height 28
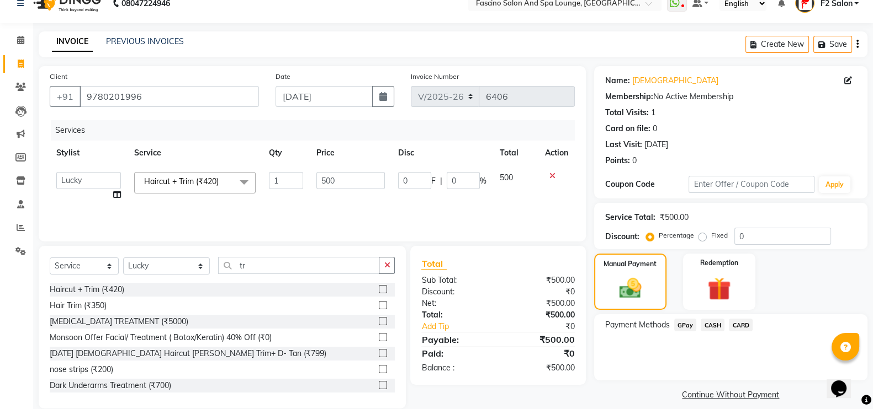
scroll to position [33, 0]
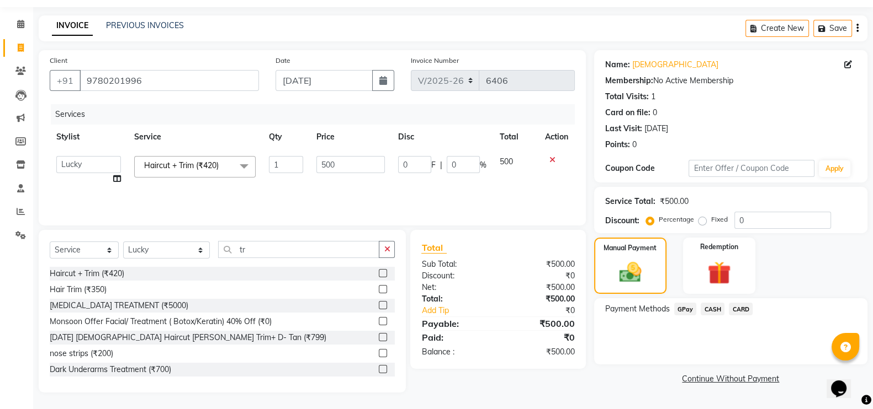
click at [681, 308] on span "GPay" at bounding box center [685, 309] width 23 height 13
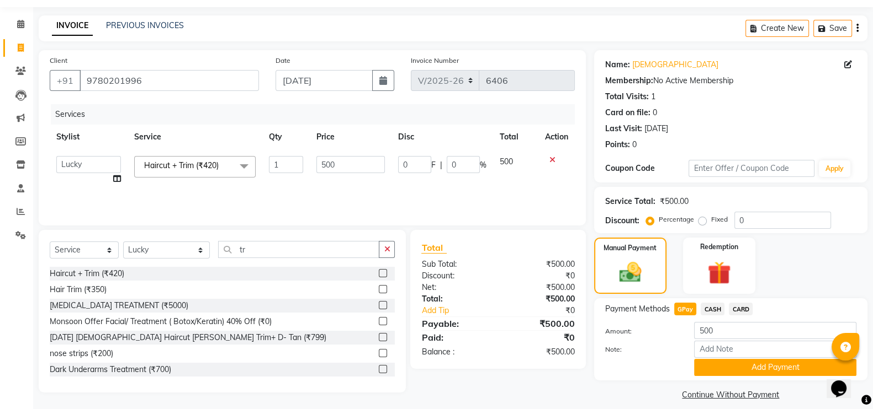
scroll to position [44, 0]
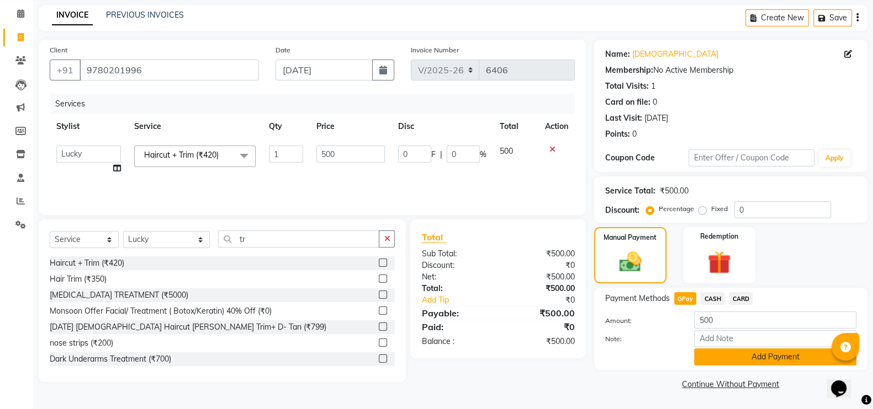
click at [730, 353] on button "Add Payment" at bounding box center [775, 357] width 162 height 17
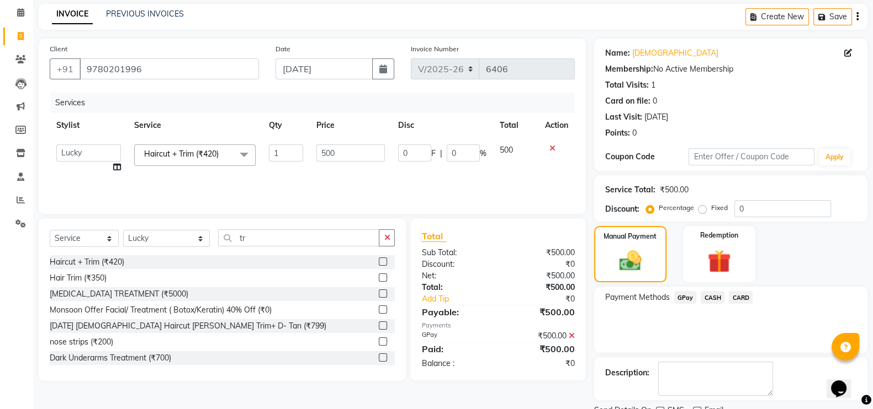
scroll to position [89, 0]
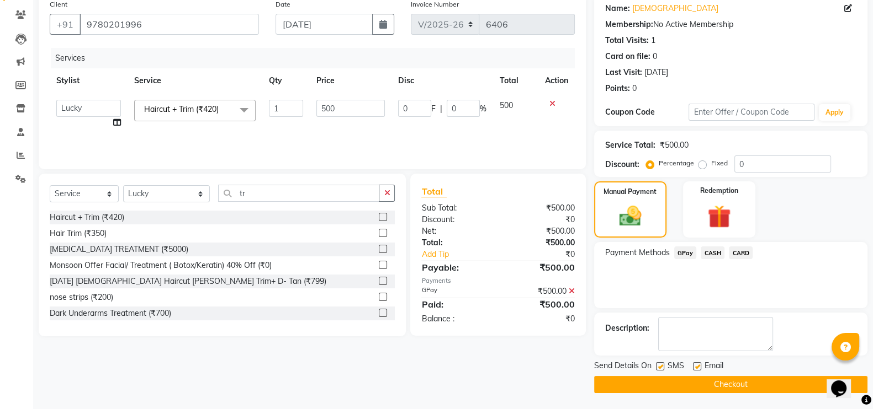
click at [711, 380] on button "Checkout" at bounding box center [730, 384] width 273 height 17
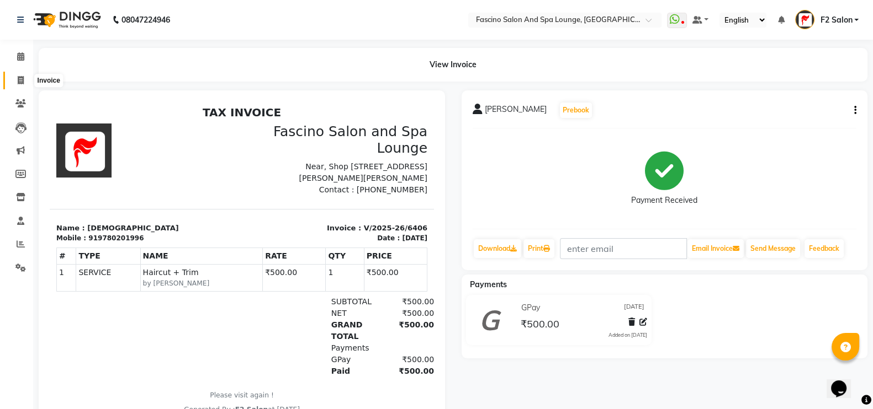
click at [18, 77] on icon at bounding box center [21, 80] width 6 height 8
select select "service"
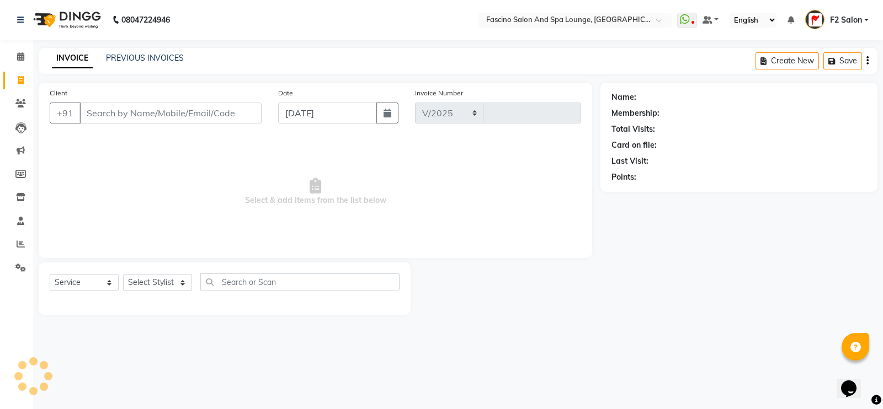
select select "129"
type input "6407"
click at [148, 109] on input "Client" at bounding box center [170, 113] width 182 height 21
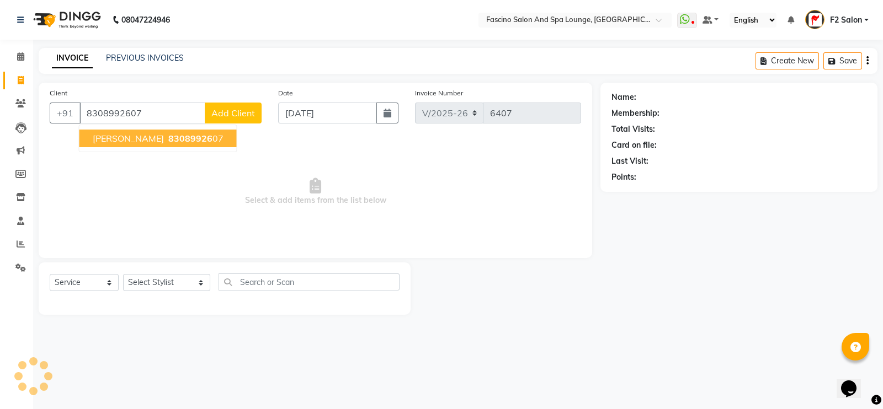
type input "8308992607"
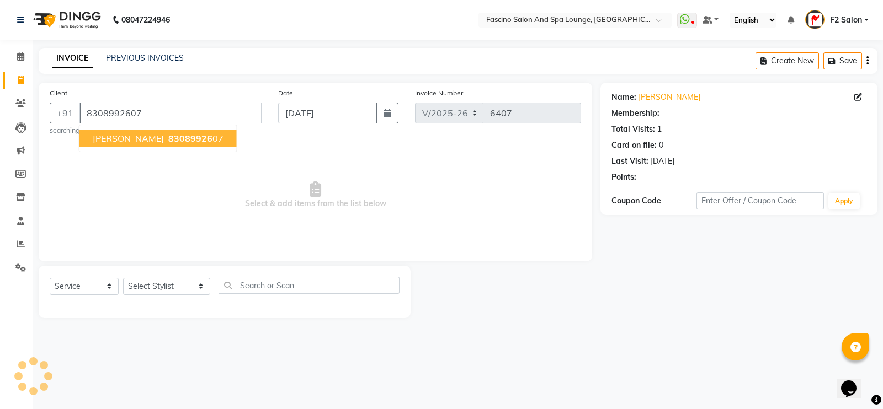
select select "1: Object"
click at [146, 136] on span "[PERSON_NAME]" at bounding box center [128, 138] width 71 height 11
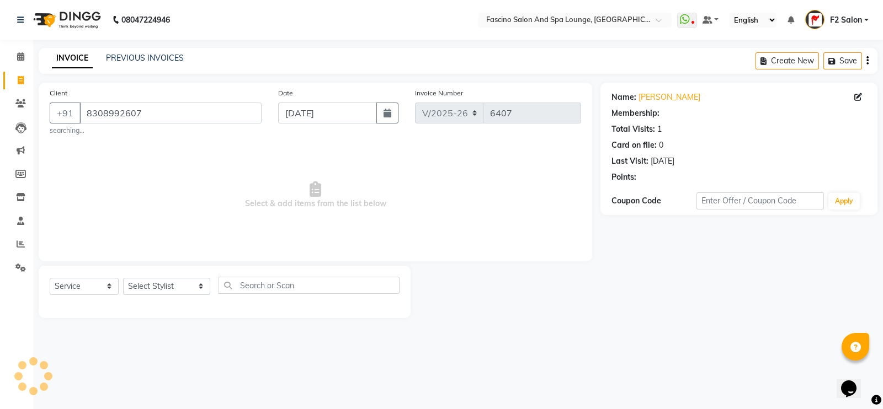
select select "1: Object"
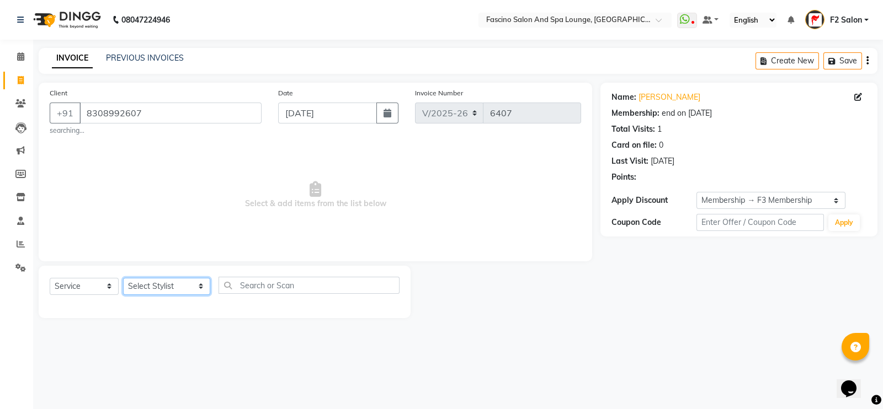
click at [153, 288] on select "Select Stylist akash F3 [PERSON_NAME] [PERSON_NAME] Bhushan [PERSON_NAME] Mam […" at bounding box center [166, 286] width 87 height 17
select select "74515"
click at [123, 279] on select "Select Stylist akash F3 [PERSON_NAME] [PERSON_NAME] Bhushan [PERSON_NAME] Mam […" at bounding box center [166, 286] width 87 height 17
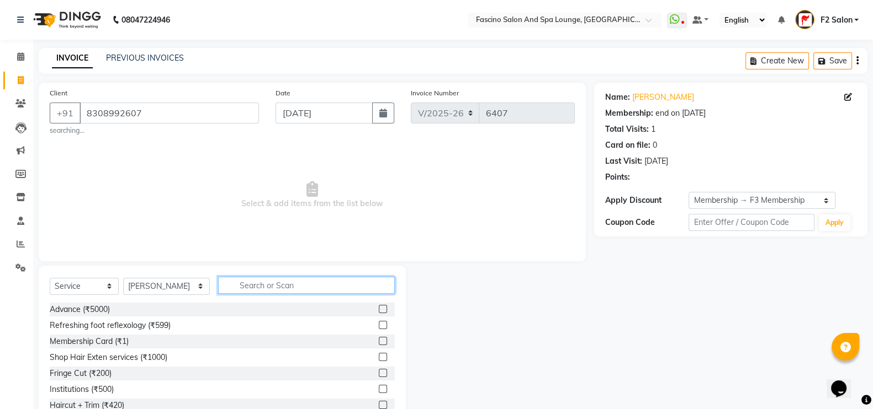
click at [226, 289] on input "text" at bounding box center [306, 285] width 177 height 17
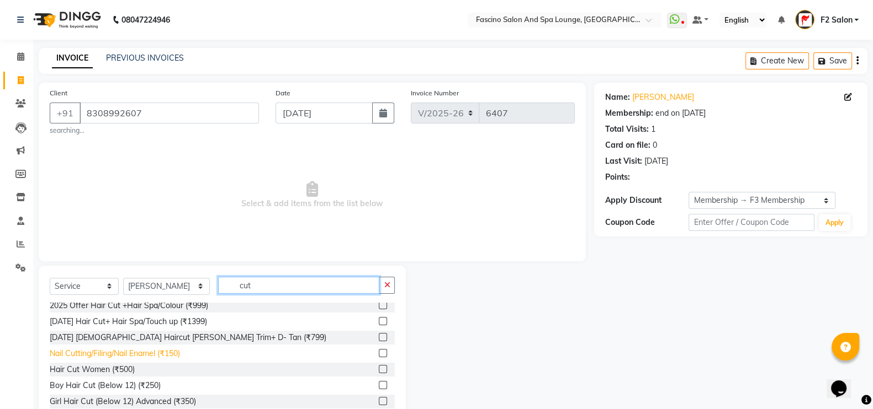
scroll to position [46, 0]
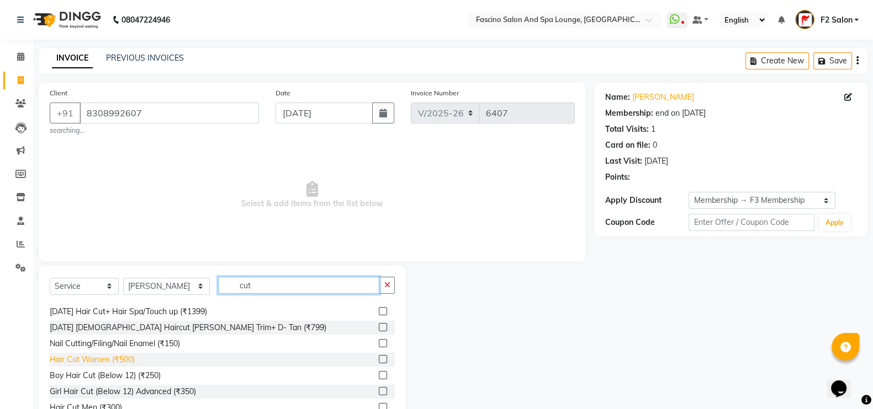
type input "cut"
click at [108, 362] on div "Hair Cut Women (₹500)" at bounding box center [92, 360] width 85 height 12
checkbox input "false"
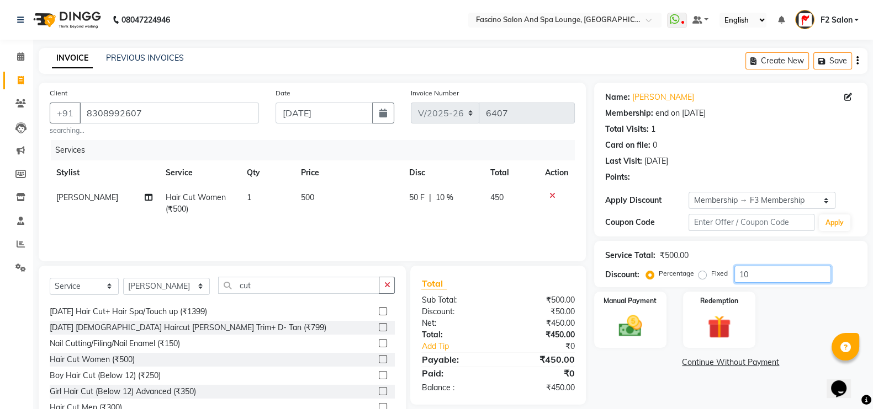
click at [765, 277] on input "10" at bounding box center [782, 274] width 97 height 17
type input "1"
click at [637, 326] on img at bounding box center [629, 326] width 39 height 28
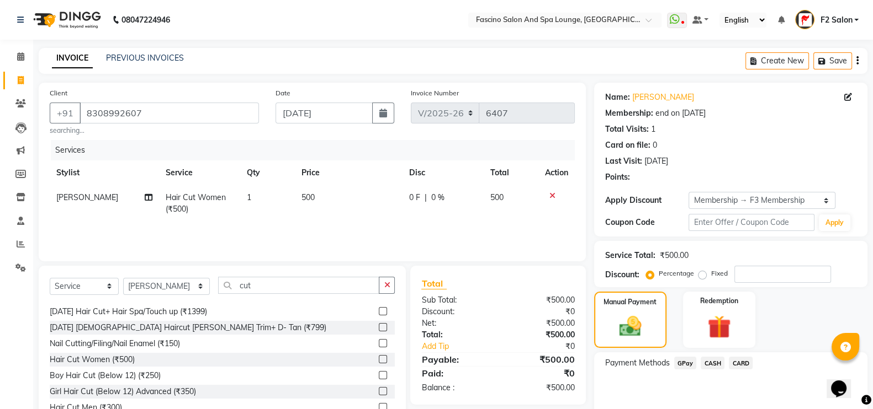
click at [678, 359] on span "GPay" at bounding box center [685, 363] width 23 height 13
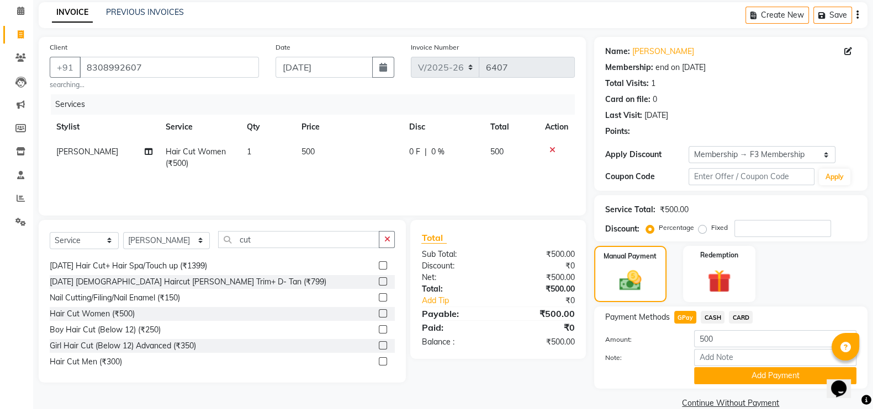
scroll to position [66, 0]
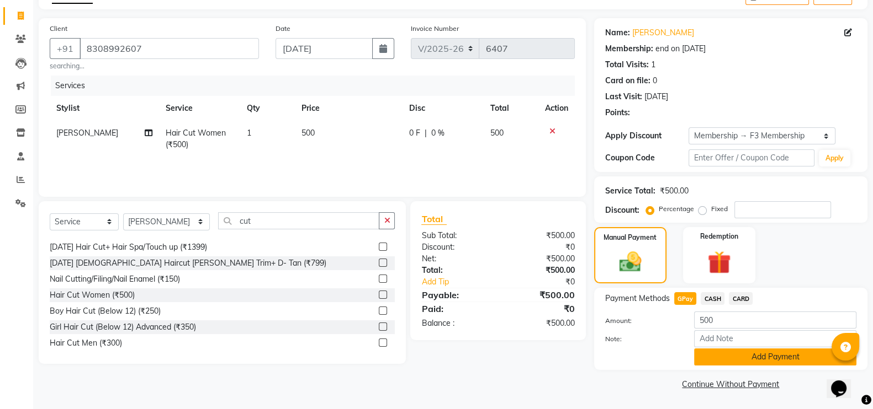
click at [726, 357] on button "Add Payment" at bounding box center [775, 357] width 162 height 17
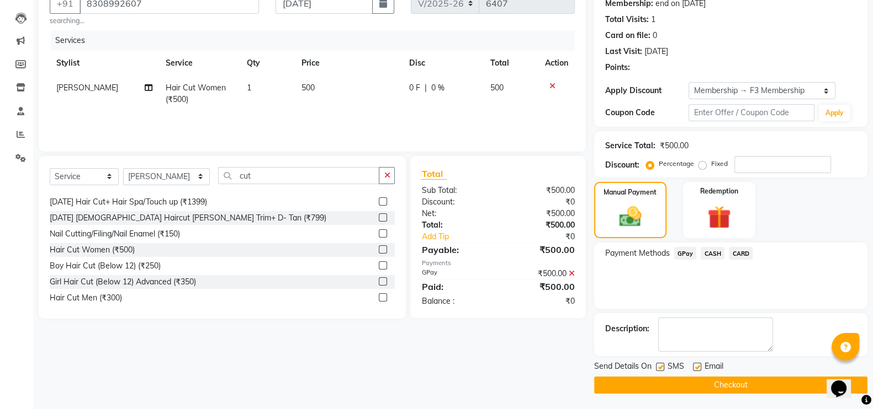
scroll to position [110, 0]
click at [719, 384] on button "Checkout" at bounding box center [730, 384] width 273 height 17
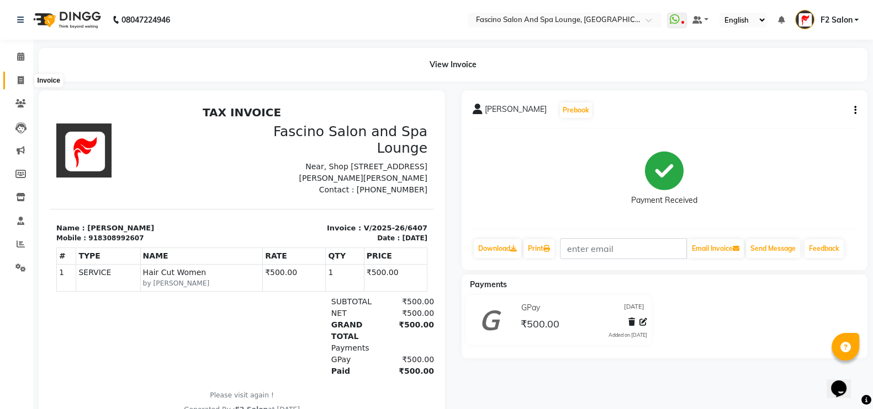
click at [18, 81] on icon at bounding box center [21, 80] width 6 height 8
select select "service"
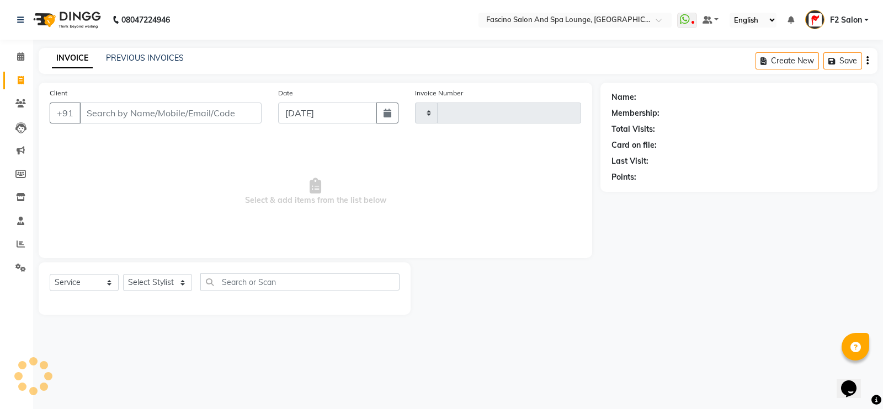
type input "6408"
select select "129"
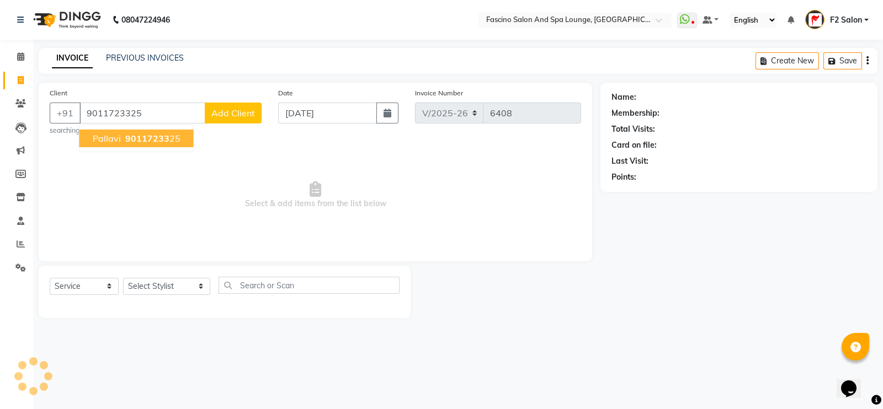
type input "9011723325"
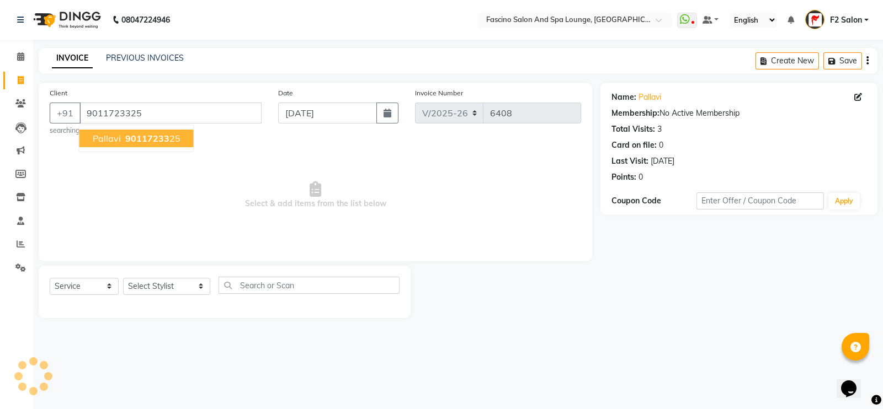
click at [135, 138] on span "90117233" at bounding box center [147, 138] width 44 height 11
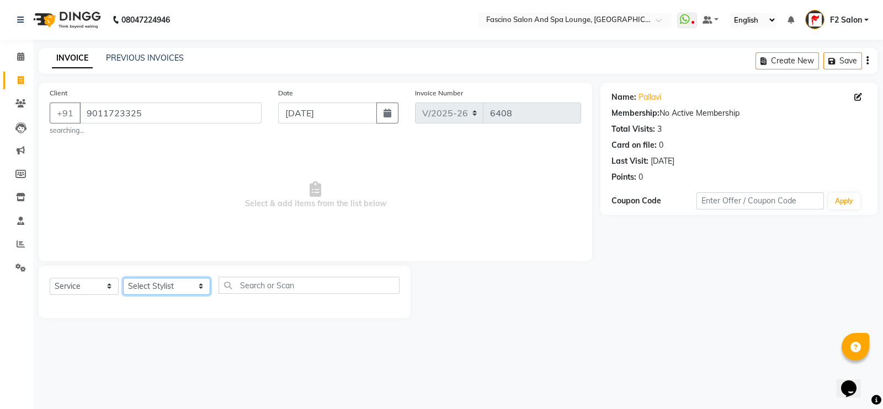
click at [158, 281] on select "Select Stylist akash F3 [PERSON_NAME] [PERSON_NAME] Bhushan [PERSON_NAME] Mam […" at bounding box center [166, 286] width 87 height 17
select select "76334"
click at [123, 279] on select "Select Stylist akash F3 [PERSON_NAME] [PERSON_NAME] Bhushan [PERSON_NAME] Mam […" at bounding box center [166, 286] width 87 height 17
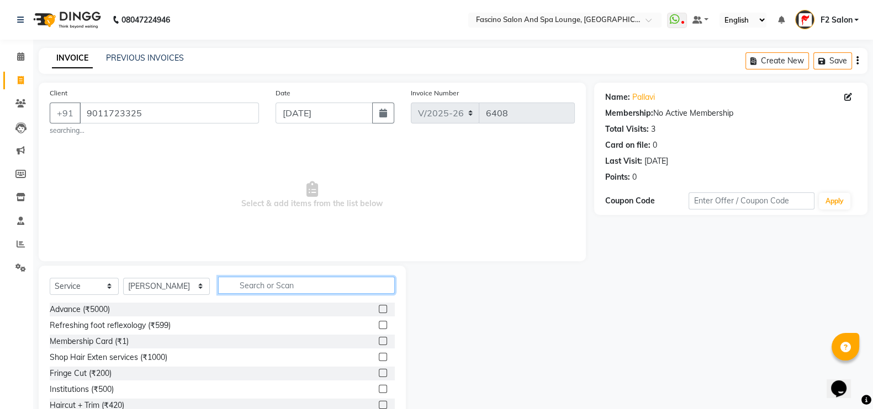
click at [285, 280] on input "text" at bounding box center [306, 285] width 177 height 17
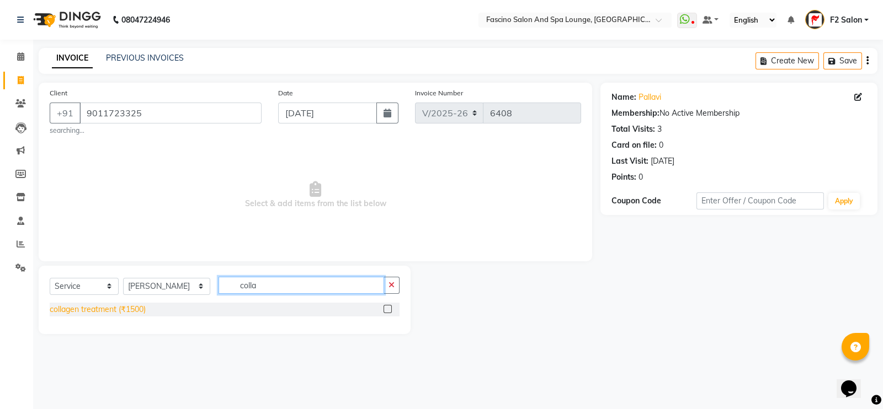
type input "colla"
click at [137, 308] on div "collagen treatment (₹1500)" at bounding box center [98, 310] width 96 height 12
checkbox input "false"
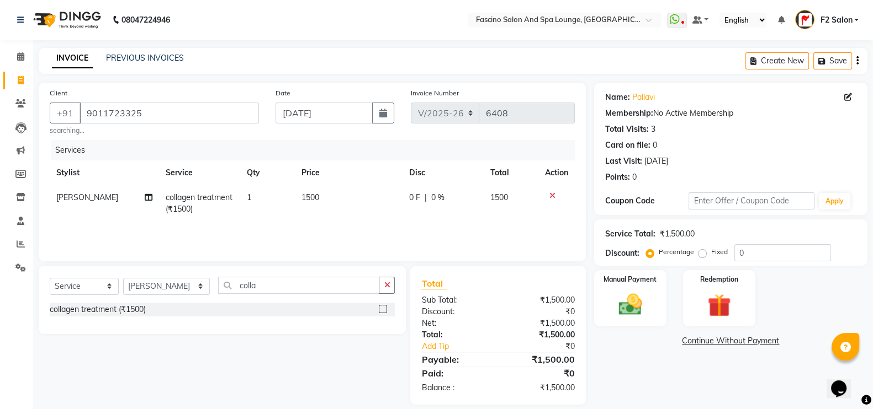
click at [331, 200] on td "1500" at bounding box center [349, 203] width 108 height 36
select select "76334"
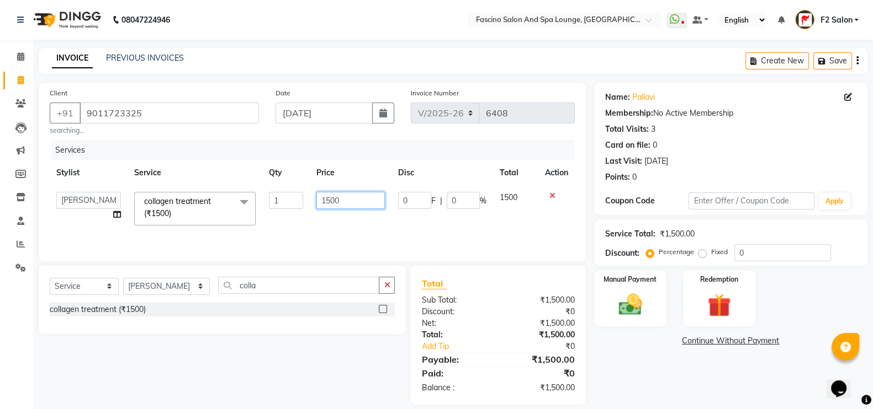
click at [358, 195] on input "1500" at bounding box center [350, 200] width 69 height 17
type input "1"
type input "2200"
click at [347, 227] on div "Services Stylist Service Qty Price Disc Total Action akash F3 [PERSON_NAME] [PE…" at bounding box center [312, 195] width 525 height 110
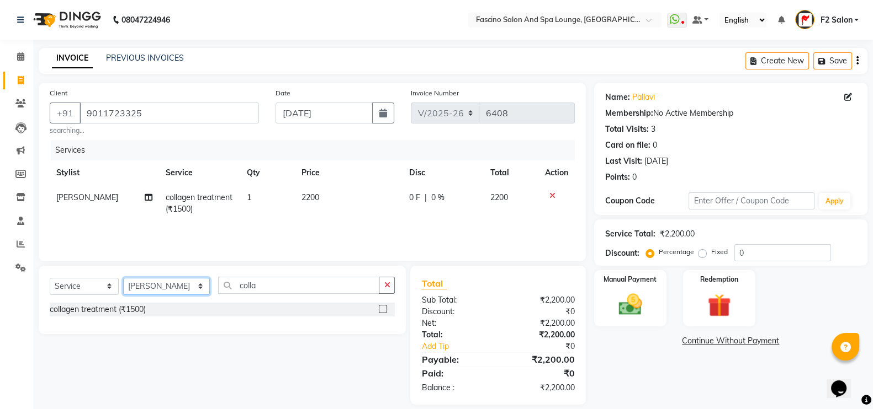
click at [160, 294] on select "Select Stylist akash F3 [PERSON_NAME] [PERSON_NAME] Bhushan [PERSON_NAME] Mam […" at bounding box center [166, 286] width 87 height 17
click at [246, 289] on input "colla" at bounding box center [299, 285] width 162 height 17
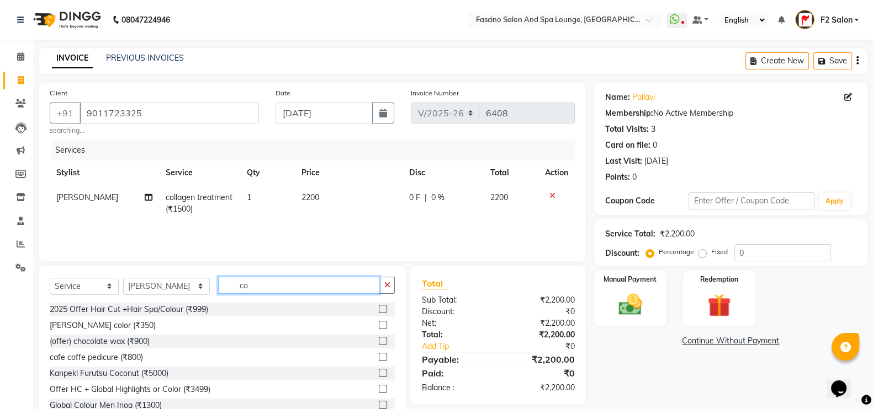
type input "c"
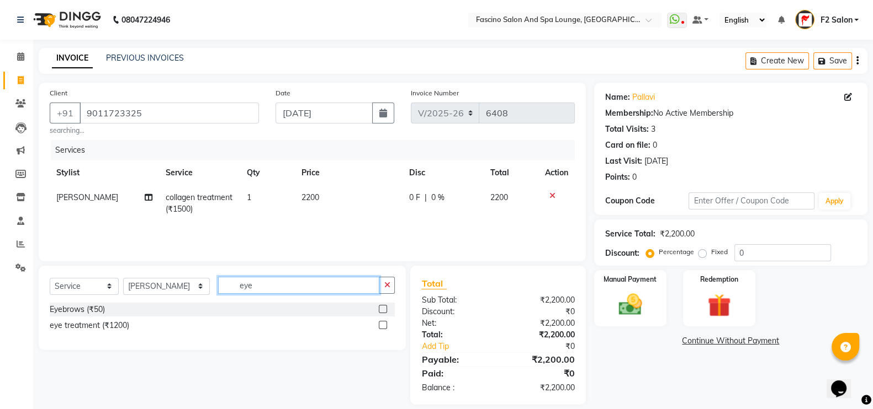
type input "eye"
click at [51, 318] on div "Eyebrows (₹50) eye treatment (₹1200)" at bounding box center [222, 319] width 345 height 32
click at [61, 313] on div "Eyebrows (₹50)" at bounding box center [77, 310] width 55 height 12
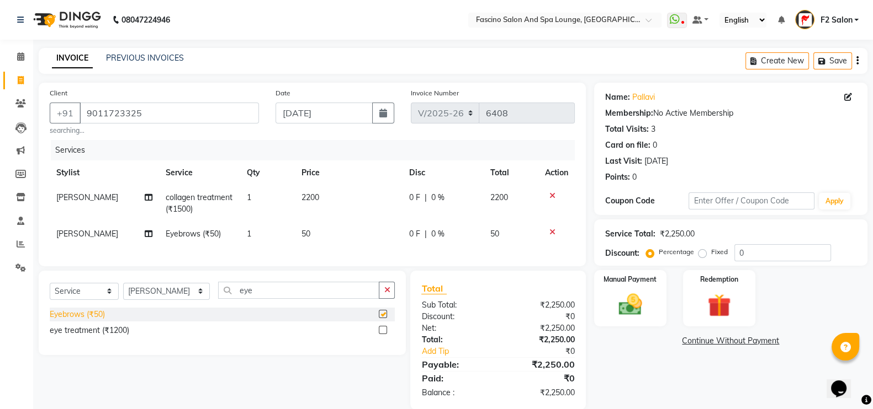
checkbox input "false"
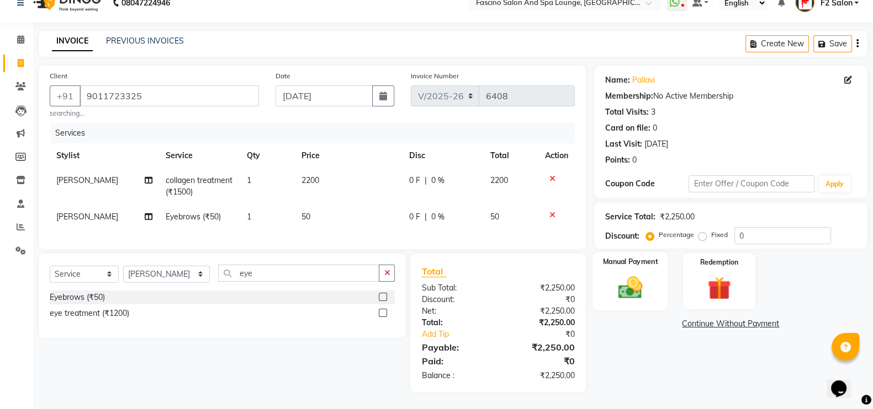
click at [640, 257] on label "Manual Payment" at bounding box center [629, 262] width 55 height 10
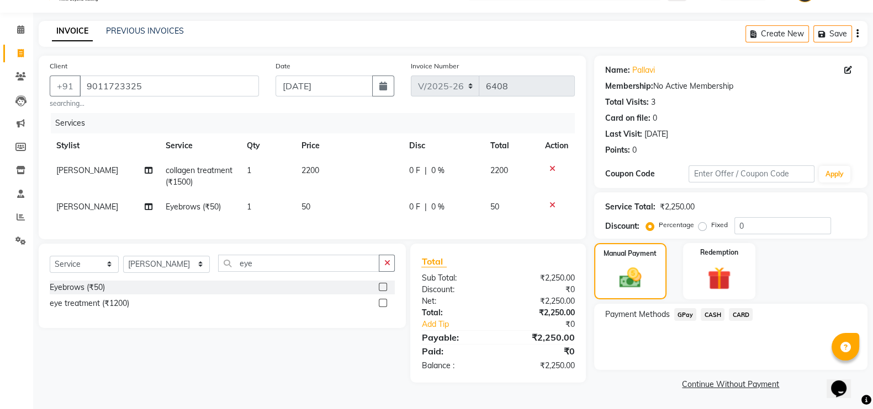
click at [684, 308] on span "GPay" at bounding box center [685, 314] width 23 height 13
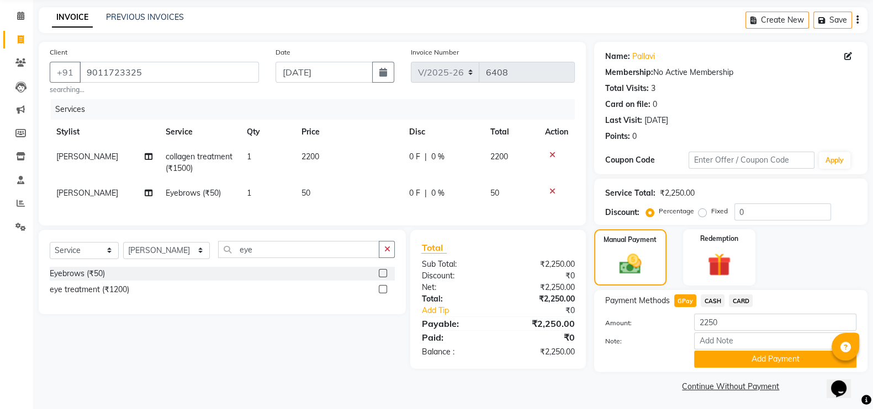
scroll to position [44, 0]
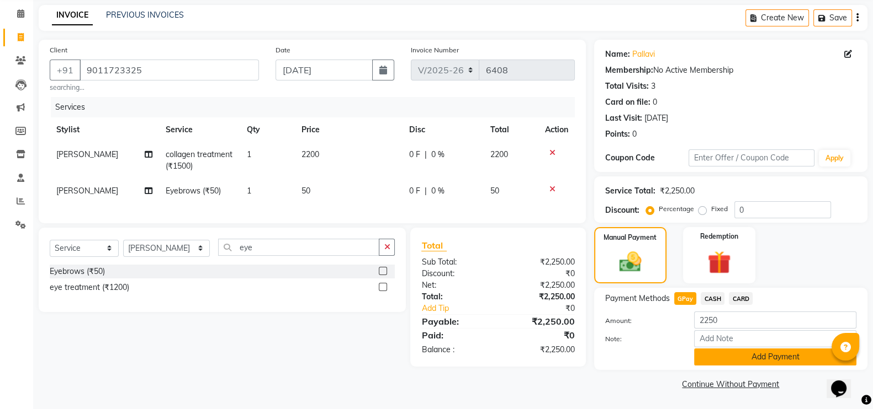
click at [723, 357] on button "Add Payment" at bounding box center [775, 357] width 162 height 17
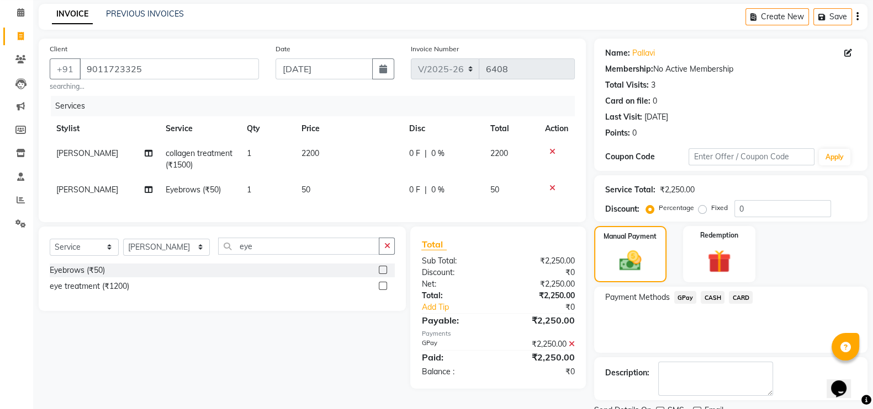
scroll to position [89, 0]
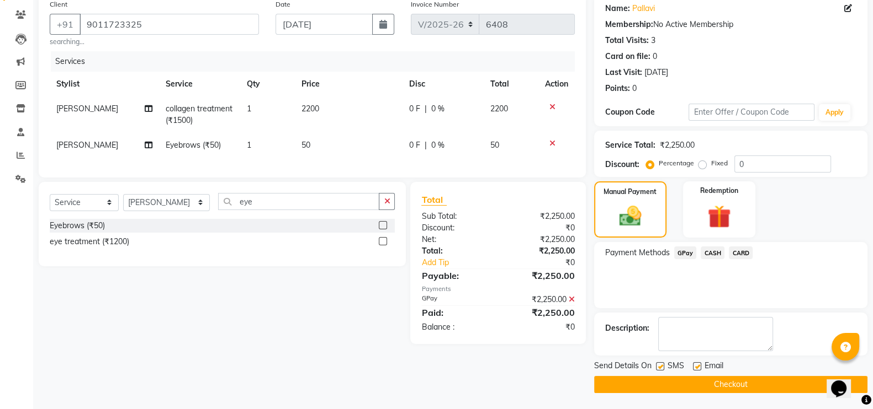
click at [657, 364] on label at bounding box center [660, 367] width 8 height 8
click at [657, 364] on input "checkbox" at bounding box center [659, 367] width 7 height 7
checkbox input "false"
click at [666, 379] on button "Checkout" at bounding box center [730, 384] width 273 height 17
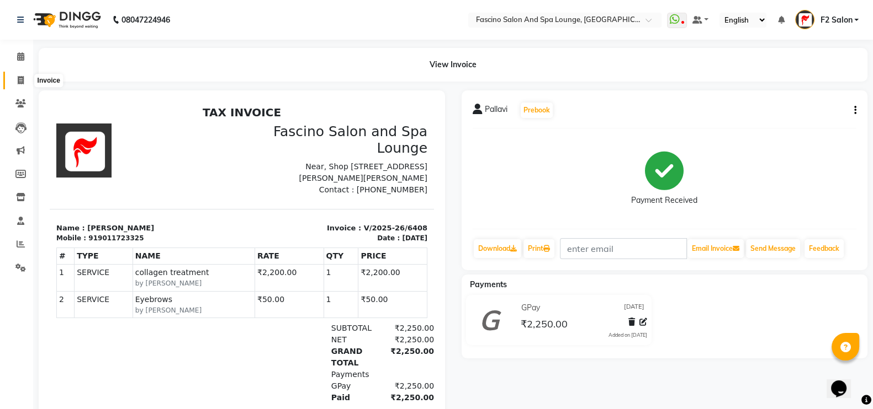
click at [19, 81] on icon at bounding box center [21, 80] width 6 height 8
select select "129"
select select "service"
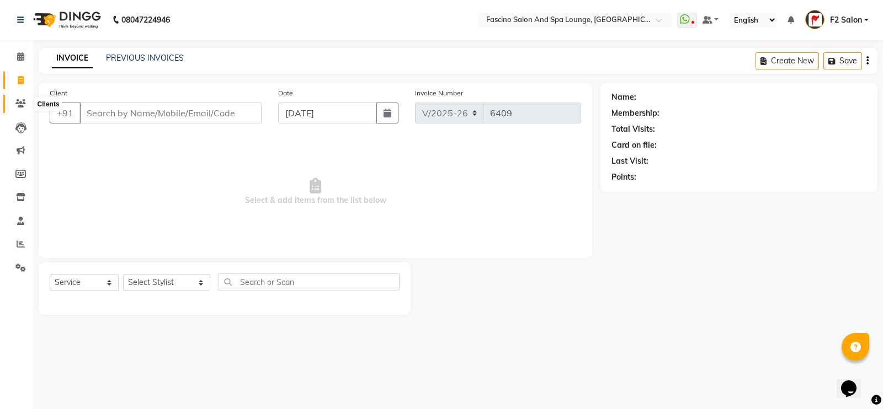
click at [25, 108] on icon at bounding box center [20, 103] width 10 height 8
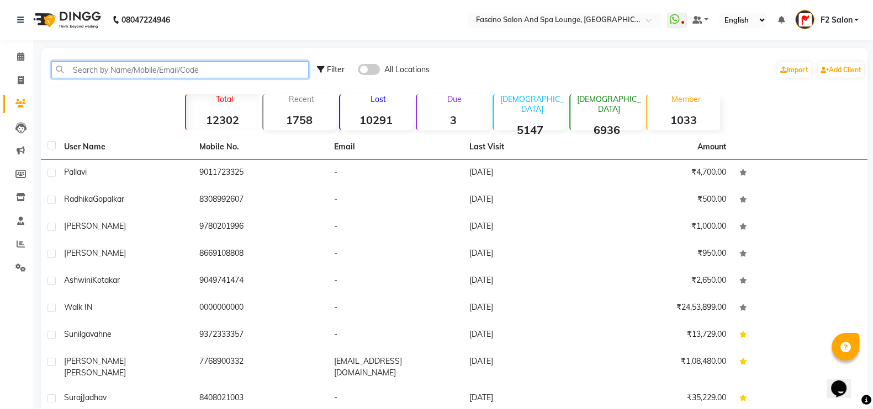
click at [105, 68] on input "text" at bounding box center [179, 69] width 257 height 17
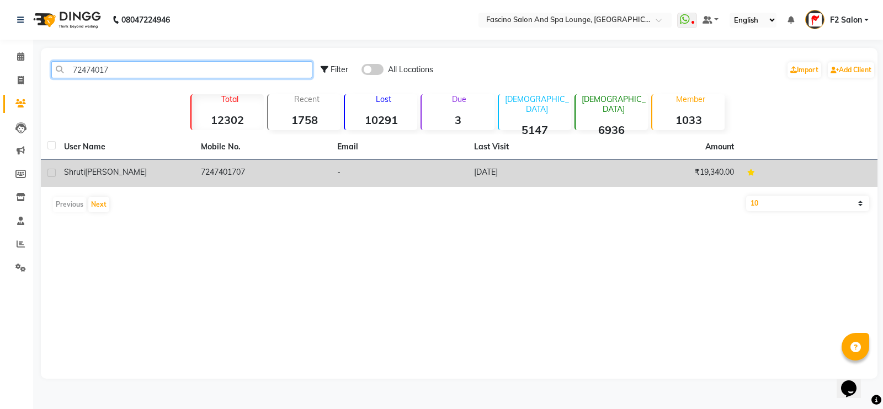
type input "72474017"
click at [171, 169] on div "[PERSON_NAME]" at bounding box center [126, 173] width 124 height 12
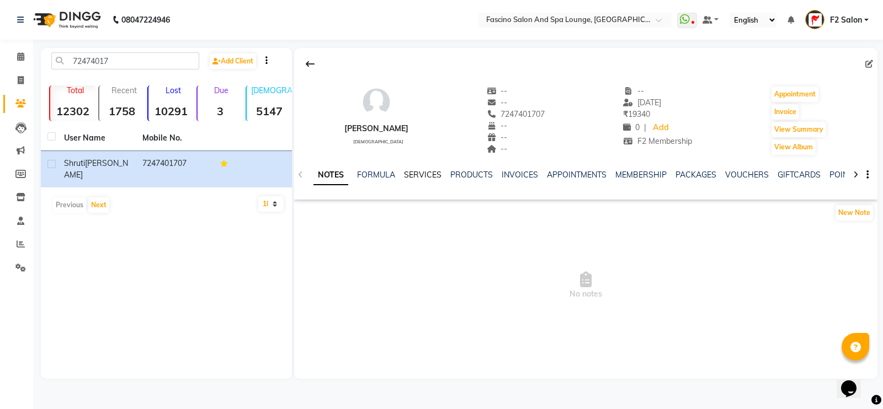
click at [429, 175] on link "SERVICES" at bounding box center [423, 175] width 38 height 10
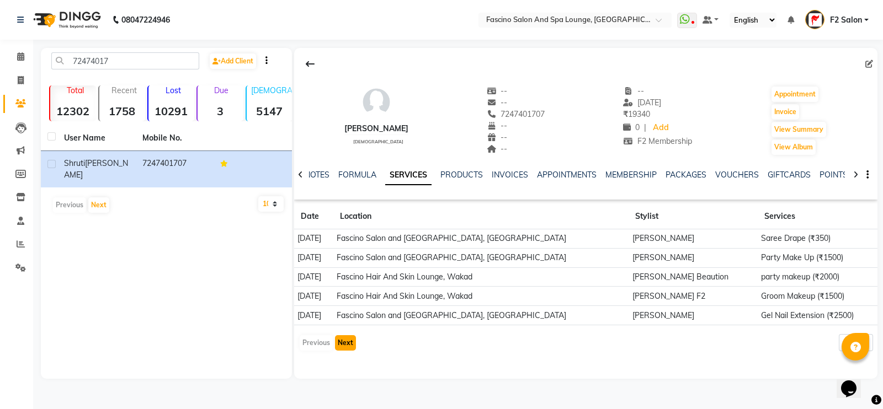
click at [348, 343] on button "Next" at bounding box center [345, 343] width 21 height 15
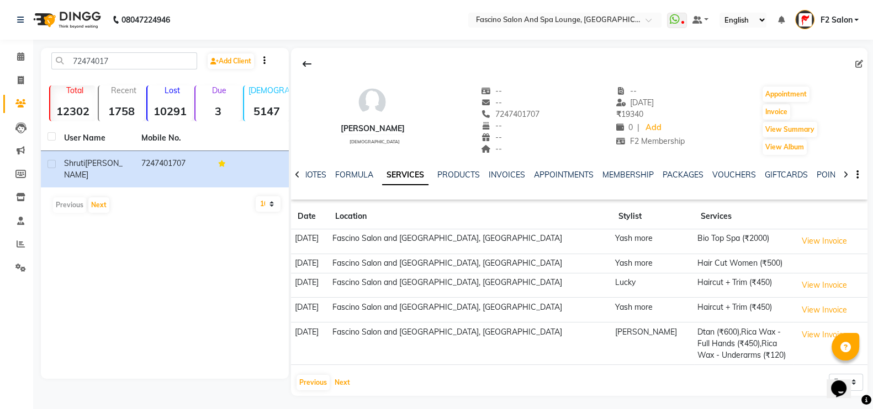
scroll to position [2, 0]
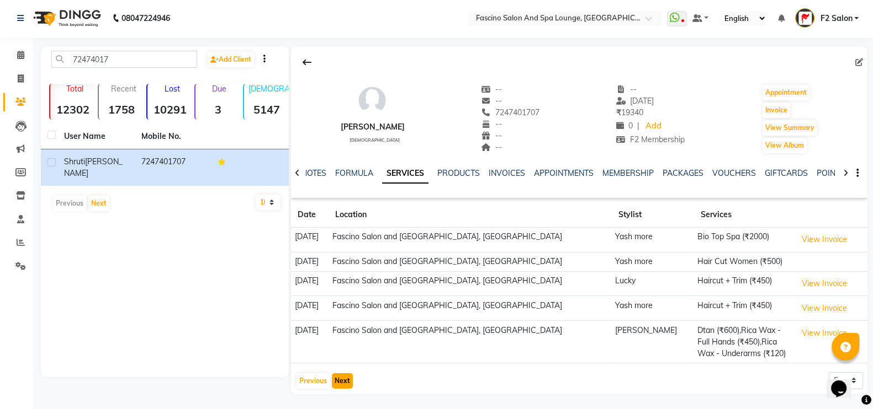
click at [341, 376] on button "Next" at bounding box center [342, 381] width 21 height 15
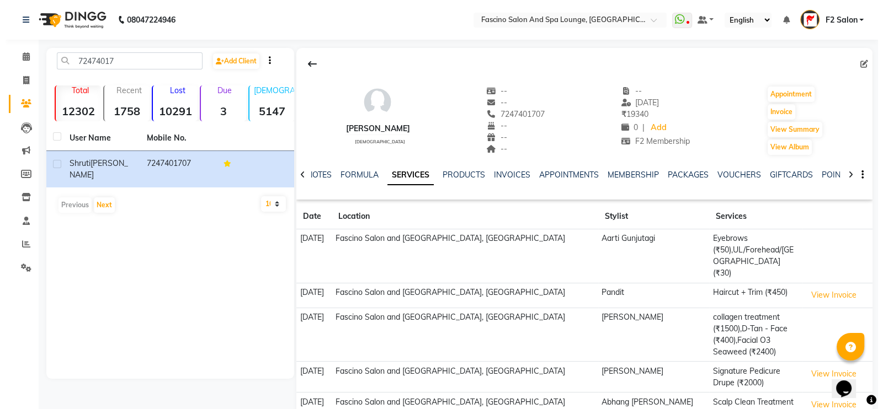
scroll to position [0, 0]
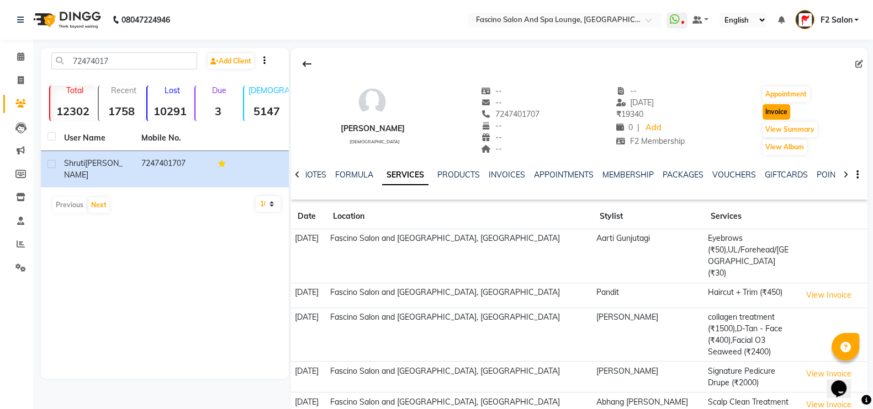
click at [781, 110] on button "Invoice" at bounding box center [776, 111] width 28 height 15
select select "129"
select select "service"
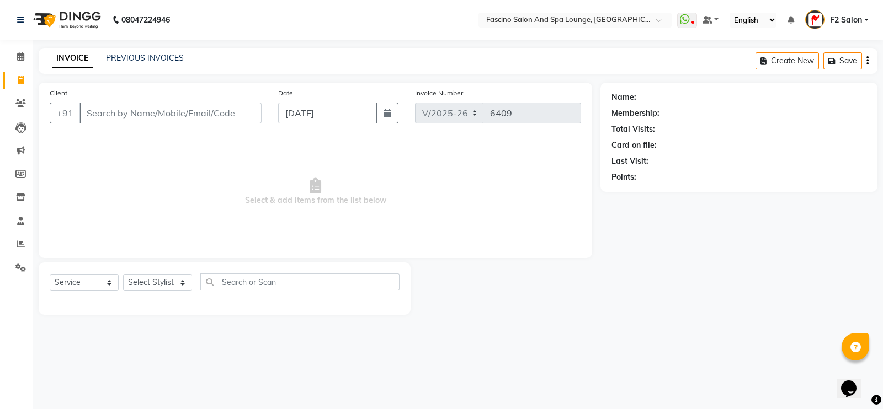
type input "7247401707"
select select "1: Object"
